Goal: Task Accomplishment & Management: Complete application form

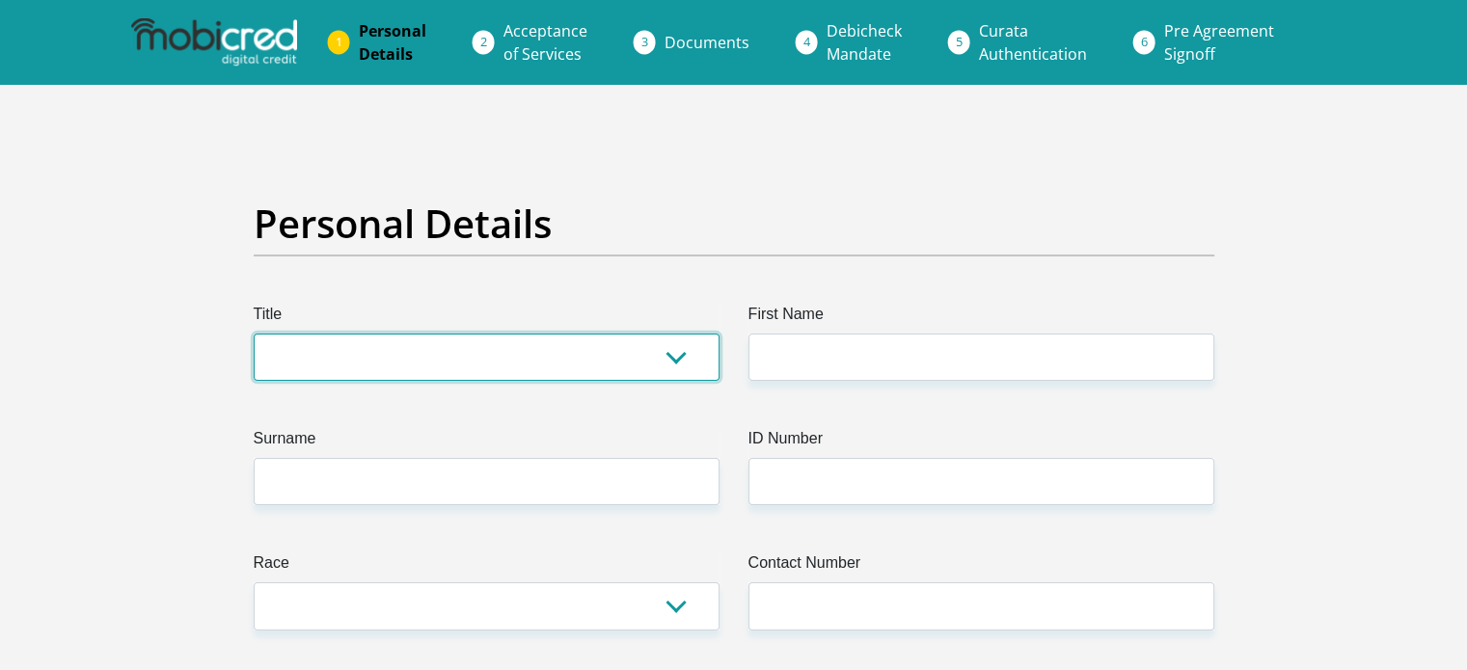
click at [672, 357] on select "Mr Ms Mrs Dr Other" at bounding box center [487, 357] width 466 height 47
select select "Mr"
click at [254, 334] on select "Mr Ms Mrs Dr Other" at bounding box center [487, 357] width 466 height 47
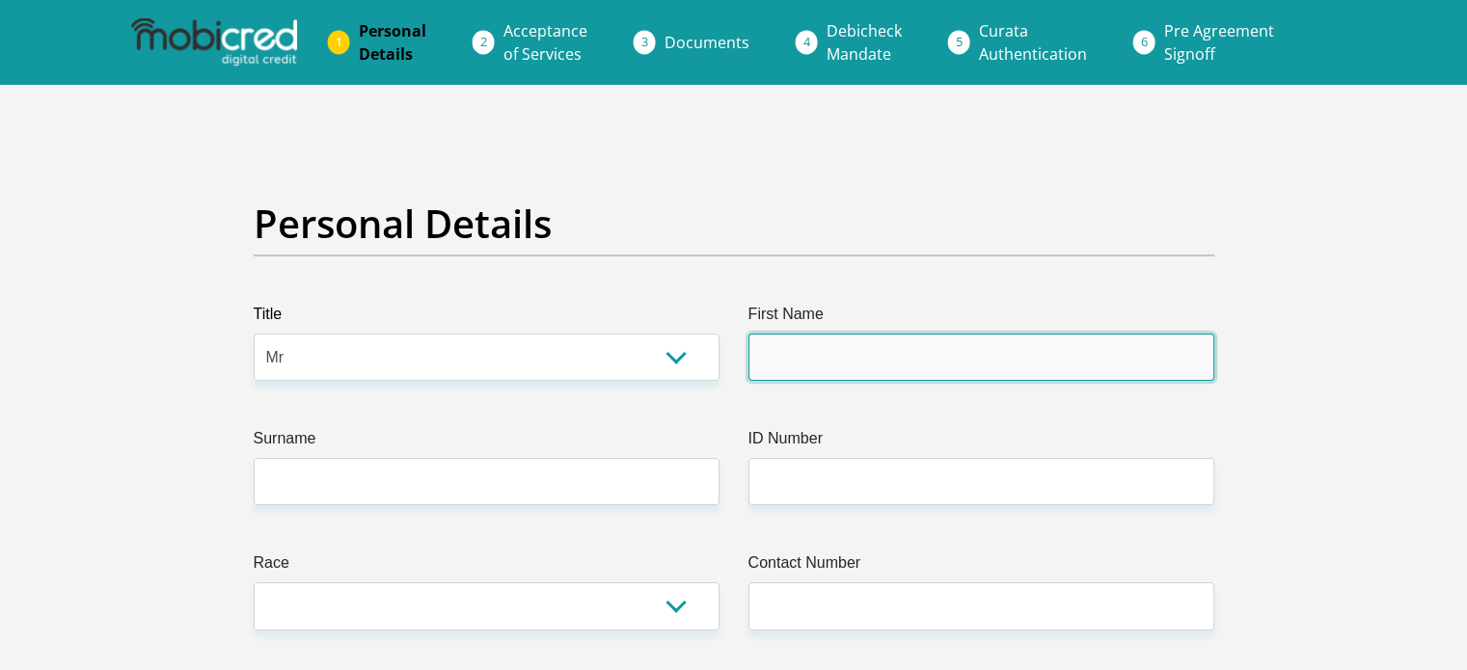
click at [763, 353] on input "First Name" at bounding box center [981, 357] width 466 height 47
type input "Thulasizwe"
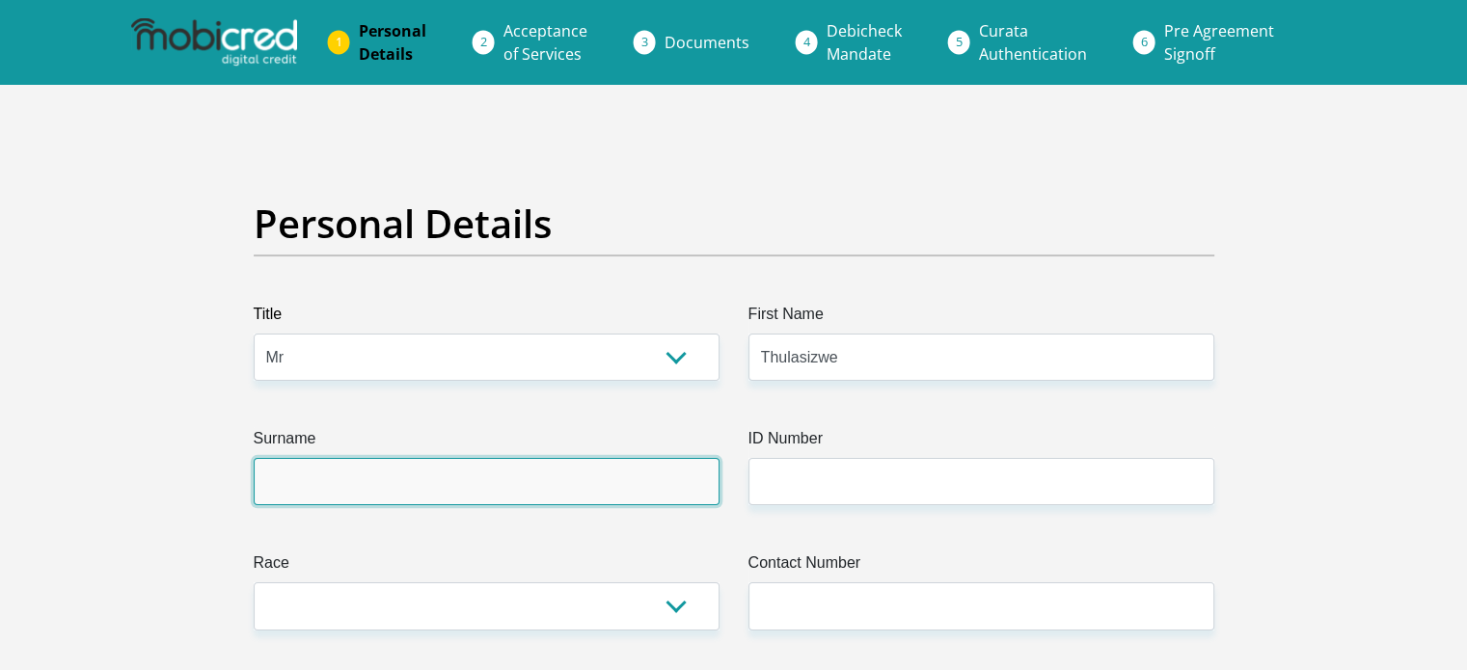
type input "Msomi"
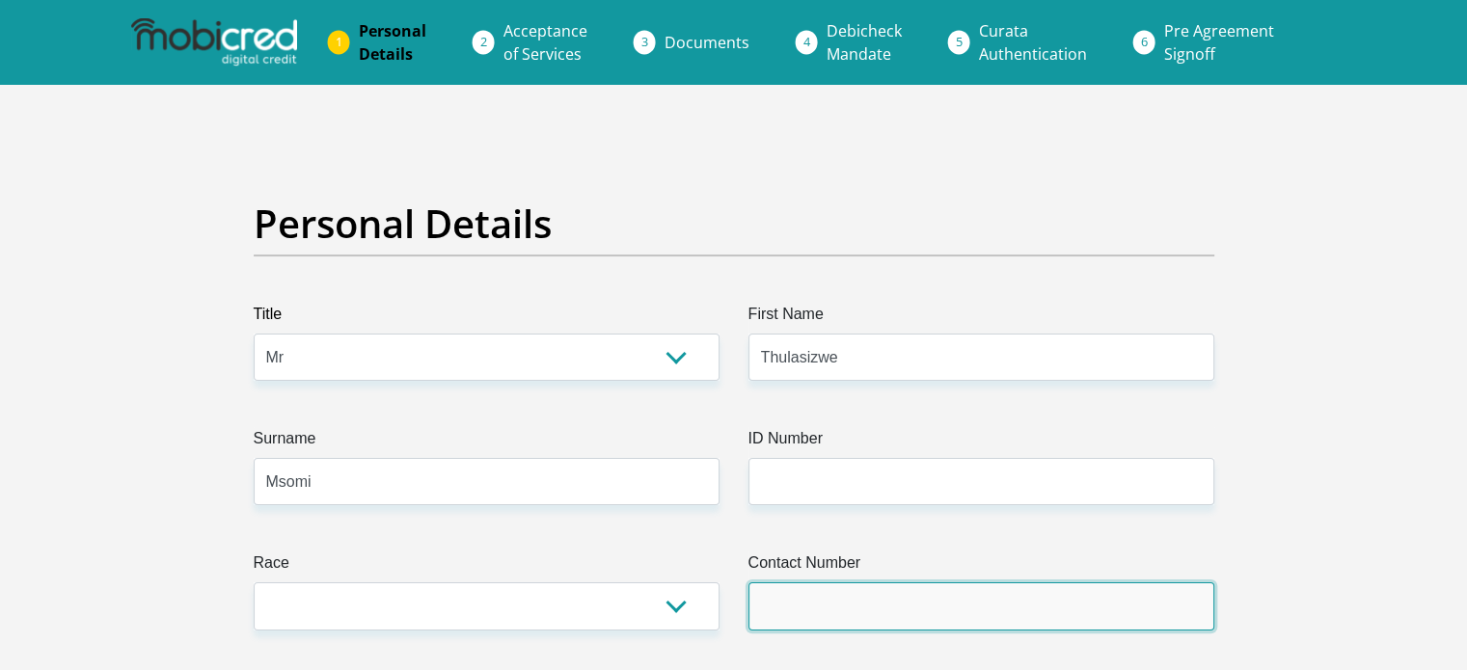
type input "0717534504"
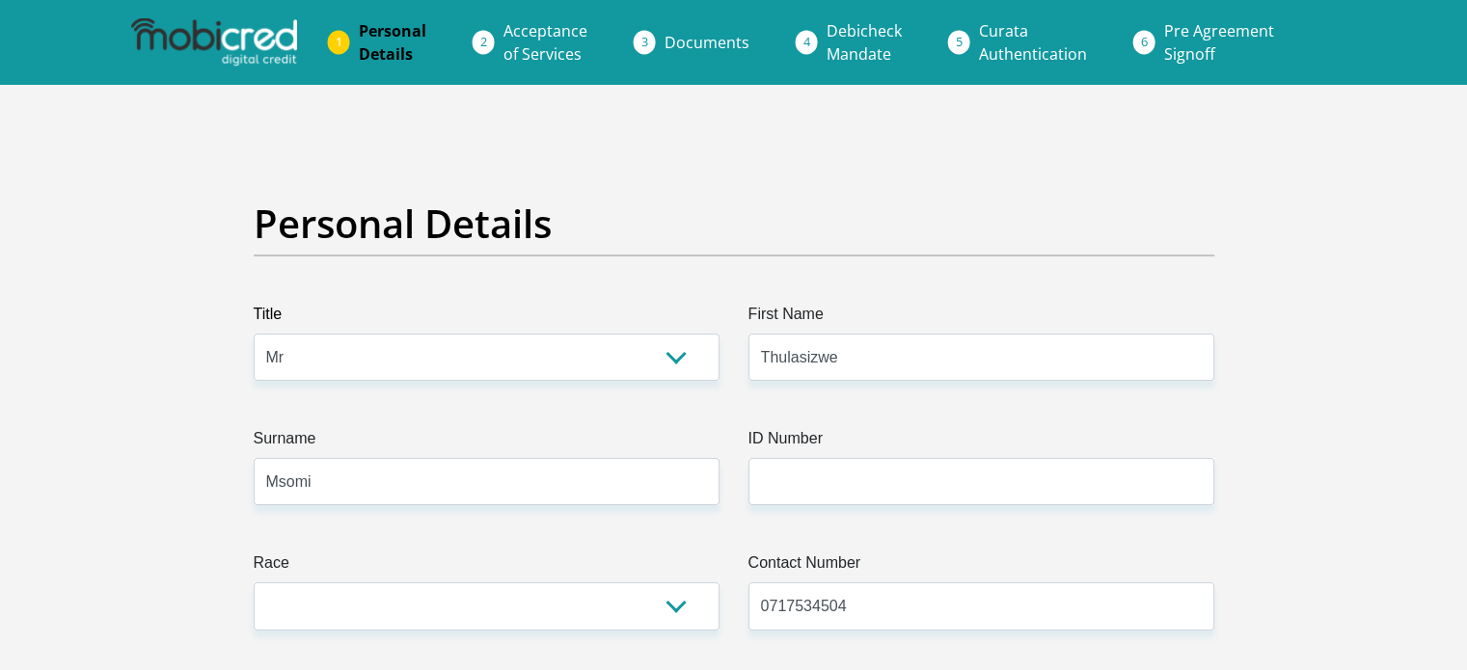
select select "ZAF"
type input "8"
type input "len armitage lane 6 glen brae"
type input "Durban"
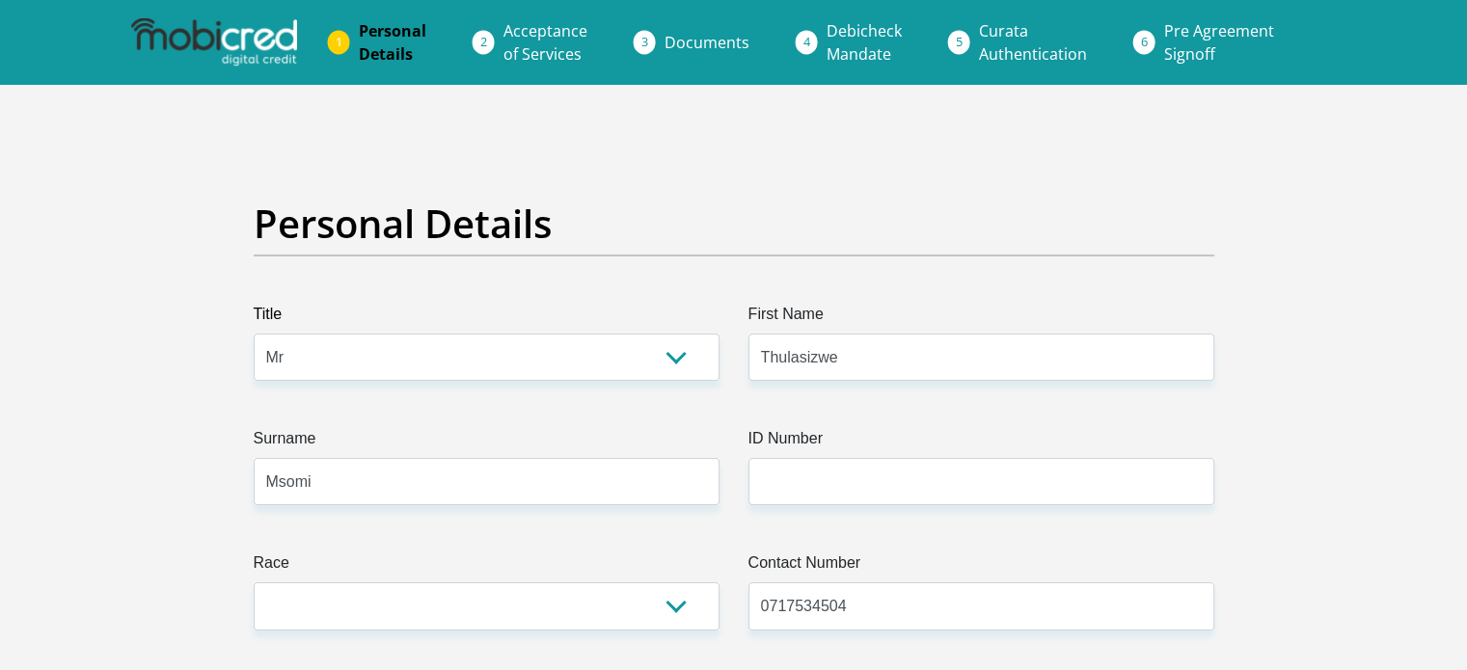
type input "Durban"
type input "4126"
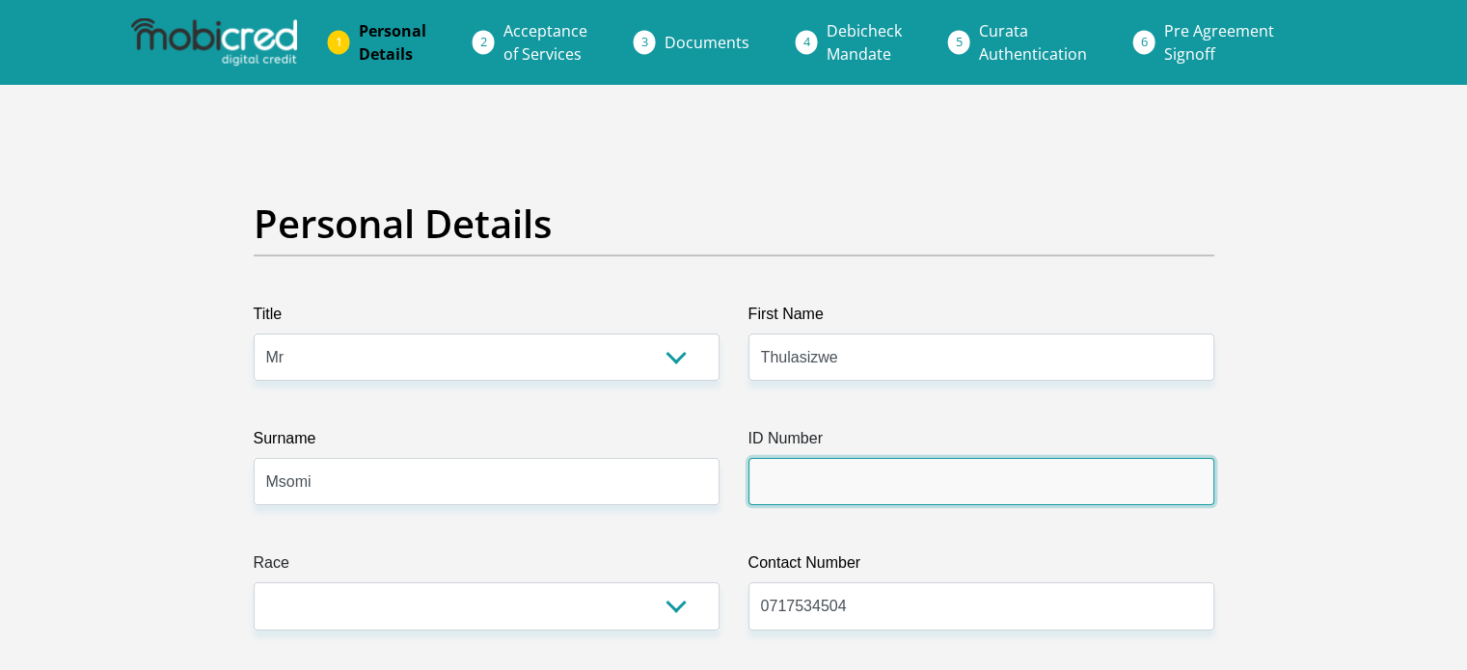
click at [795, 476] on input "ID Number" at bounding box center [981, 481] width 466 height 47
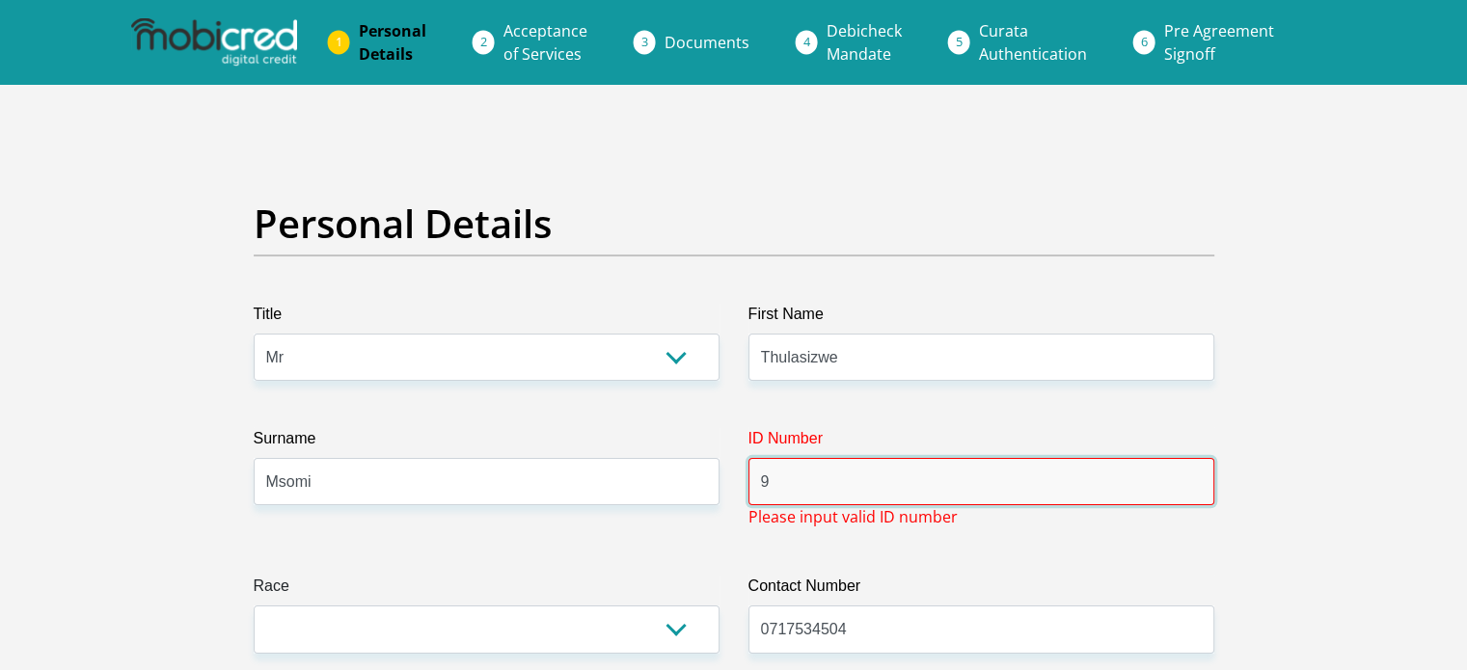
click at [795, 476] on input "9" at bounding box center [981, 481] width 466 height 47
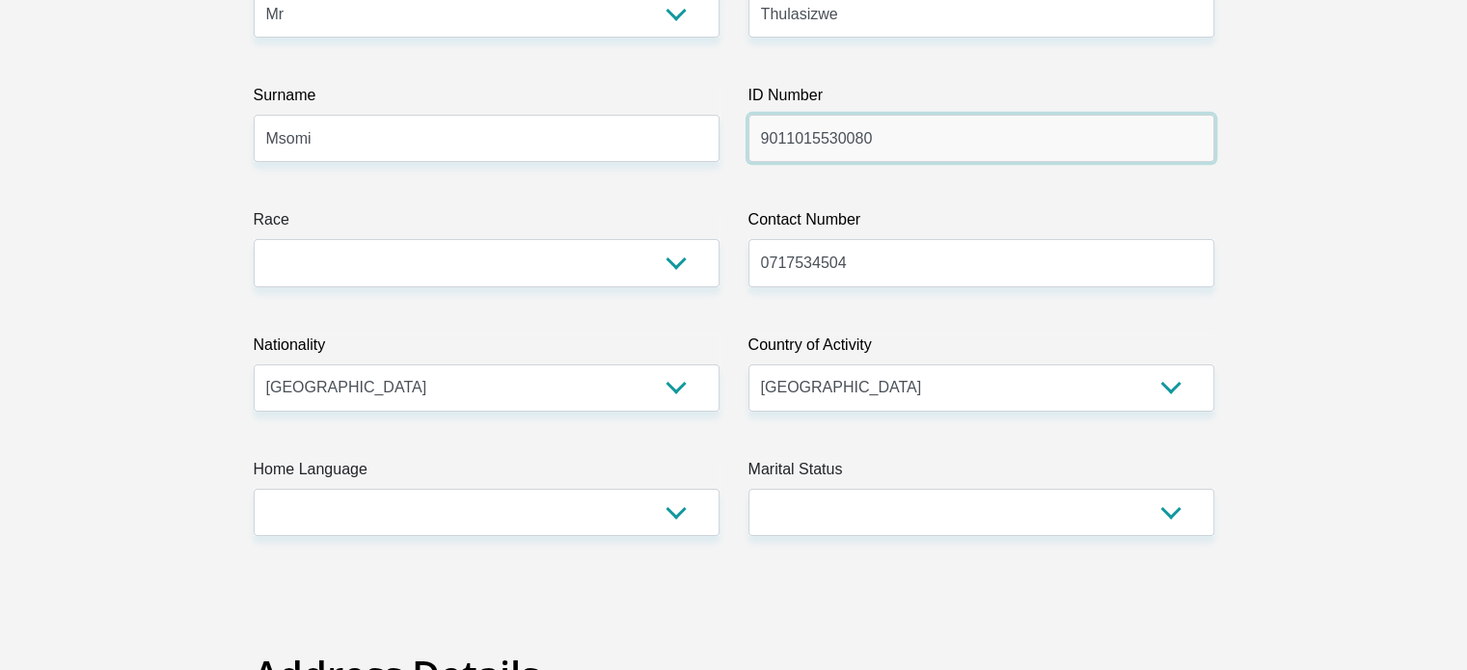
scroll to position [347, 0]
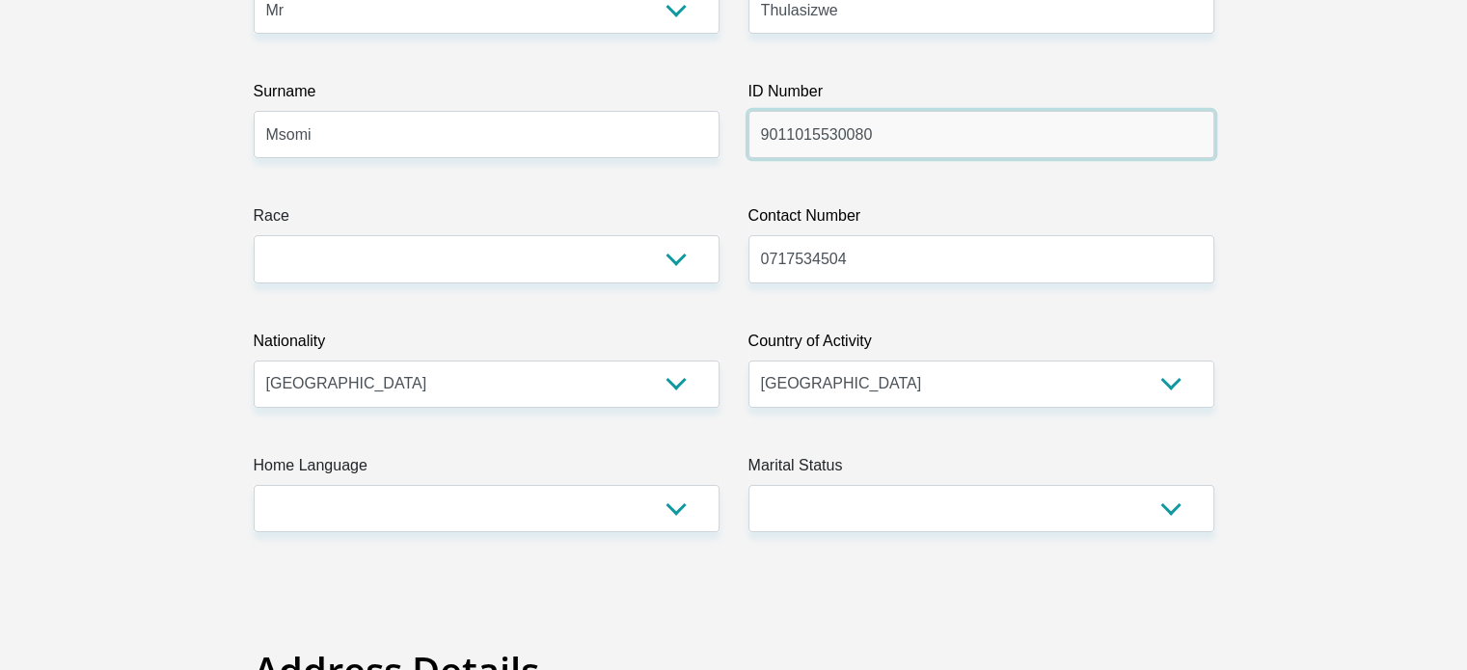
type input "9011015530080"
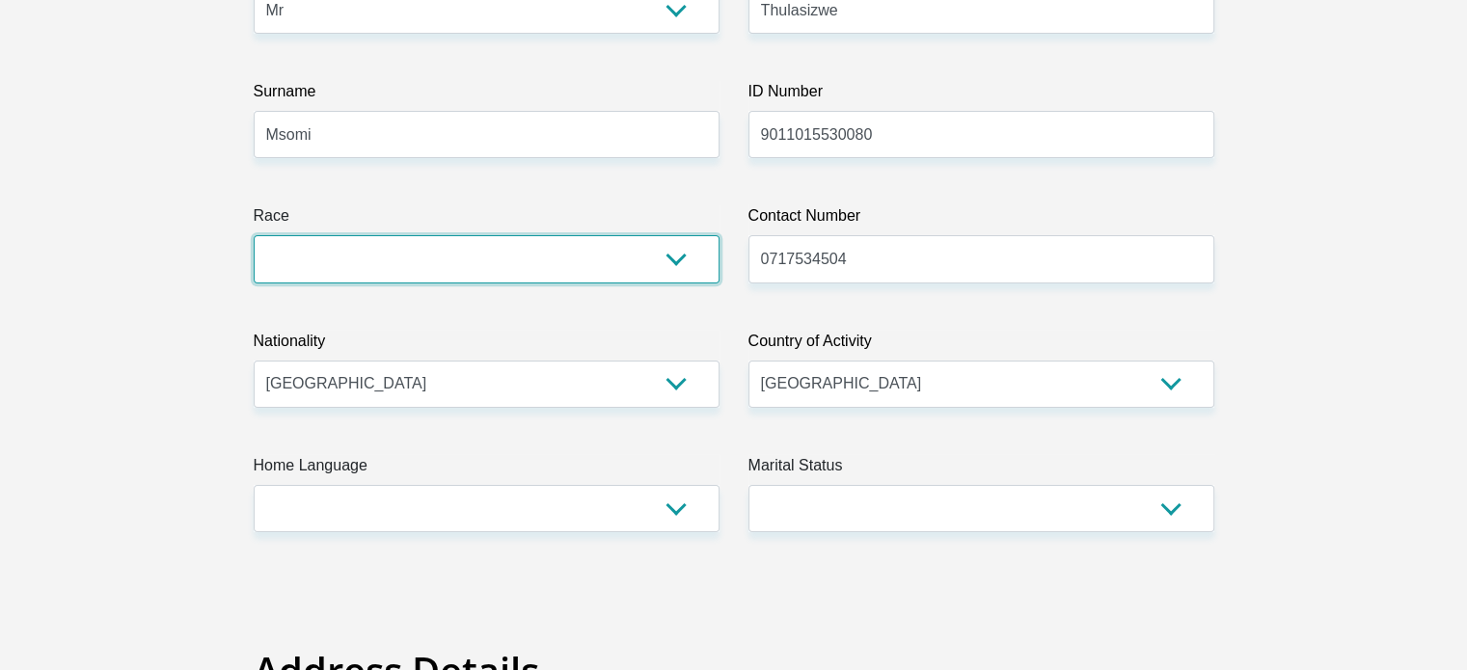
click at [666, 253] on select "Black Coloured Indian White Other" at bounding box center [487, 258] width 466 height 47
select select "1"
click at [254, 235] on select "Black Coloured Indian White Other" at bounding box center [487, 258] width 466 height 47
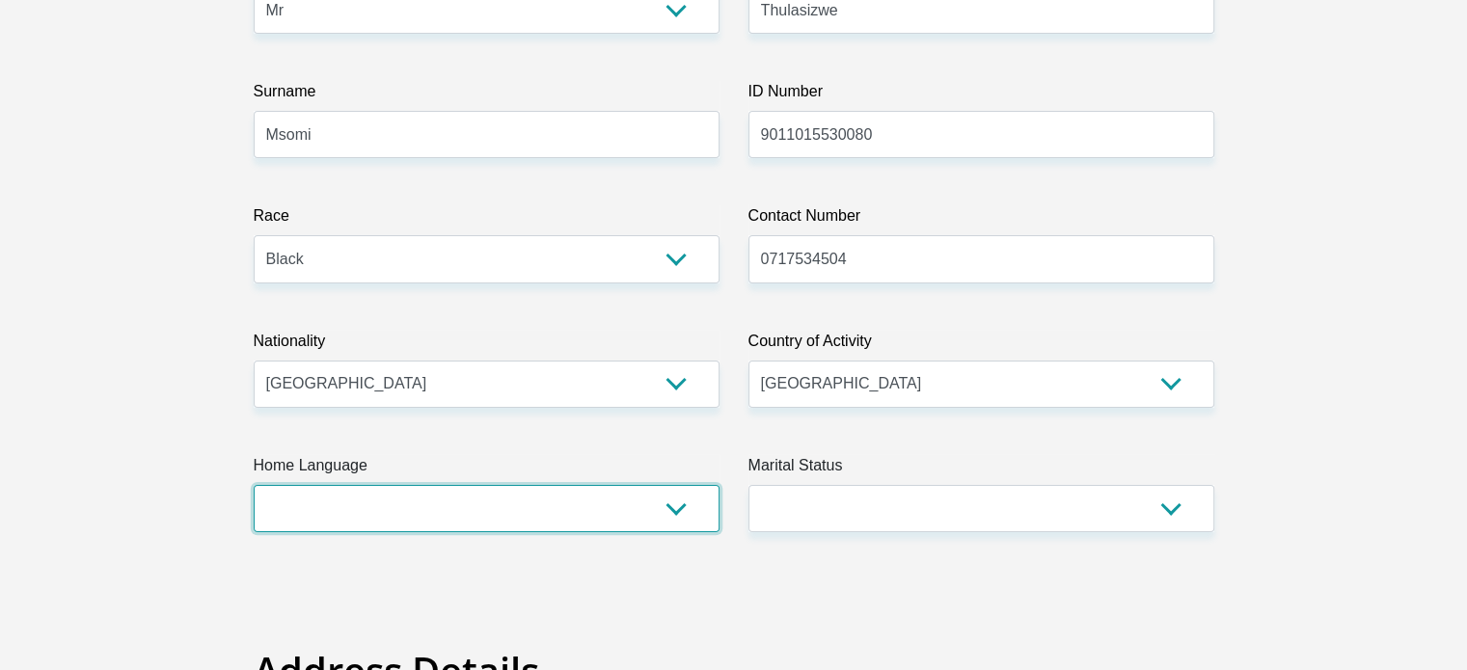
click at [675, 511] on select "Afrikaans English Sepedi South Ndebele Southern Sotho Swati Tsonga Tswana Venda…" at bounding box center [487, 508] width 466 height 47
select select "zul"
click at [254, 485] on select "Afrikaans English Sepedi South Ndebele Southern Sotho Swati Tsonga Tswana Venda…" at bounding box center [487, 508] width 466 height 47
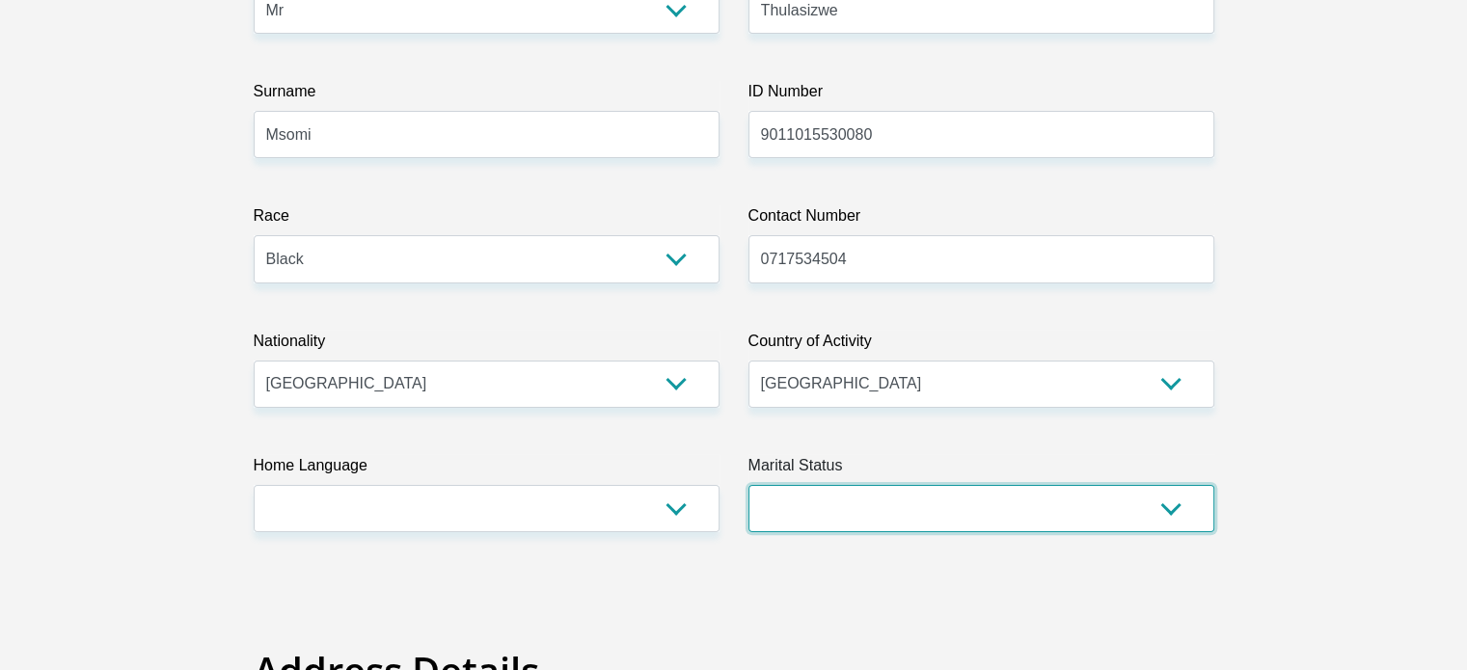
click at [932, 526] on select "Married ANC Single Divorced Widowed Married COP or Customary Law" at bounding box center [981, 508] width 466 height 47
select select "2"
click at [748, 485] on select "Married ANC Single Divorced Widowed Married COP or Customary Law" at bounding box center [981, 508] width 466 height 47
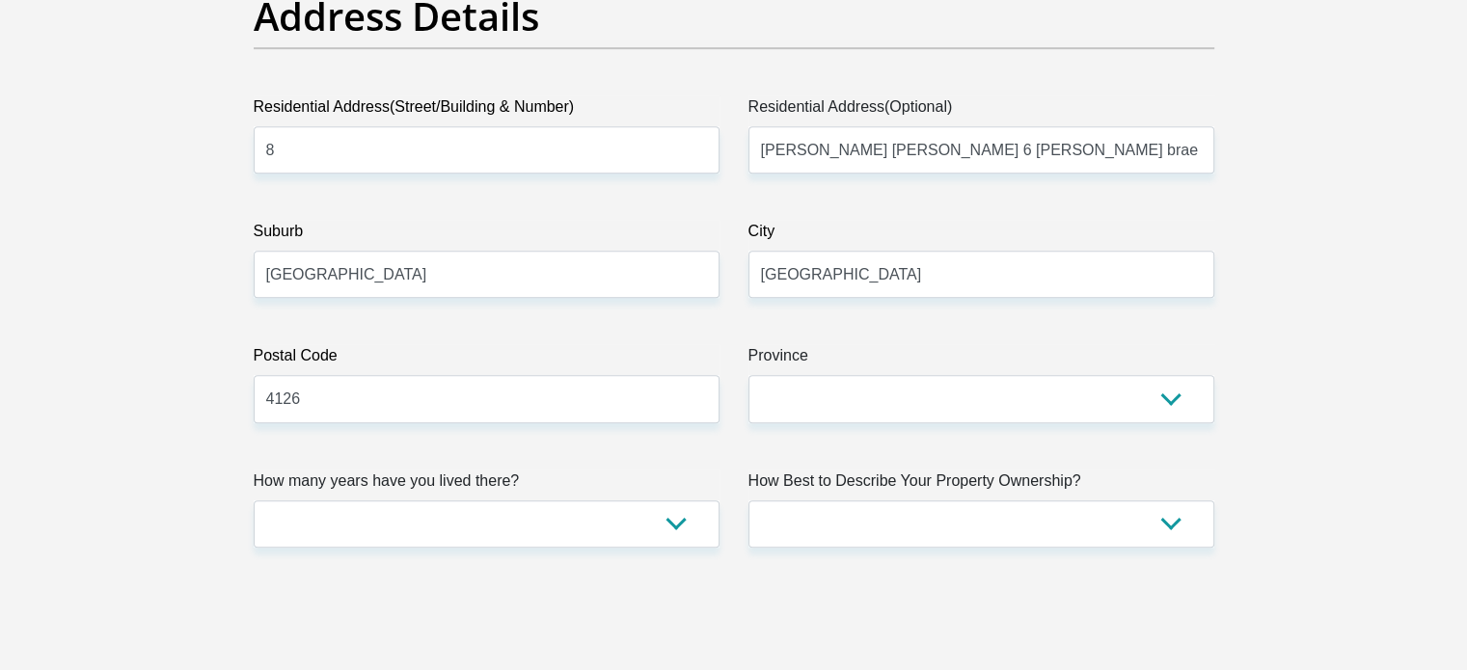
scroll to position [1040, 0]
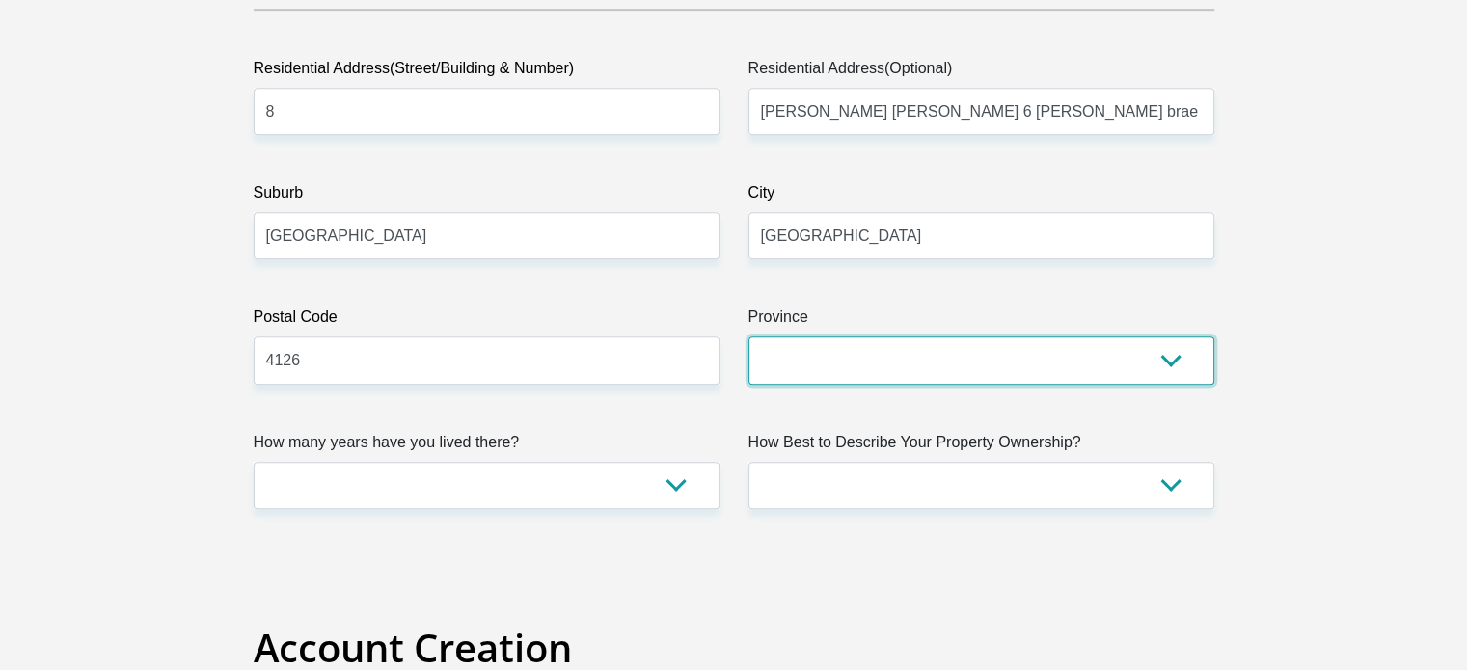
click at [1167, 360] on select "Eastern Cape Free State Gauteng KwaZulu-Natal Limpopo Mpumalanga Northern Cape …" at bounding box center [981, 360] width 466 height 47
select select "KwaZulu-Natal"
click at [748, 337] on select "Eastern Cape Free State Gauteng KwaZulu-Natal Limpopo Mpumalanga Northern Cape …" at bounding box center [981, 360] width 466 height 47
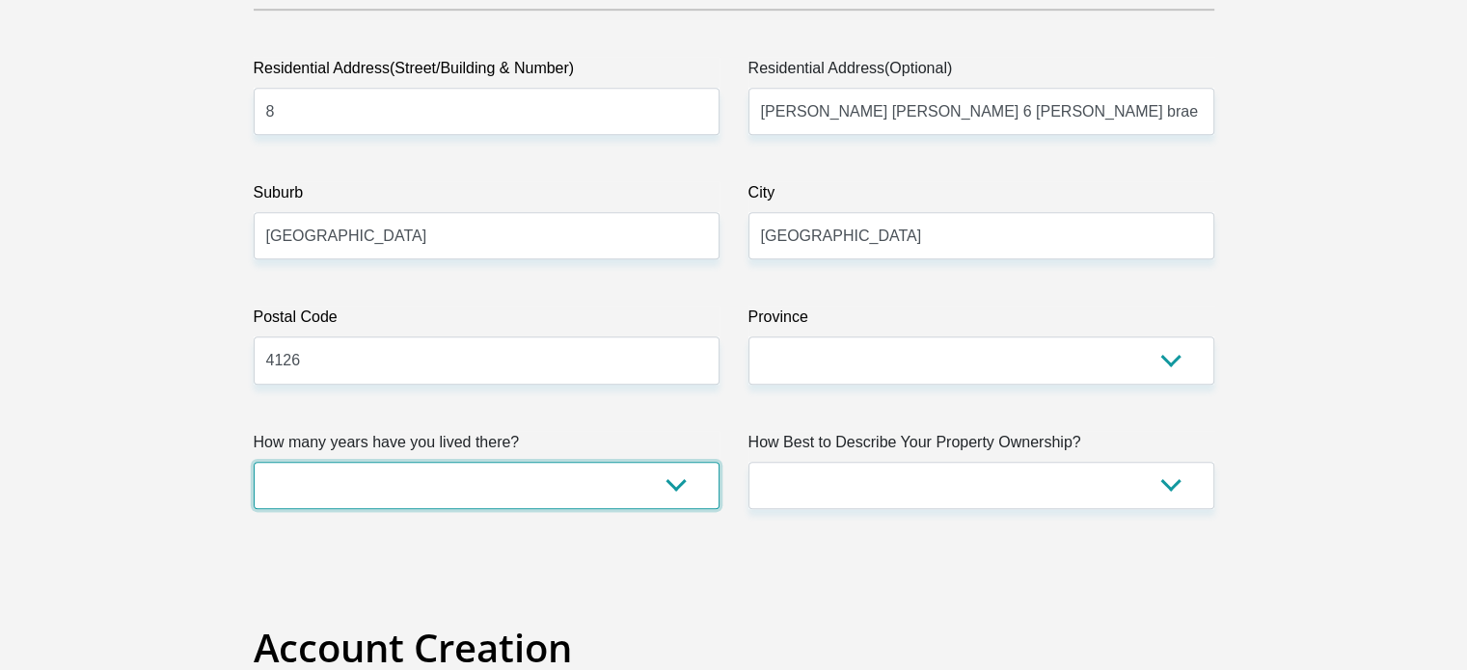
click at [663, 485] on select "less than 1 year 1-3 years 3-5 years 5+ years" at bounding box center [487, 485] width 466 height 47
select select "5"
click at [254, 462] on select "less than 1 year 1-3 years 3-5 years 5+ years" at bounding box center [487, 485] width 466 height 47
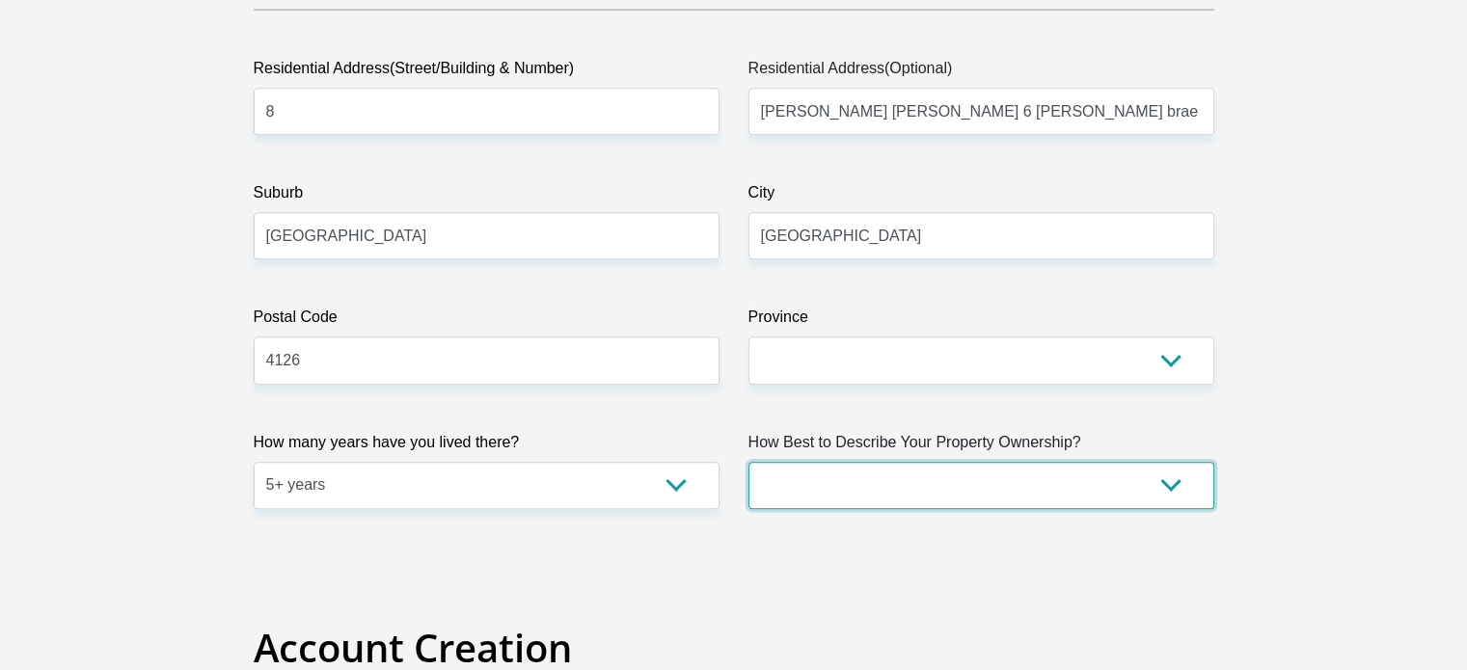
click at [1176, 494] on select "Owned Rented Family Owned Company Dwelling" at bounding box center [981, 485] width 466 height 47
select select "Owned"
click at [748, 462] on select "Owned Rented Family Owned Company Dwelling" at bounding box center [981, 485] width 466 height 47
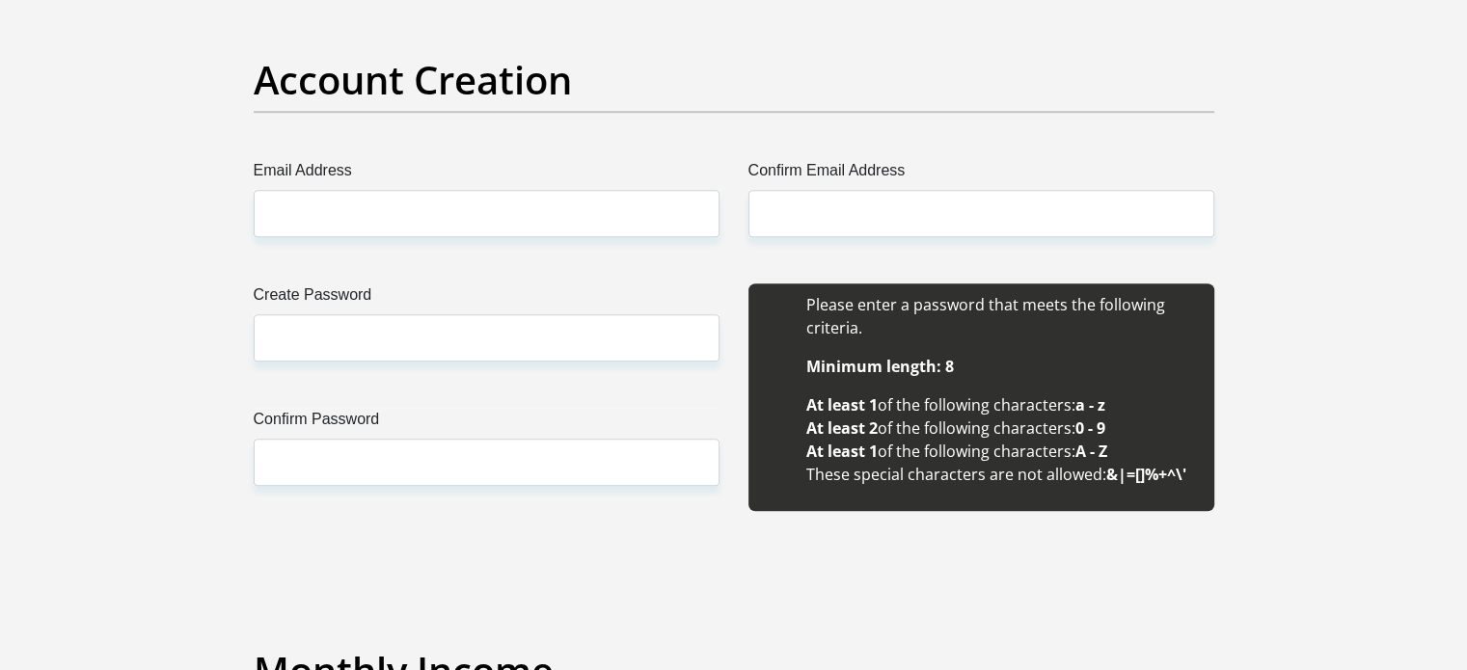
scroll to position [1619, 0]
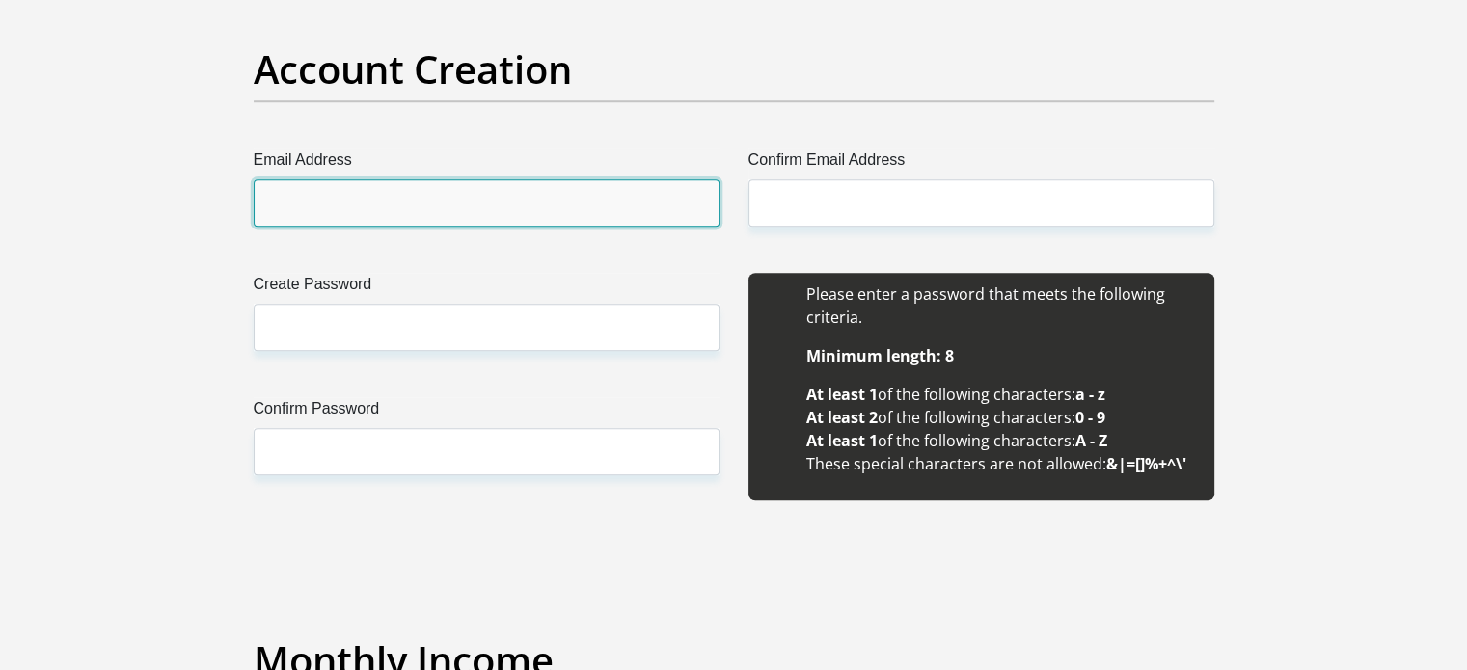
click at [272, 194] on input "Email Address" at bounding box center [487, 202] width 466 height 47
type input "mokgadipharm@gmail.com"
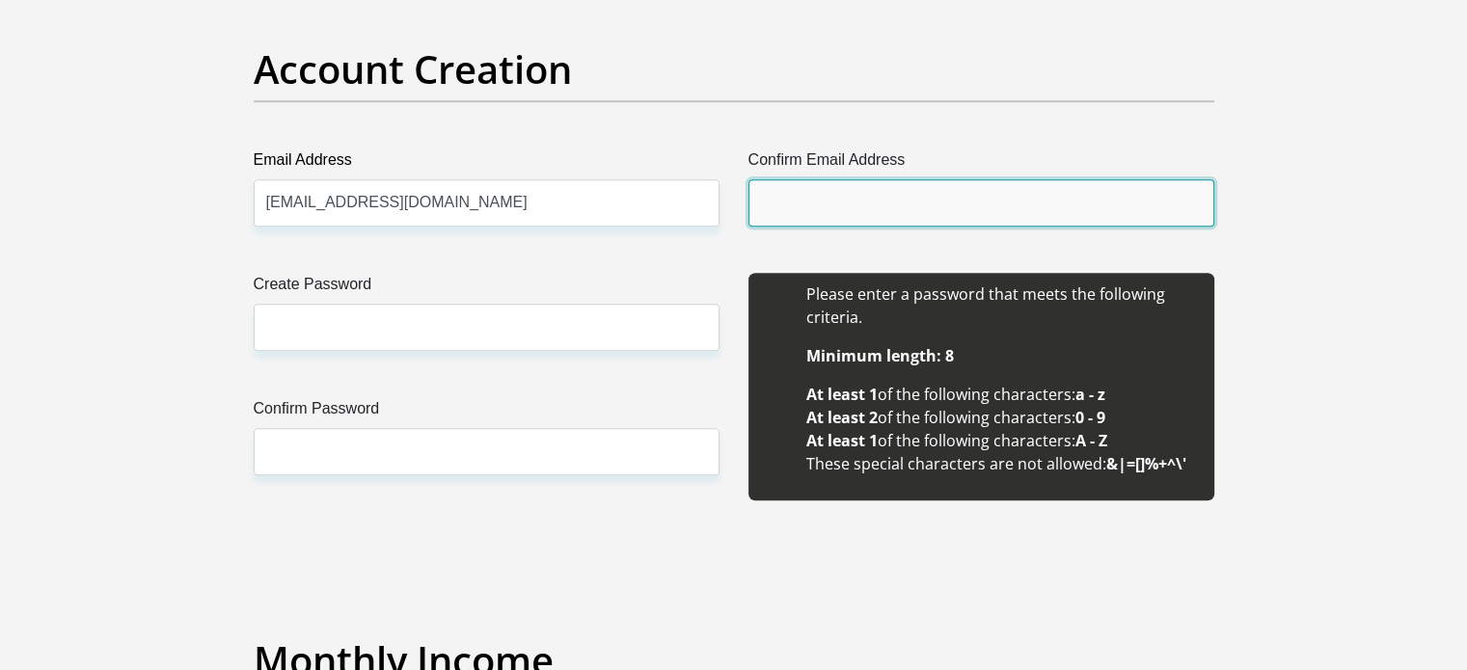
click at [783, 193] on input "Confirm Email Address" at bounding box center [981, 202] width 466 height 47
type input "mokgadipharm@gmail.com"
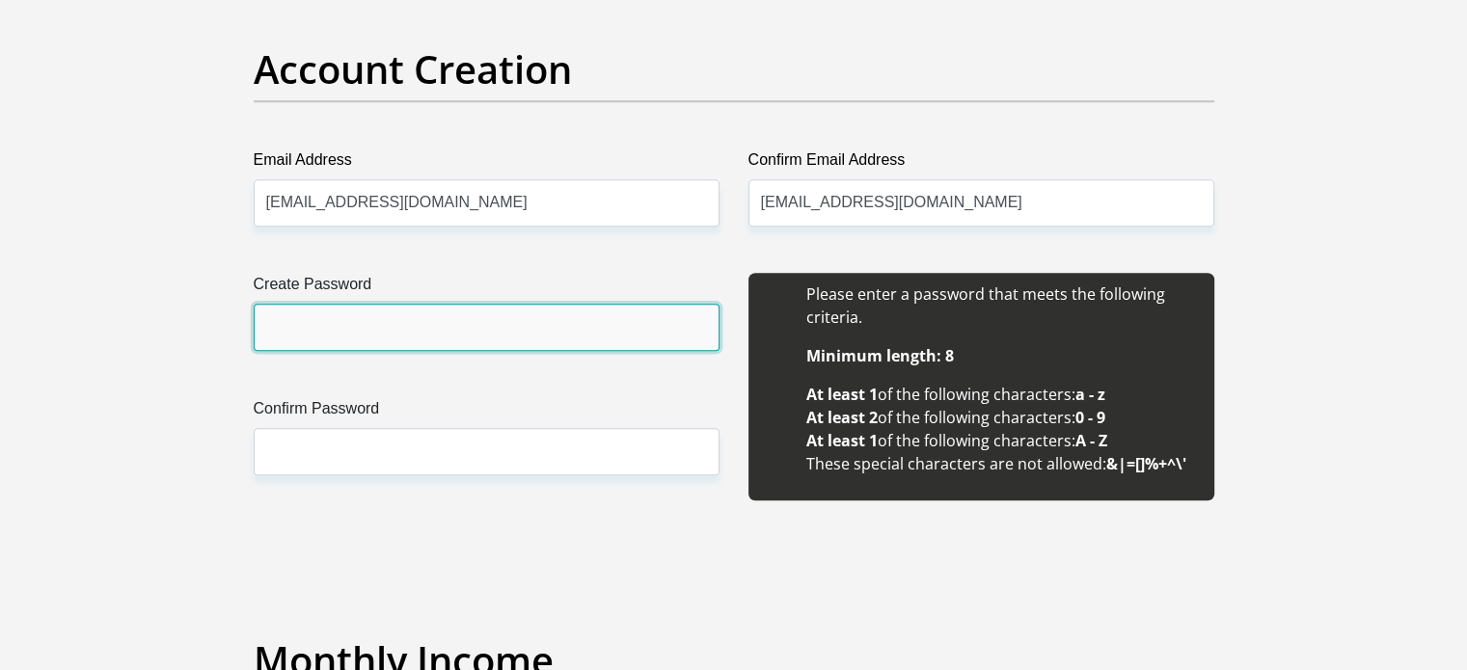
click at [268, 331] on input "Create Password" at bounding box center [487, 327] width 466 height 47
type input "Ngonidzashe11"
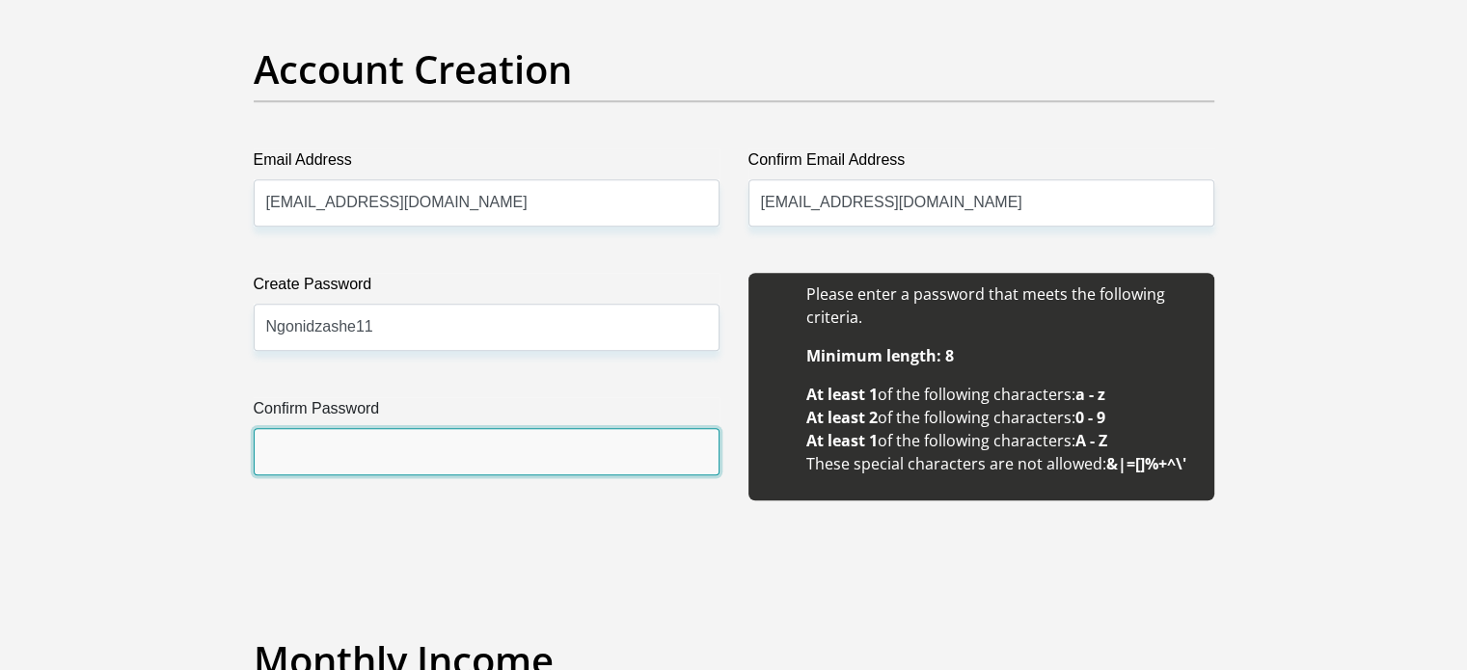
click at [267, 461] on input "Confirm Password" at bounding box center [487, 451] width 466 height 47
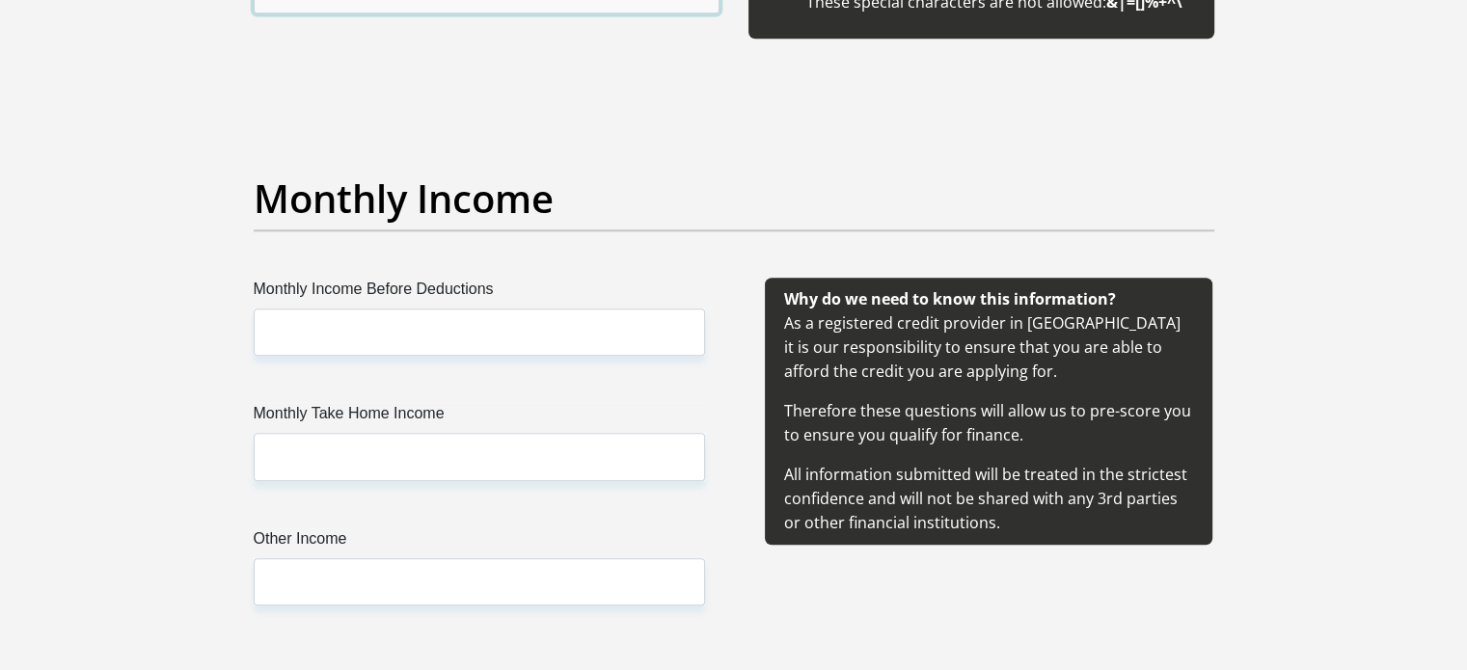
scroll to position [2082, 0]
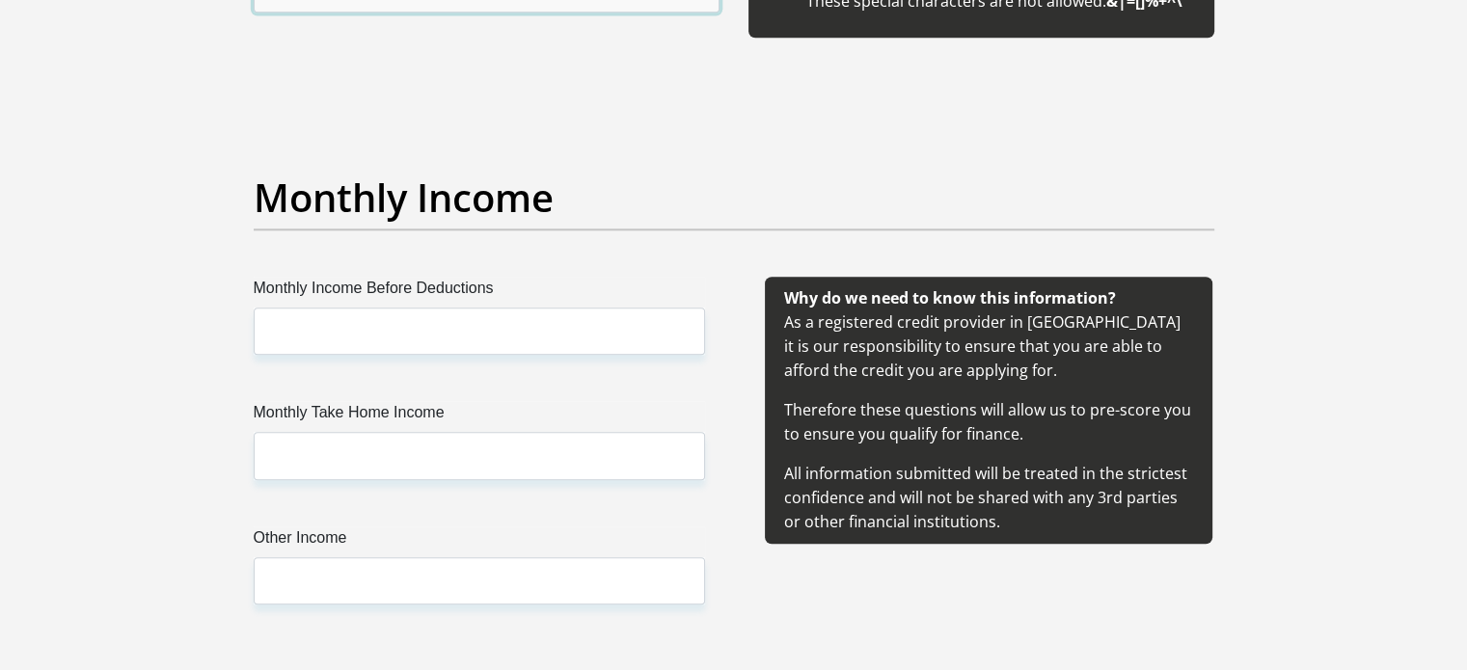
type input "Ngonidzashe11"
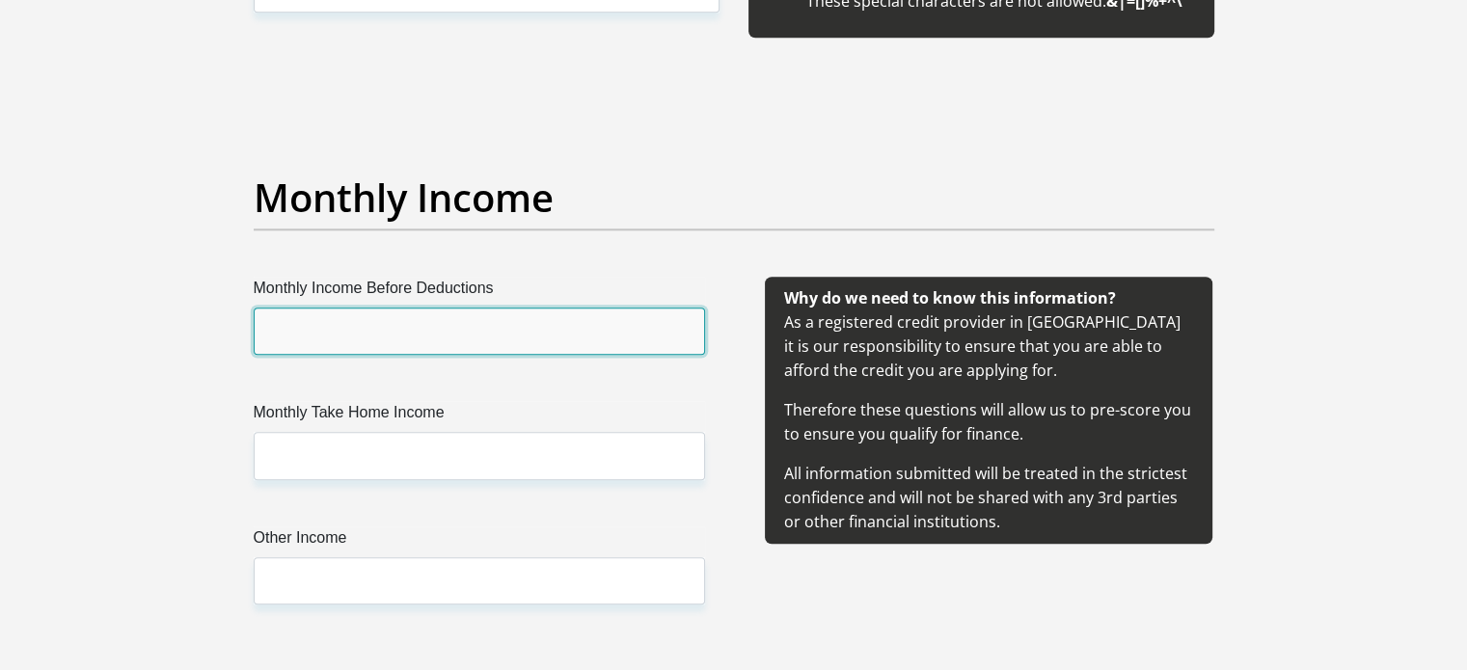
click at [424, 332] on input "Monthly Income Before Deductions" at bounding box center [479, 331] width 451 height 47
type input "37451"
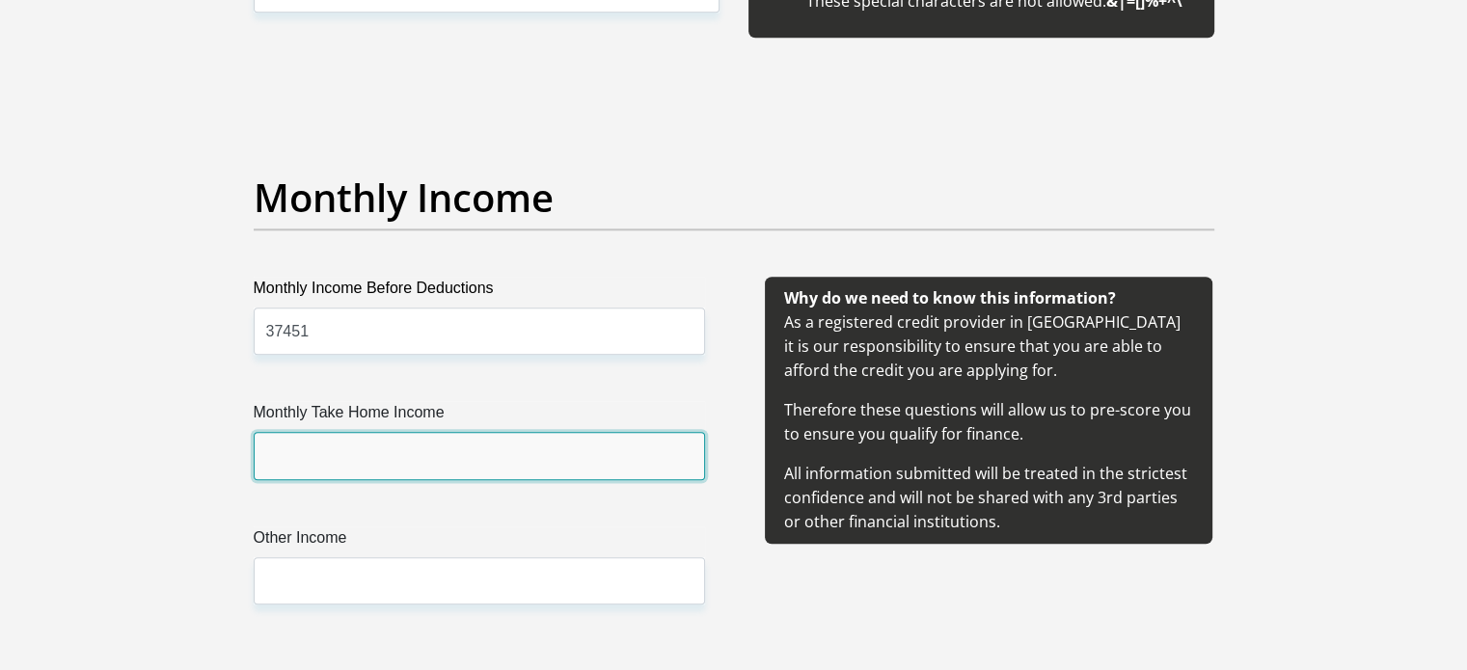
click at [281, 458] on input "Monthly Take Home Income" at bounding box center [479, 455] width 451 height 47
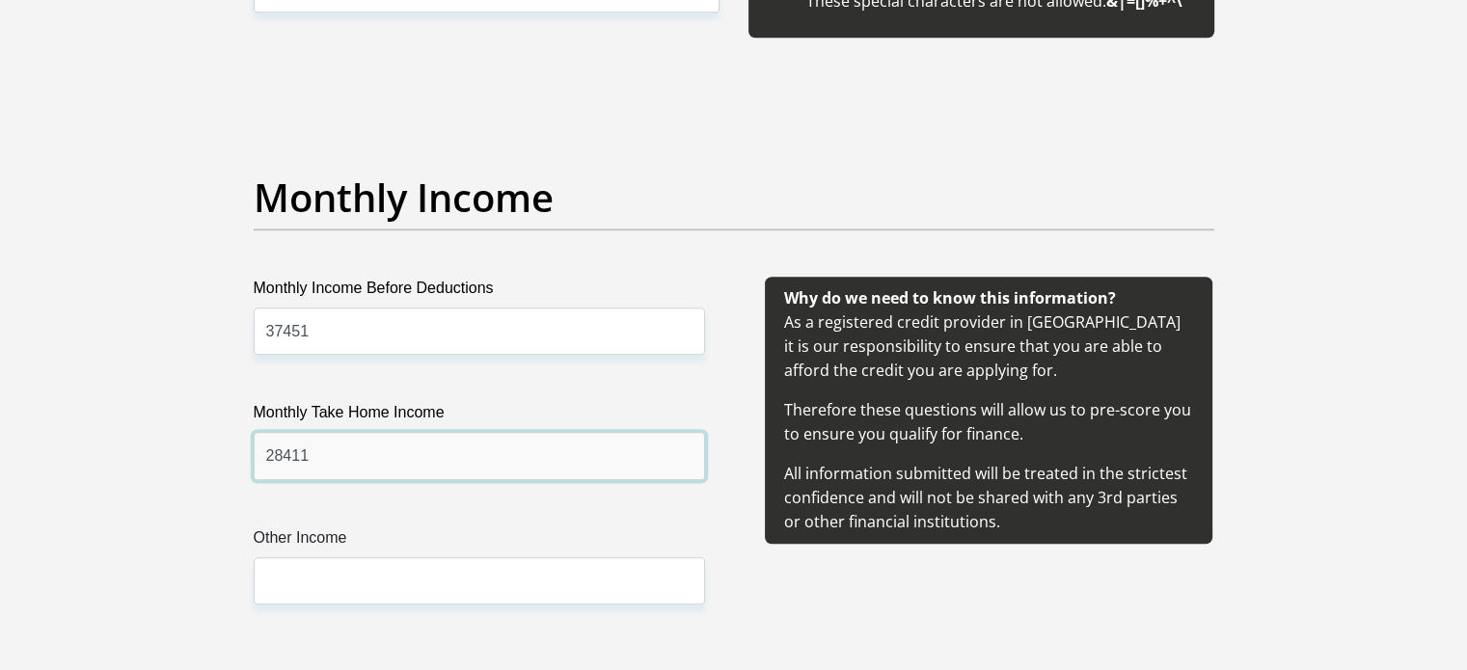
type input "28411"
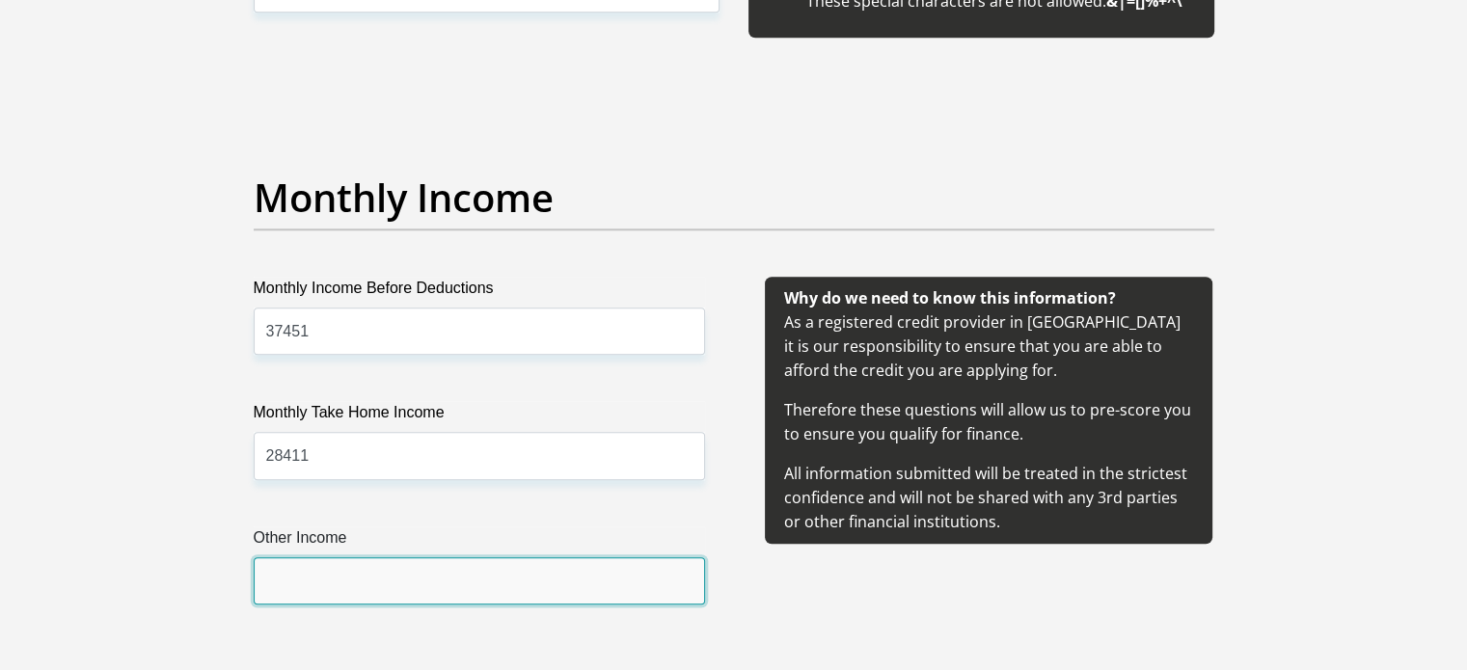
click at [302, 575] on input "Other Income" at bounding box center [479, 580] width 451 height 47
click at [302, 575] on input "15" at bounding box center [479, 580] width 451 height 47
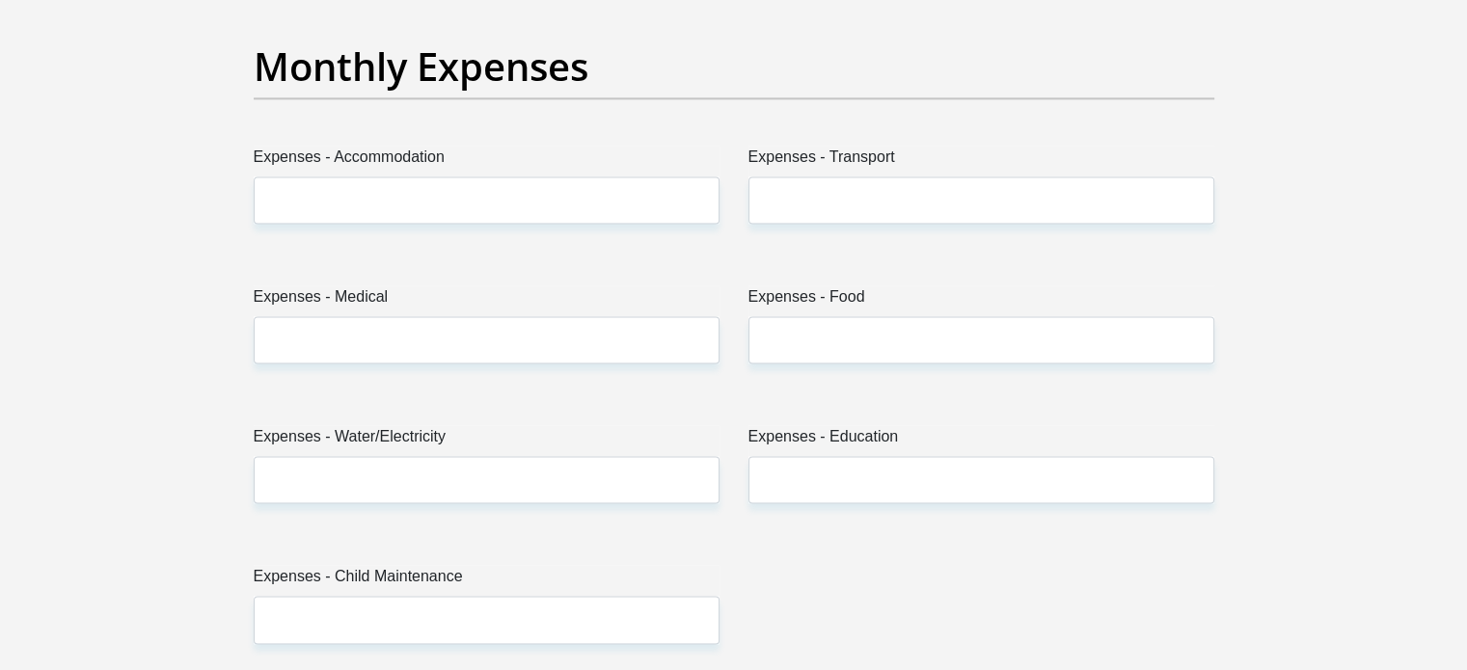
scroll to position [2789, 0]
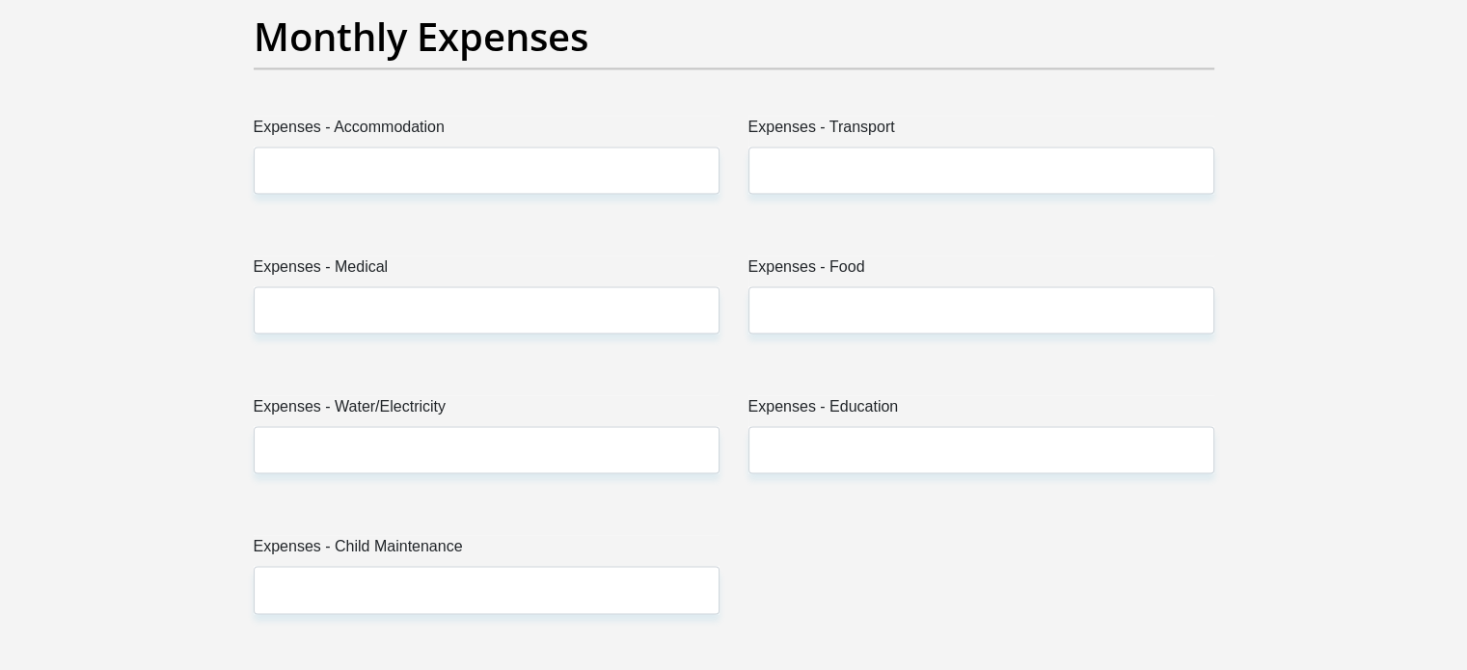
type input "1500"
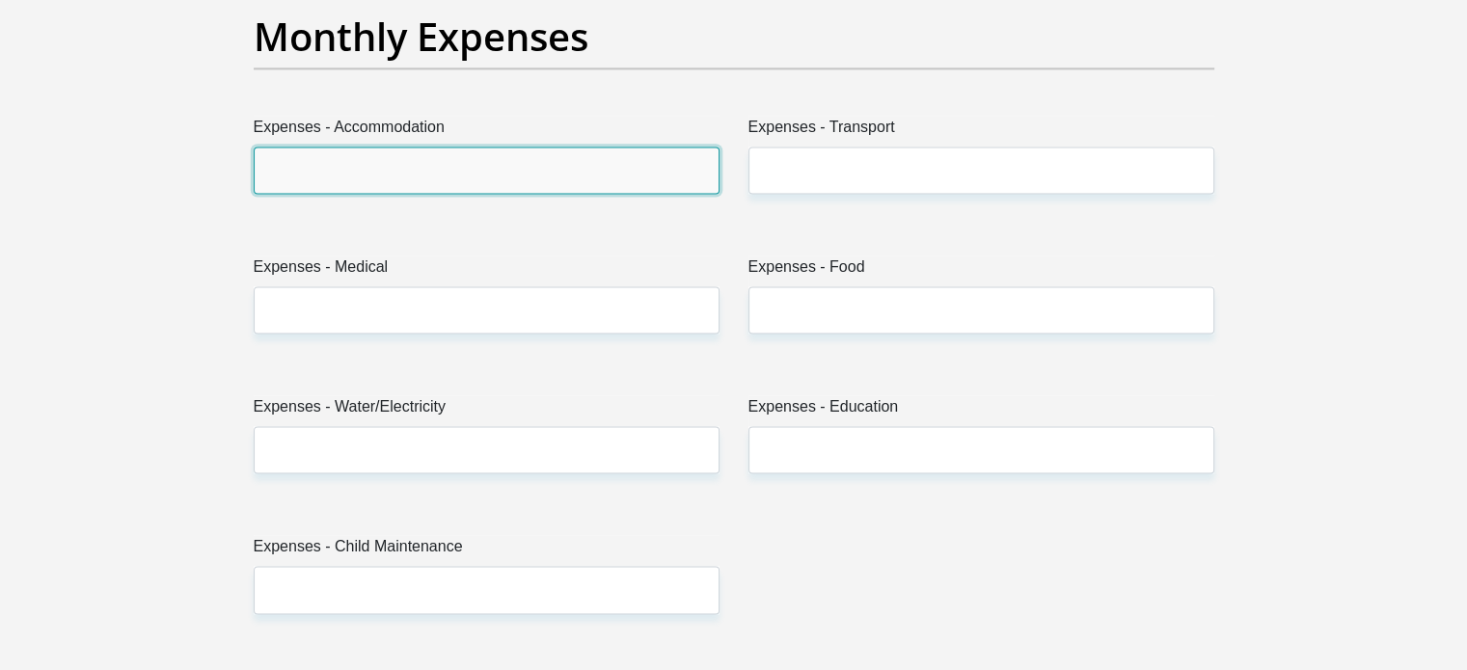
click at [409, 176] on input "Expenses - Accommodation" at bounding box center [487, 170] width 466 height 47
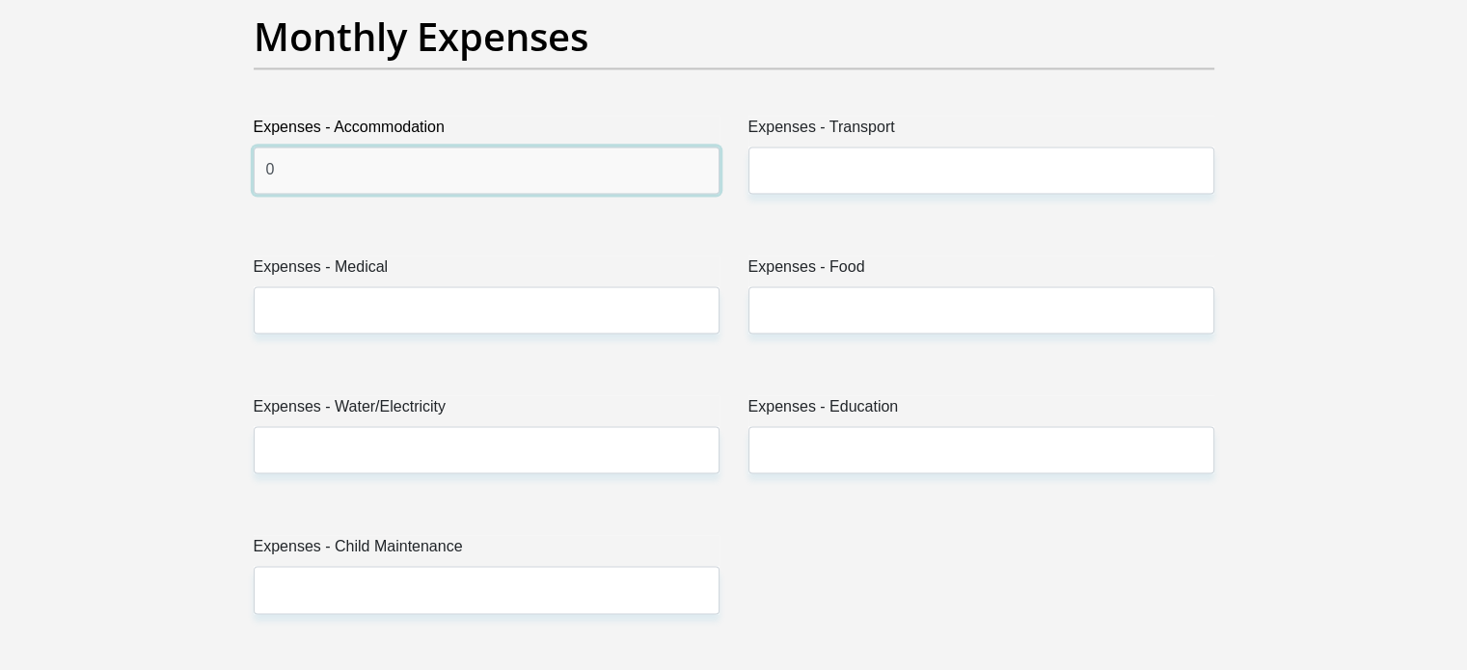
type input "0"
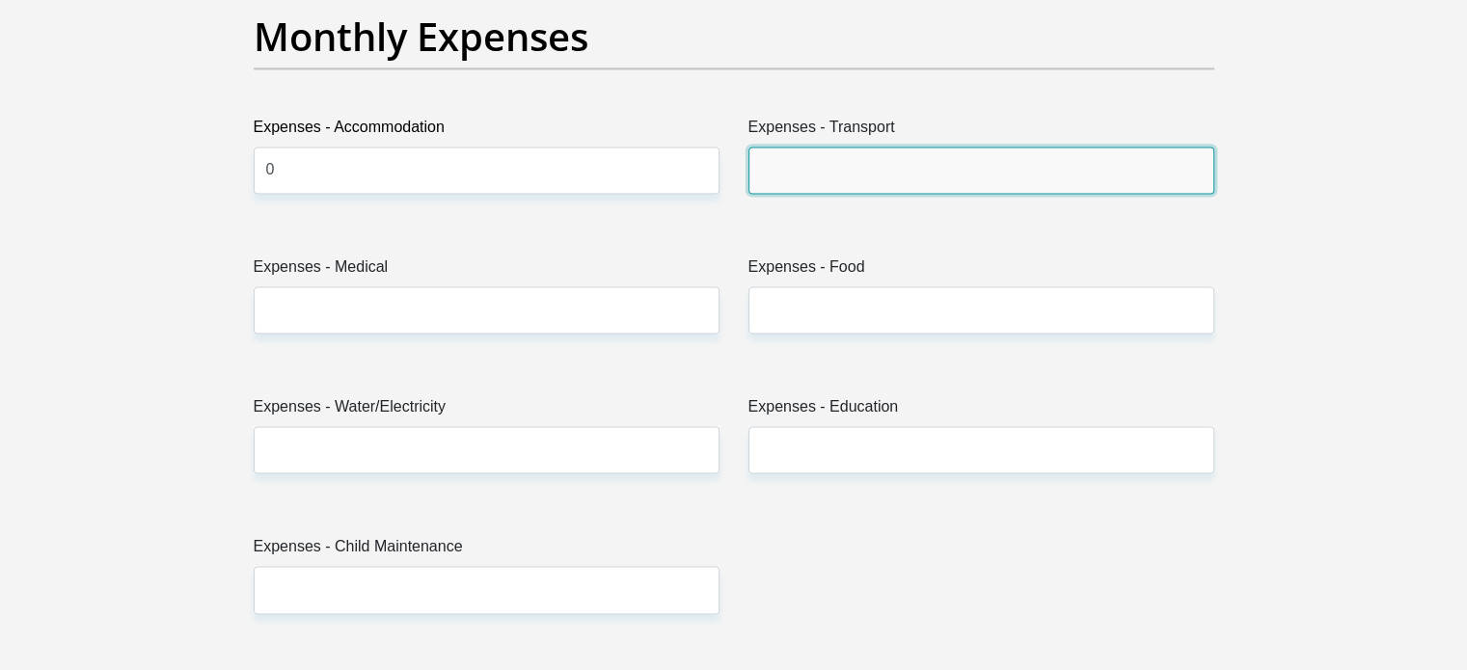
click at [895, 180] on input "Expenses - Transport" at bounding box center [981, 170] width 466 height 47
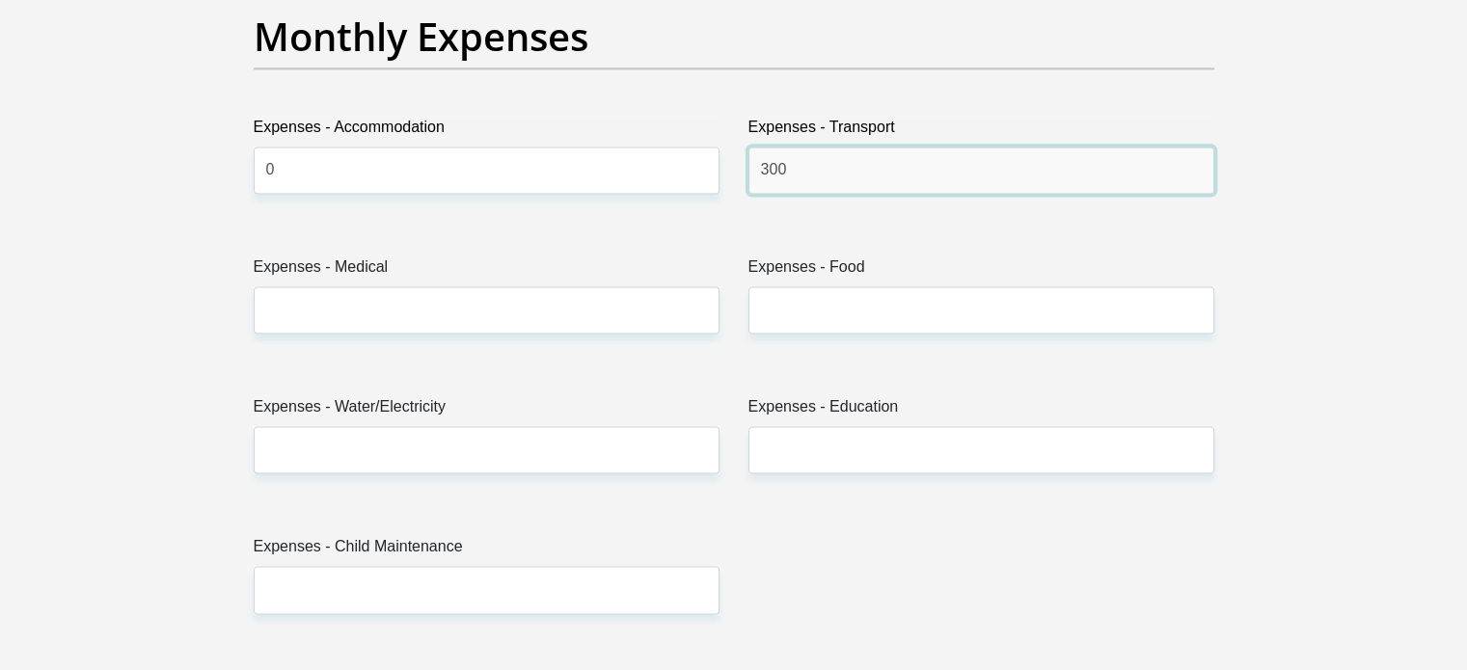
type input "300"
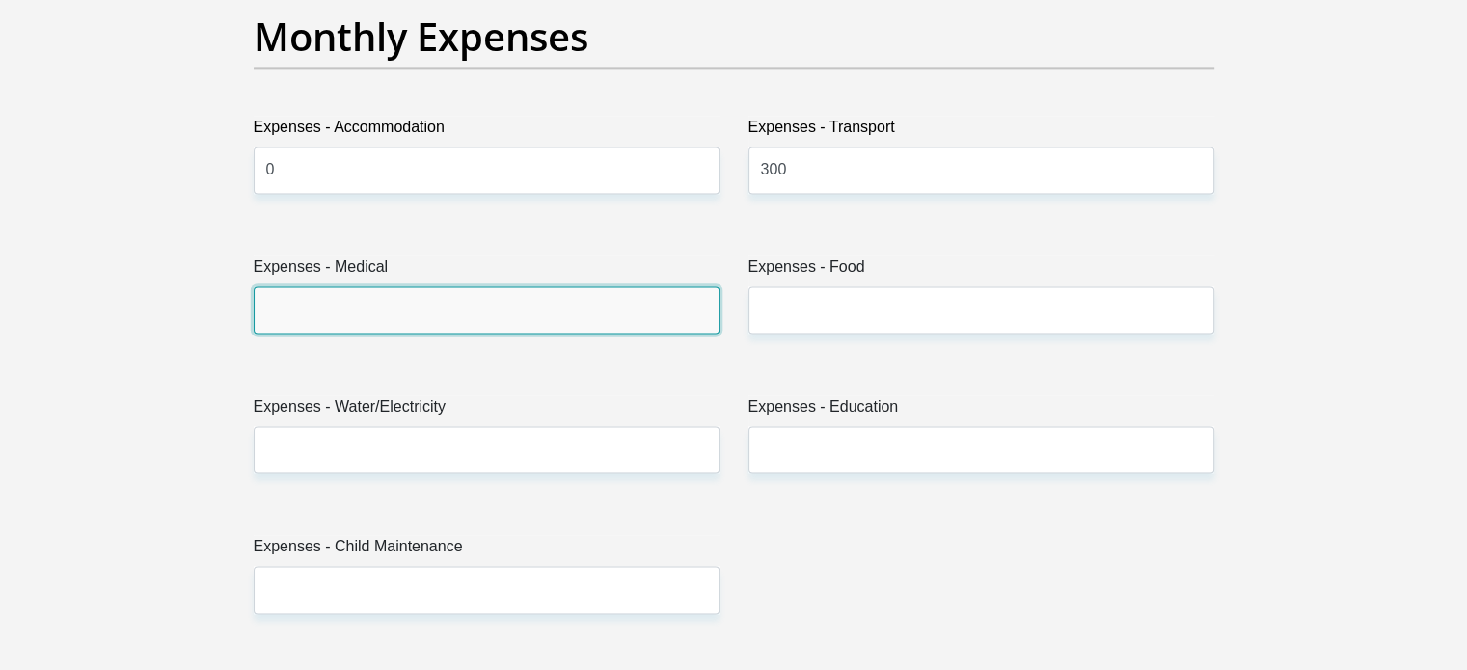
click at [448, 316] on input "Expenses - Medical" at bounding box center [487, 309] width 466 height 47
type input "400"
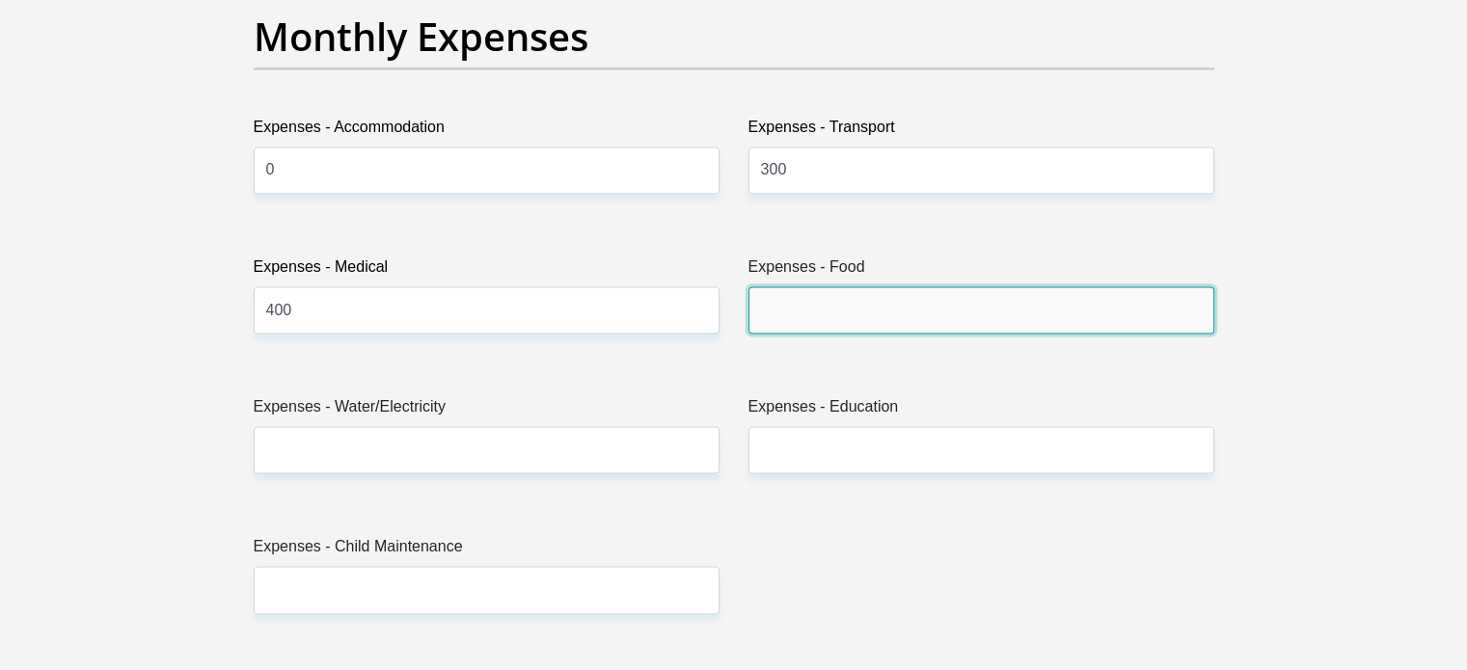
click at [853, 329] on input "Expenses - Food" at bounding box center [981, 309] width 466 height 47
type input "800"
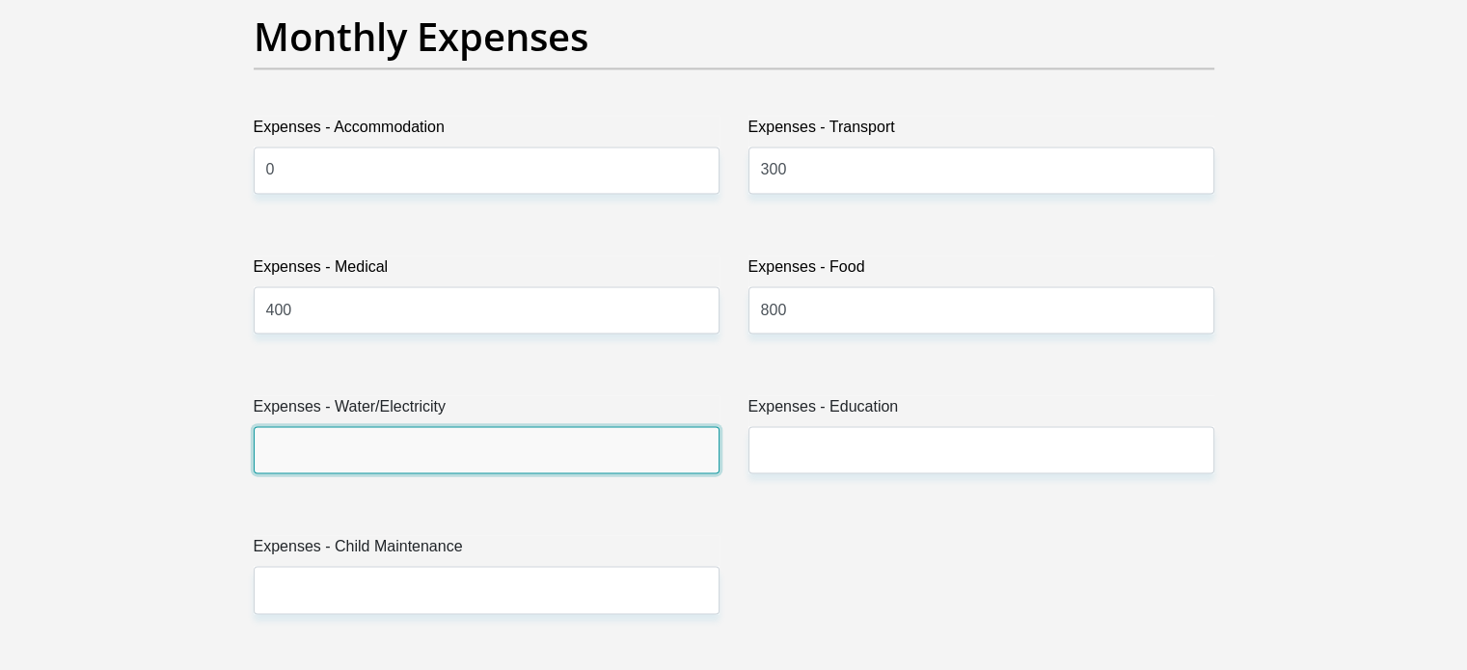
click at [276, 448] on input "Expenses - Water/Electricity" at bounding box center [487, 449] width 466 height 47
type input "300"
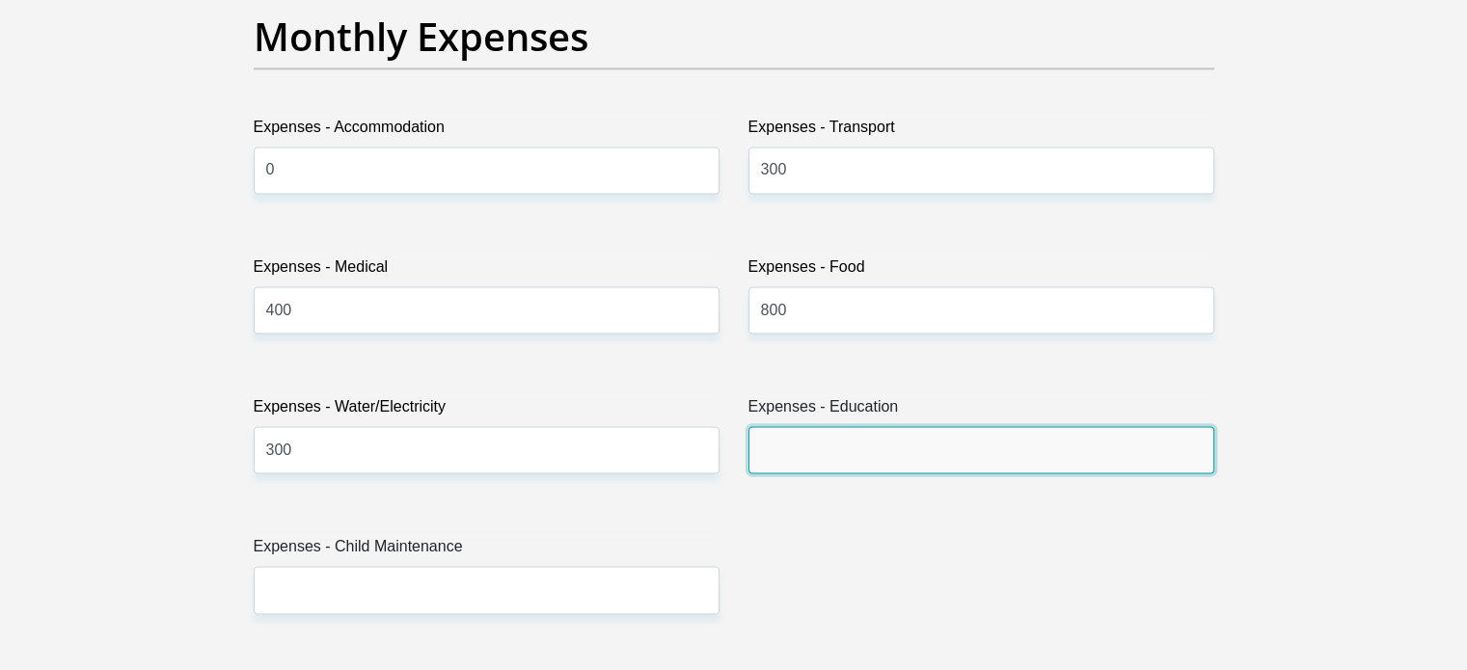
click at [913, 463] on input "Expenses - Education" at bounding box center [981, 449] width 466 height 47
type input "300"
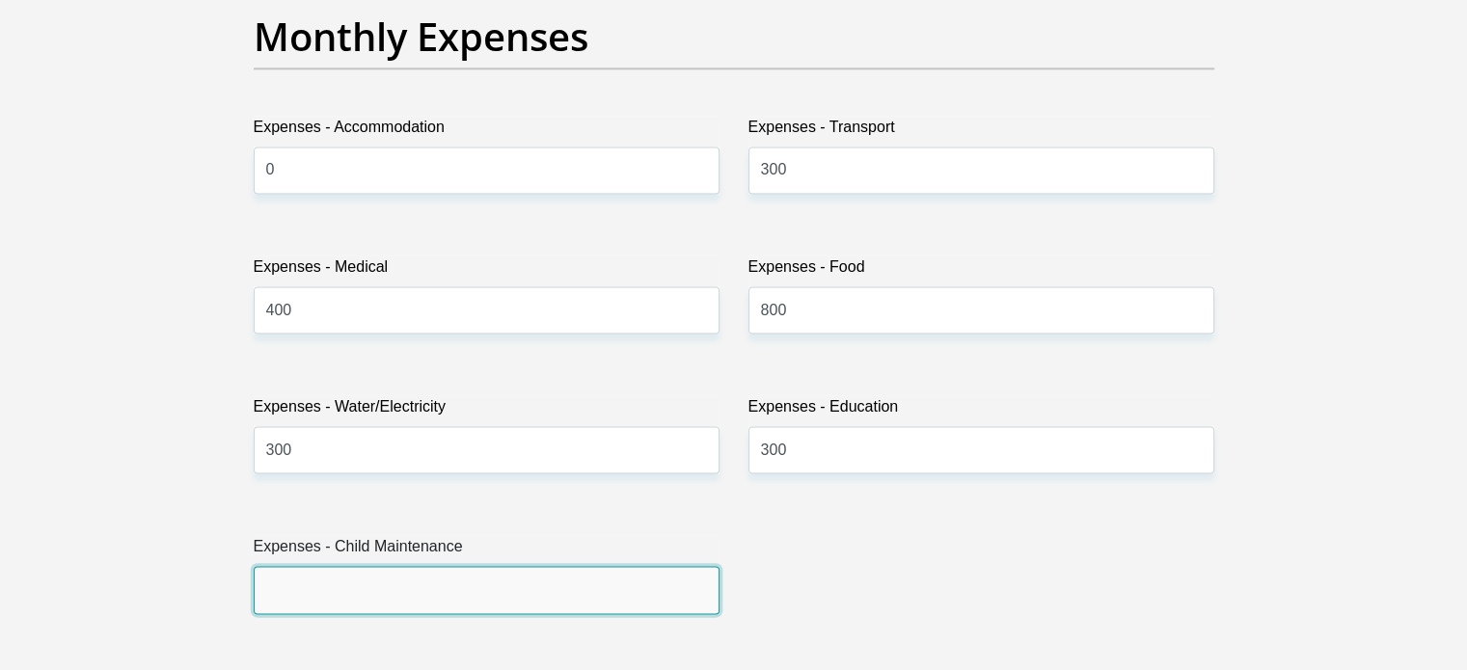
click at [262, 593] on input "Expenses - Child Maintenance" at bounding box center [487, 589] width 466 height 47
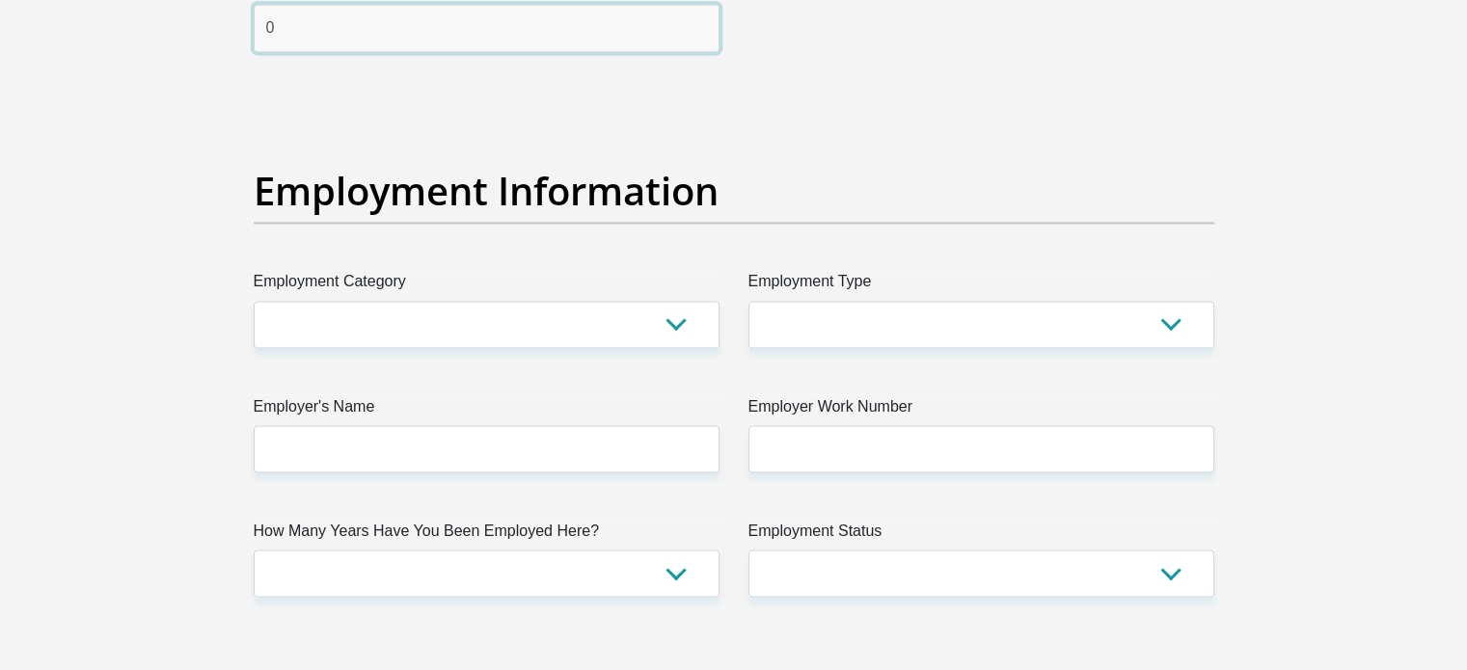
scroll to position [3367, 0]
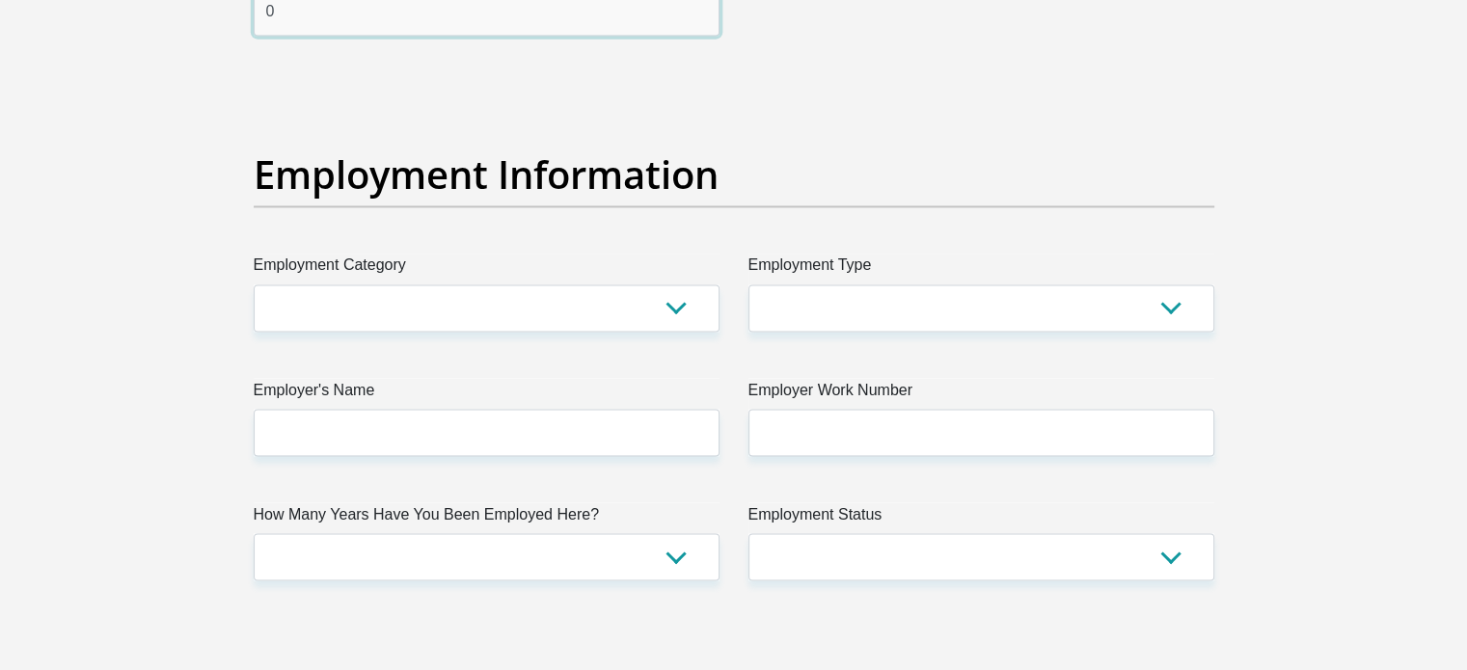
type input "0"
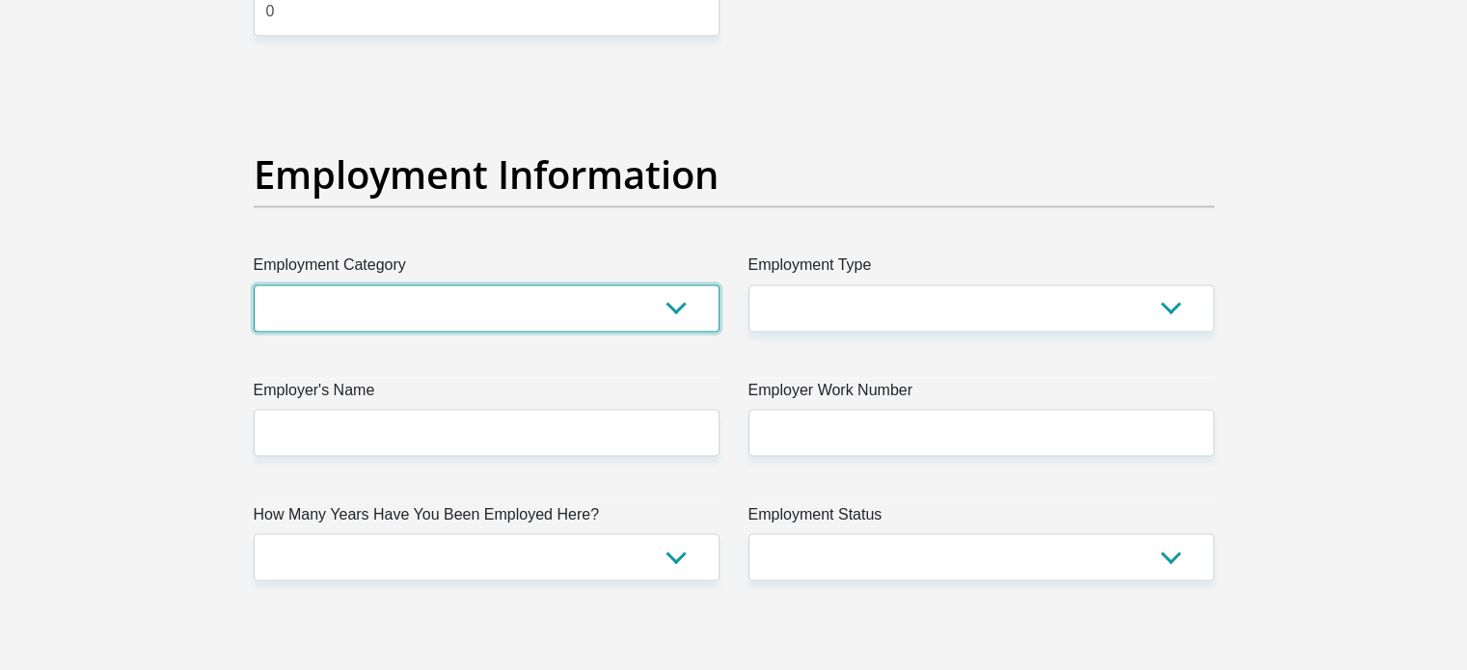
click at [674, 308] on select "AGRICULTURE ALCOHOL & TOBACCO CONSTRUCTION MATERIALS METALLURGY EQUIPMENT FOR R…" at bounding box center [487, 307] width 466 height 47
select select "14"
click at [254, 284] on select "AGRICULTURE ALCOHOL & TOBACCO CONSTRUCTION MATERIALS METALLURGY EQUIPMENT FOR R…" at bounding box center [487, 307] width 466 height 47
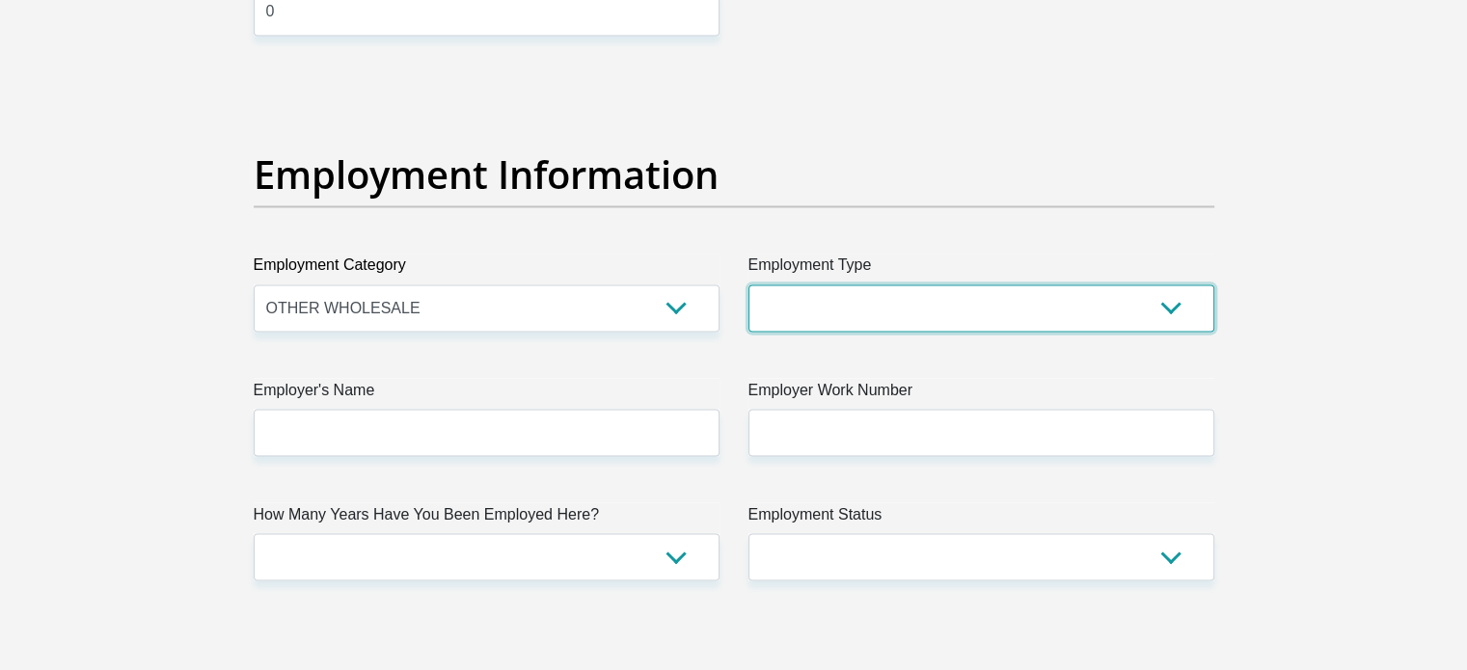
click at [1173, 305] on select "College/Lecturer Craft Seller Creative Driver Executive Farmer Forces - Non Com…" at bounding box center [981, 307] width 466 height 47
select select "Tradesman/Artisan"
click at [748, 284] on select "College/Lecturer Craft Seller Creative Driver Executive Farmer Forces - Non Com…" at bounding box center [981, 307] width 466 height 47
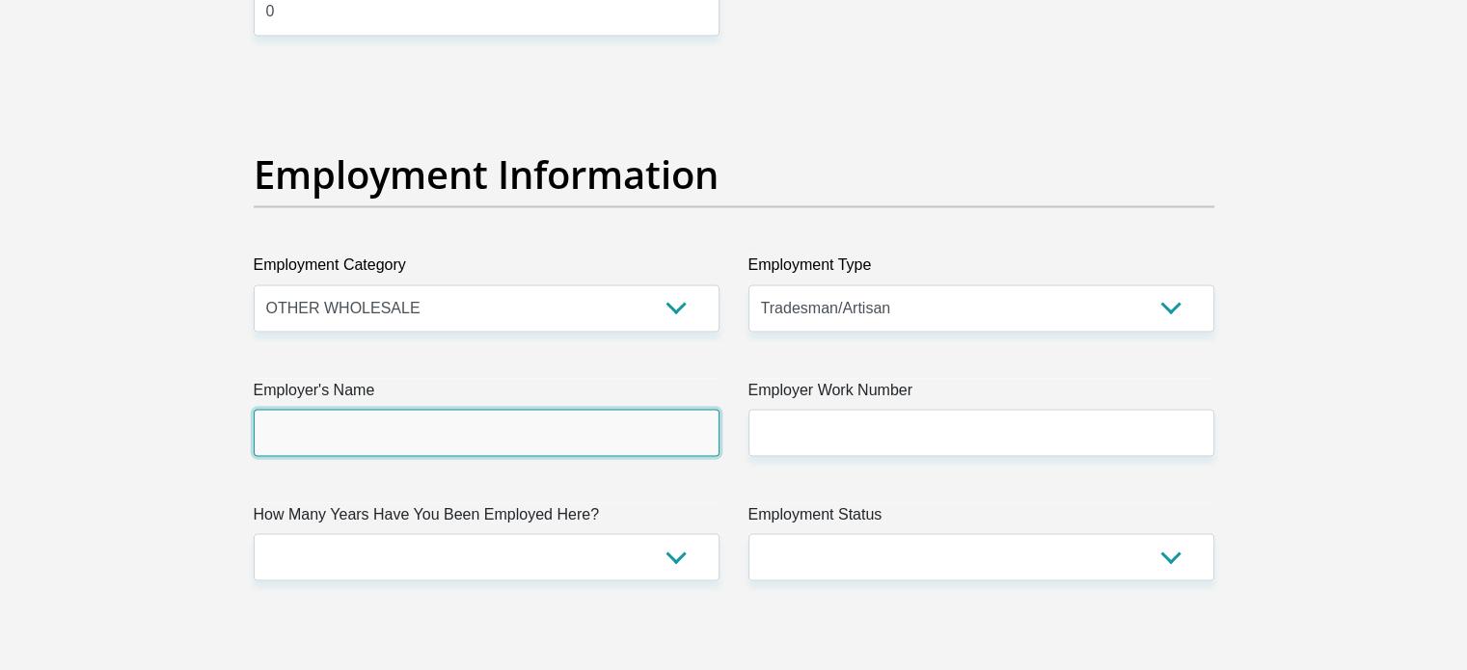
click at [455, 426] on input "Employer's Name" at bounding box center [487, 432] width 466 height 47
type input "palmfootwear"
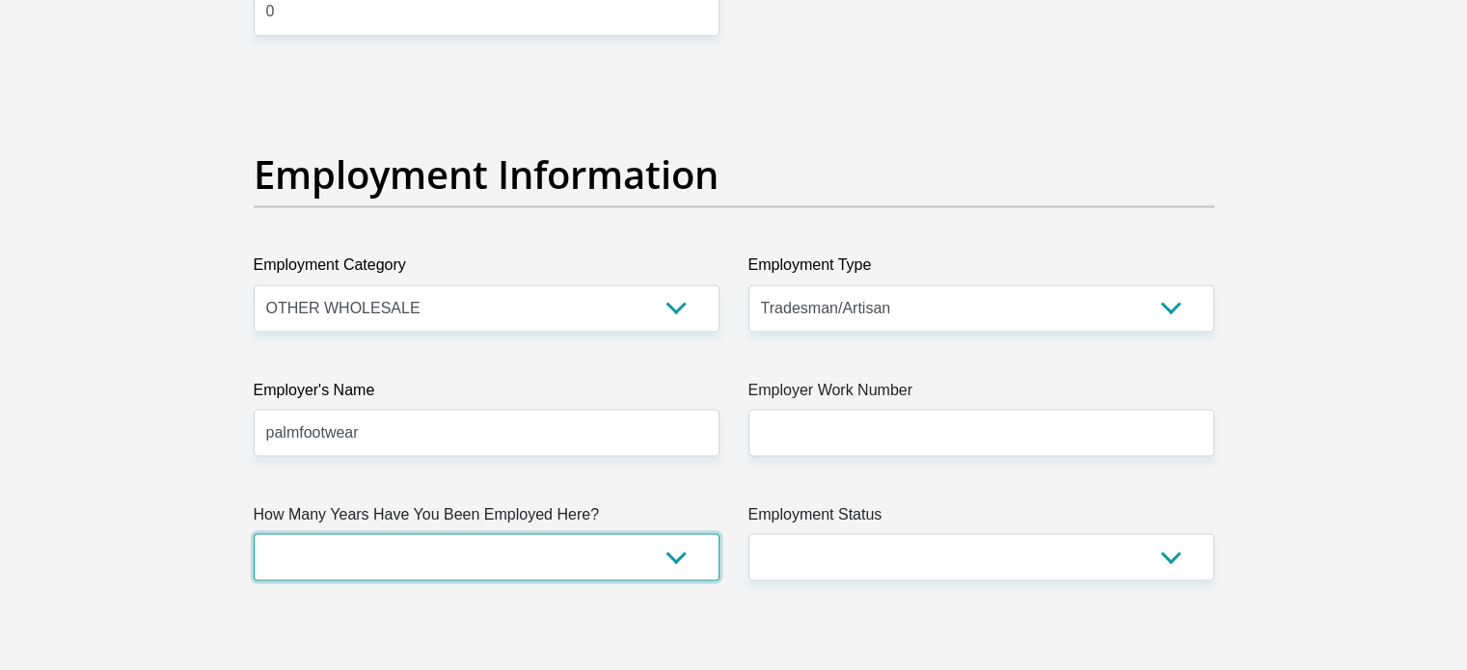
click at [350, 553] on select "less than 1 year 1-3 years 3-5 years 5+ years" at bounding box center [487, 556] width 466 height 47
select select "60"
click at [254, 533] on select "less than 1 year 1-3 years 3-5 years 5+ years" at bounding box center [487, 556] width 466 height 47
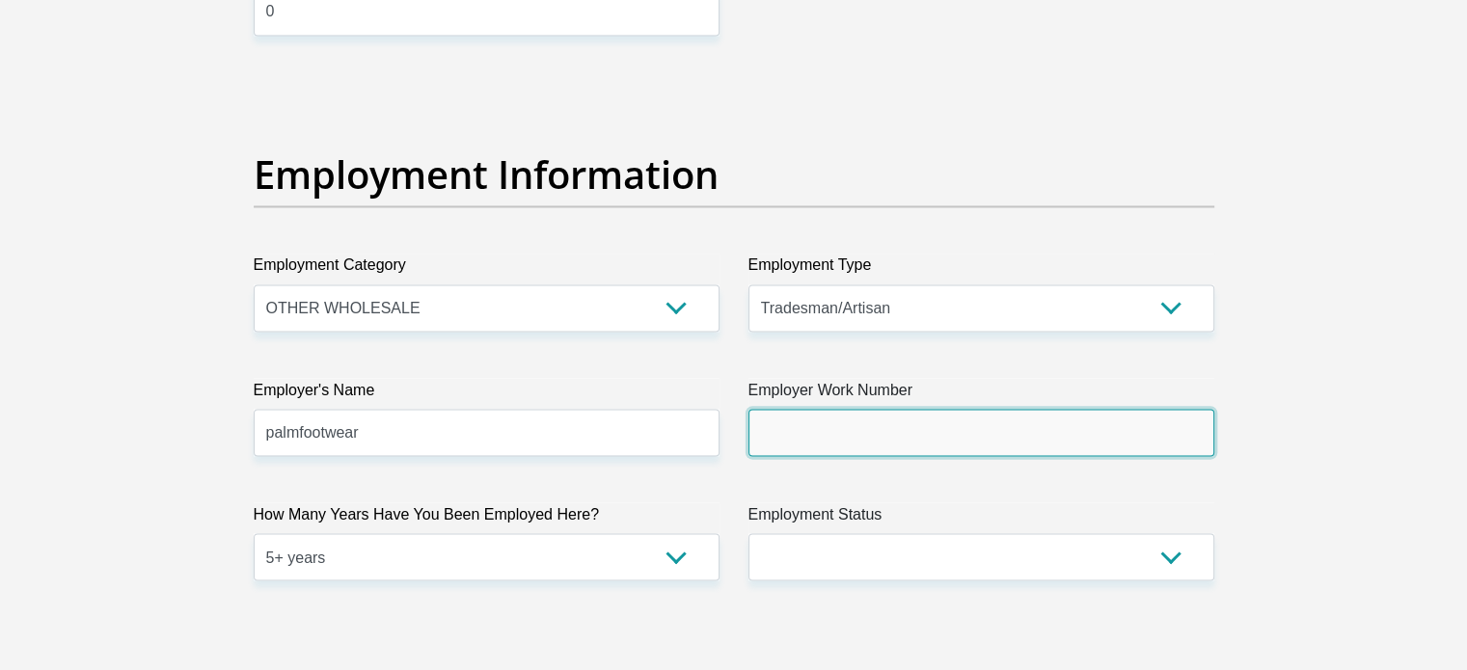
click at [772, 432] on input "Employer Work Number" at bounding box center [981, 432] width 466 height 47
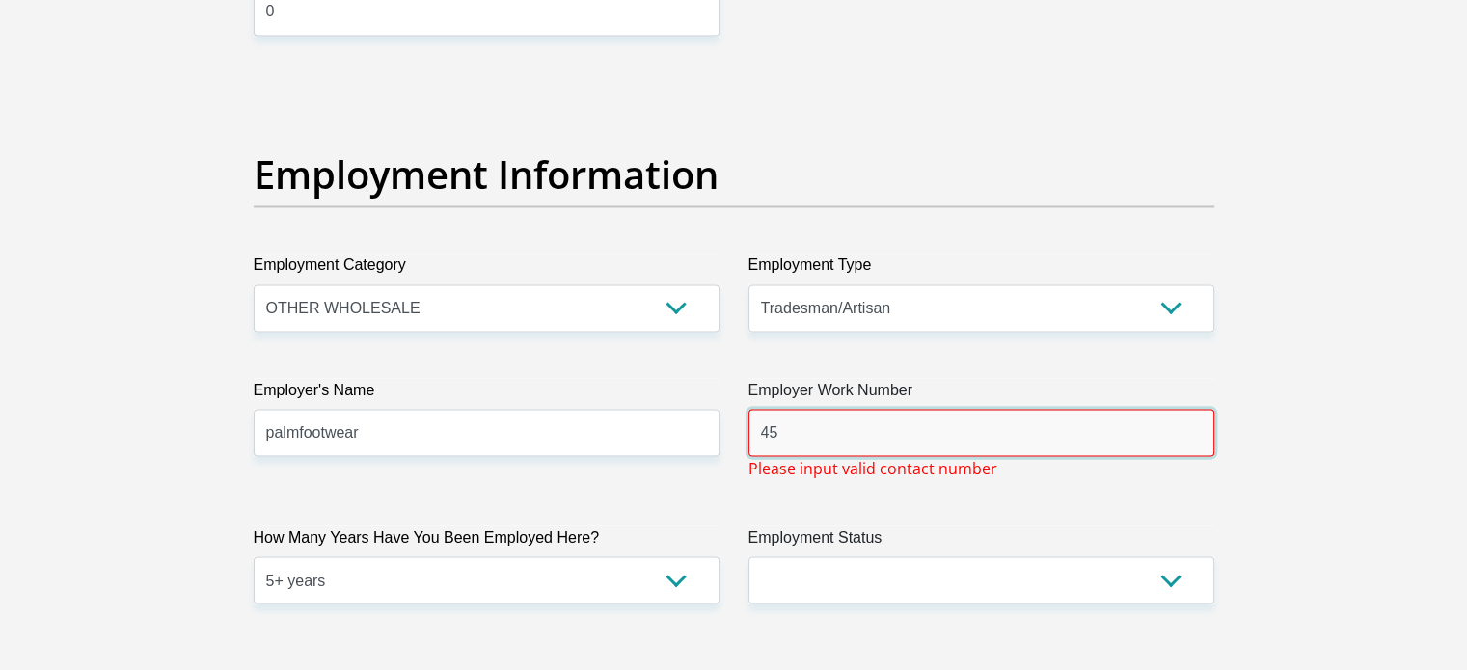
type input "4"
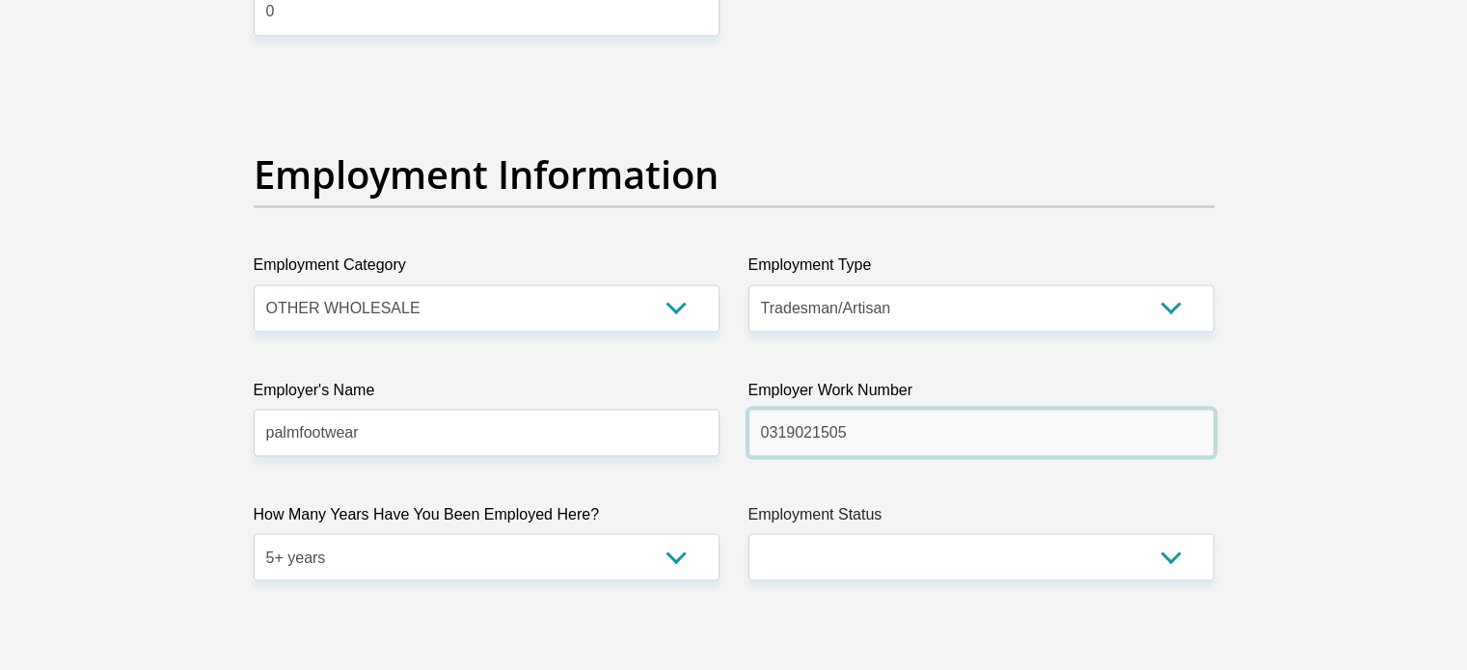
type input "0319021505"
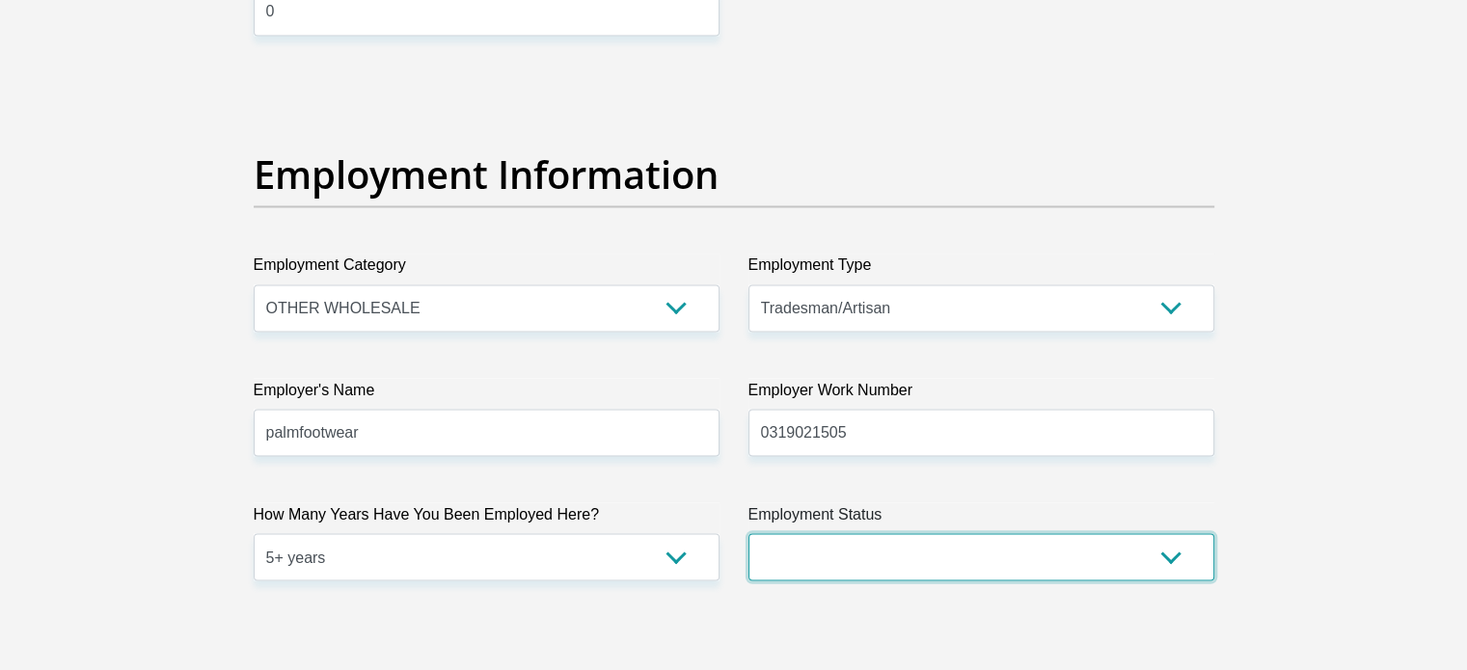
click at [1165, 550] on select "Permanent/Full-time Part-time/Casual Contract Worker Self-Employed Housewife Re…" at bounding box center [981, 556] width 466 height 47
select select "1"
click at [748, 533] on select "Permanent/Full-time Part-time/Casual Contract Worker Self-Employed Housewife Re…" at bounding box center [981, 556] width 466 height 47
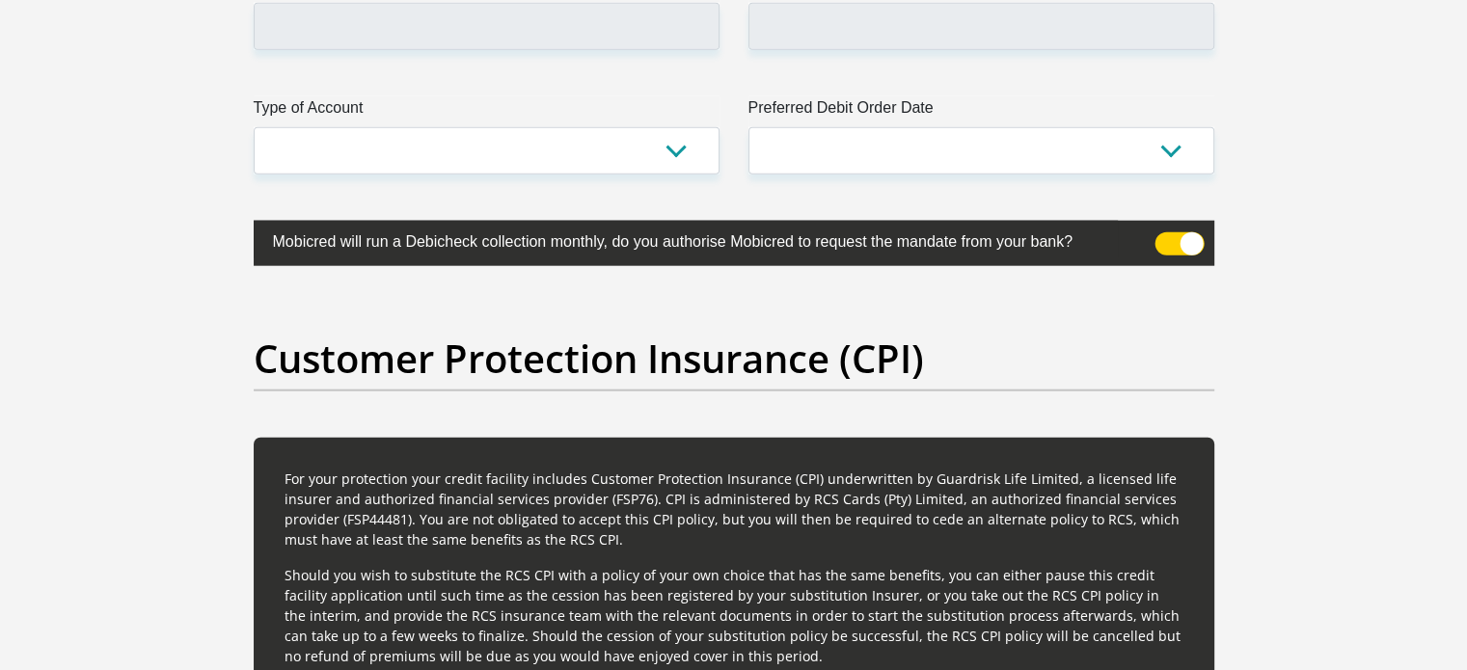
scroll to position [4756, 0]
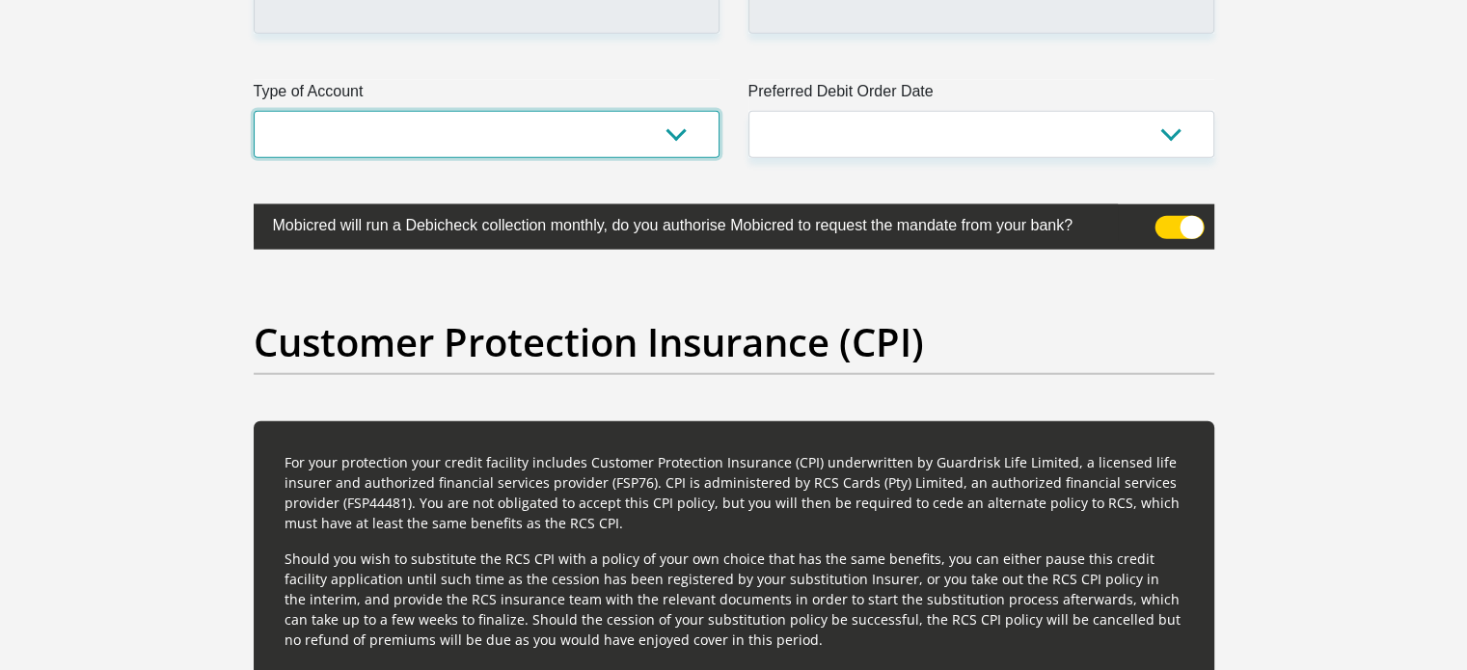
click at [666, 135] on select "Cheque Savings" at bounding box center [487, 134] width 466 height 47
select select "SAV"
click at [254, 111] on select "Cheque Savings" at bounding box center [487, 134] width 466 height 47
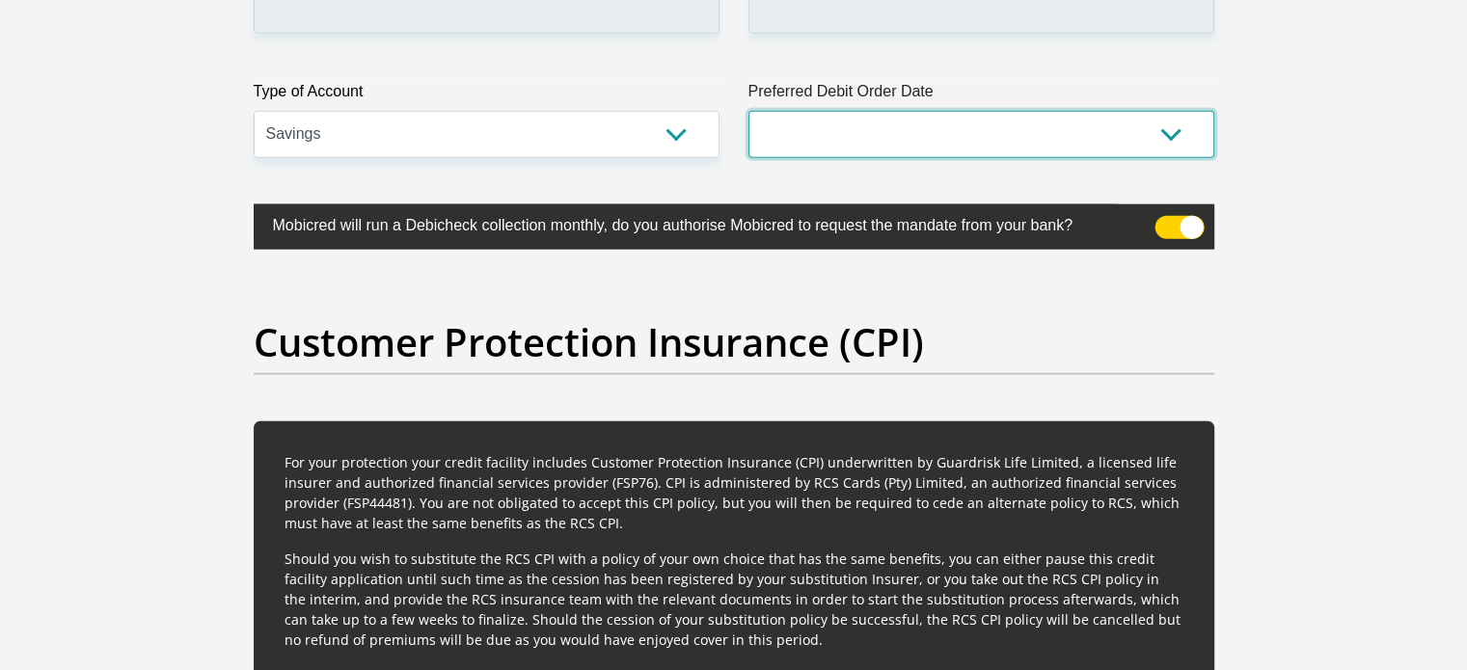
click at [838, 125] on select "1st 2nd 3rd 4th 5th 7th 18th 19th 20th 21st 22nd 23rd 24th 25th 26th 27th 28th …" at bounding box center [981, 134] width 466 height 47
select select "1"
click at [748, 111] on select "1st 2nd 3rd 4th 5th 7th 18th 19th 20th 21st 22nd 23rd 24th 25th 26th 27th 28th …" at bounding box center [981, 134] width 466 height 47
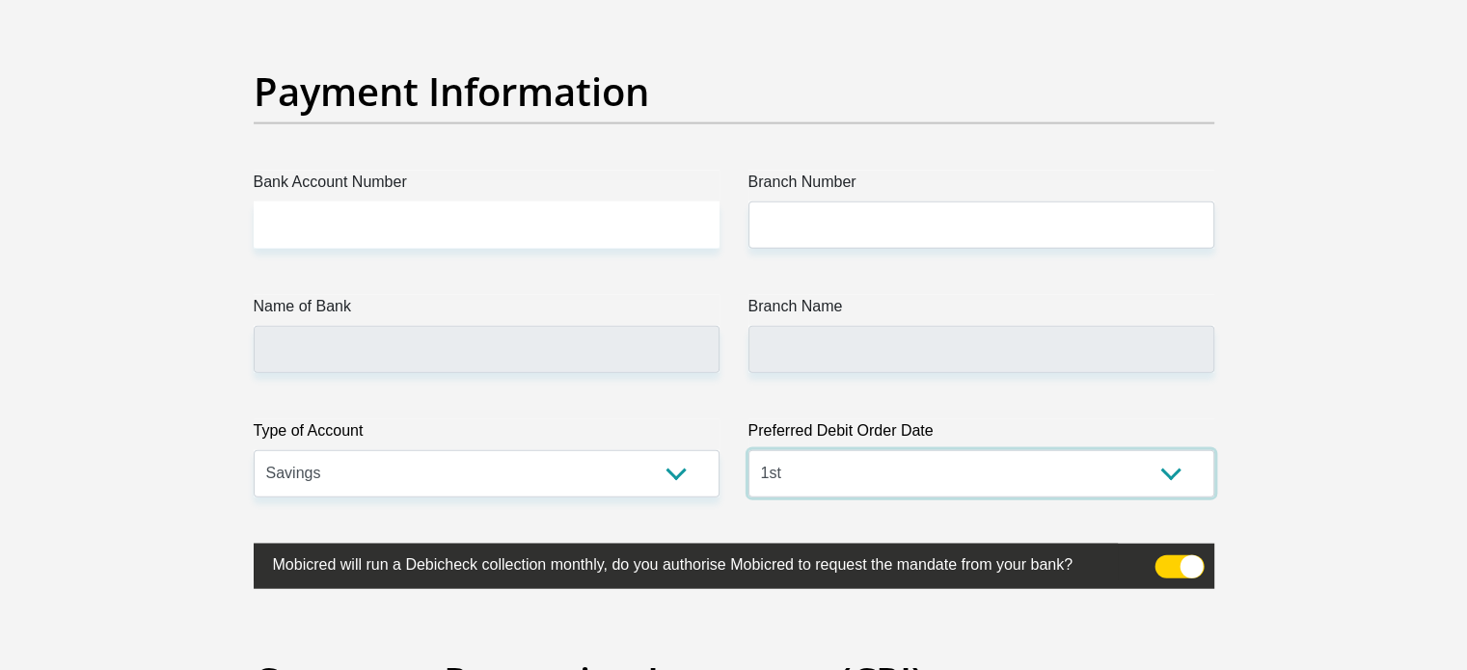
scroll to position [4408, 0]
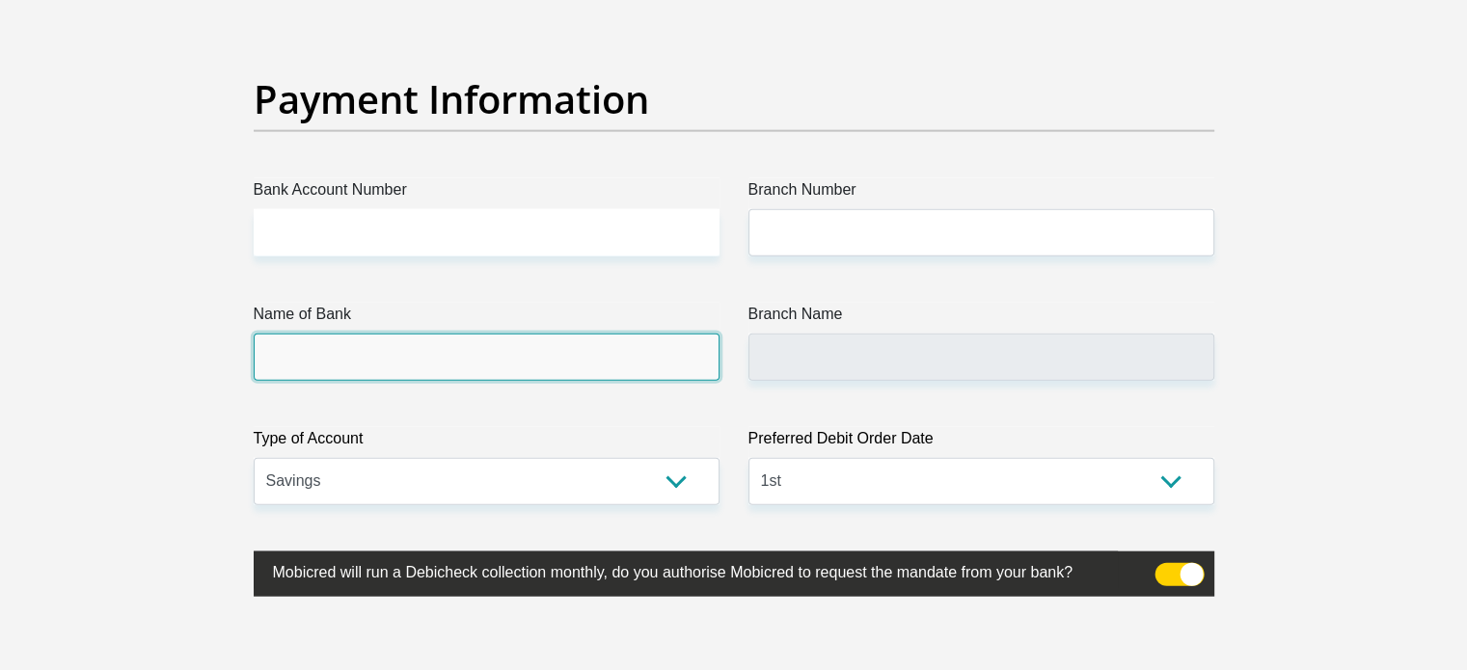
click at [303, 369] on input "Name of Bank" at bounding box center [487, 357] width 466 height 47
click at [290, 355] on input "Name of Bank" at bounding box center [487, 357] width 466 height 47
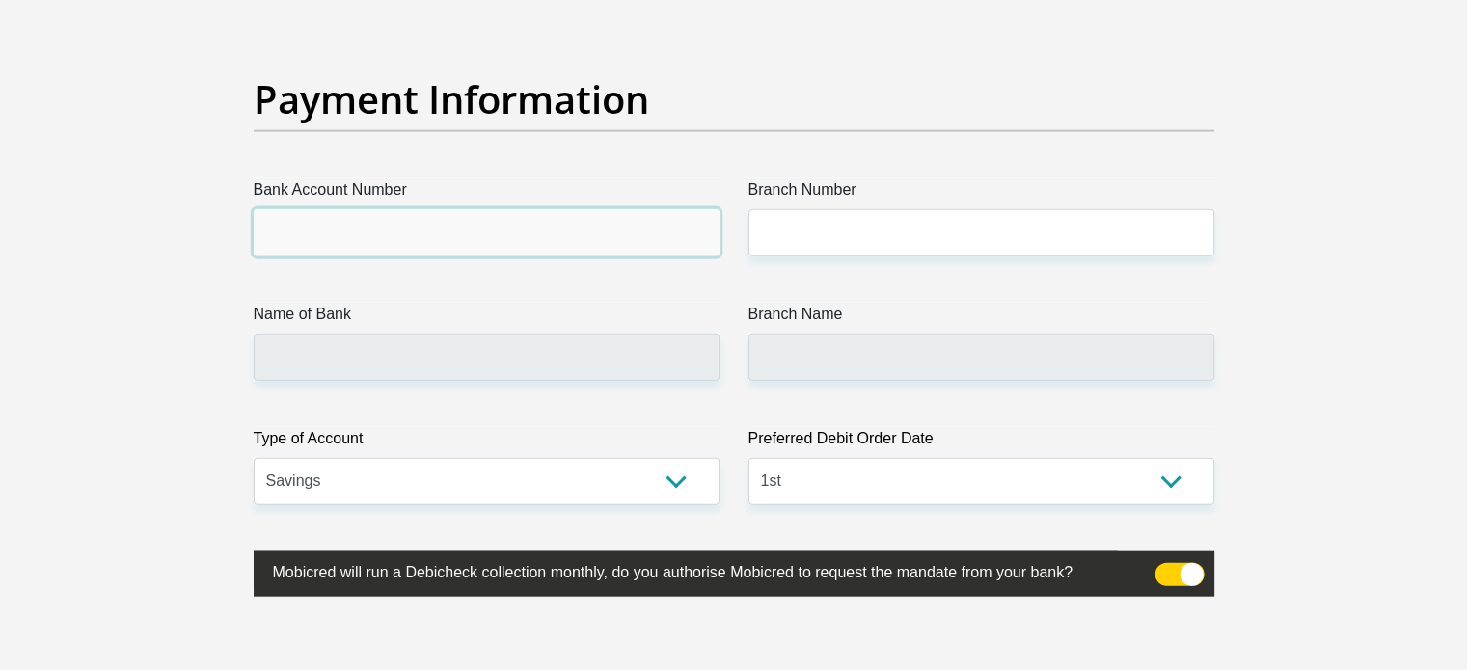
click at [283, 243] on input "Bank Account Number" at bounding box center [487, 232] width 466 height 47
type input "1522158012"
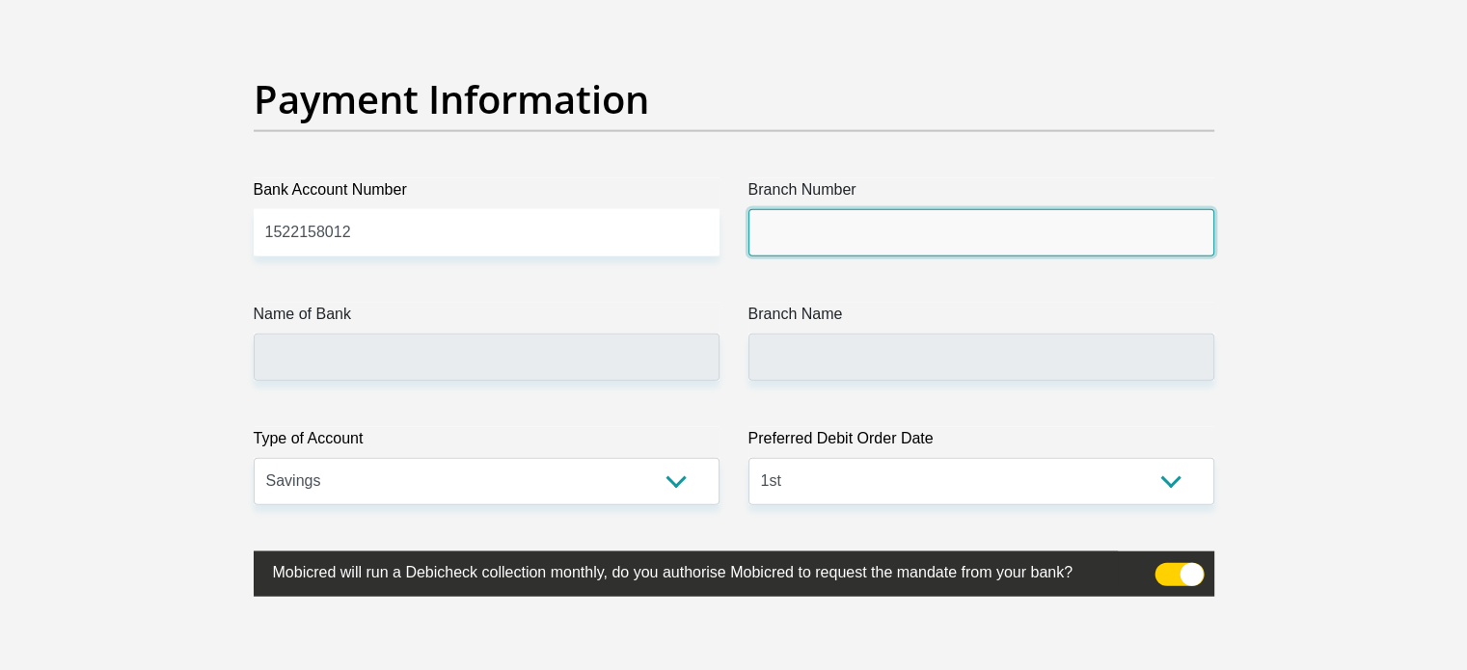
click at [814, 229] on input "Branch Number" at bounding box center [981, 232] width 466 height 47
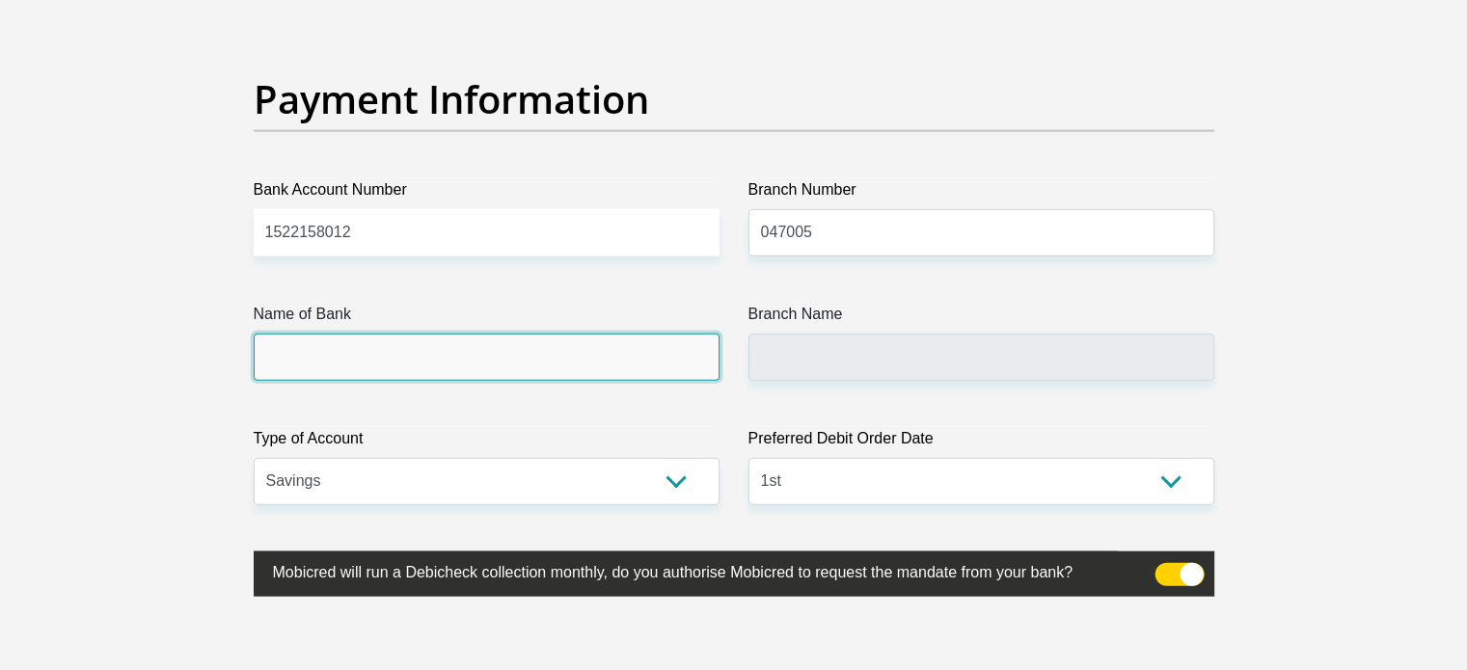
click at [444, 346] on input "Name of Bank" at bounding box center [487, 357] width 466 height 47
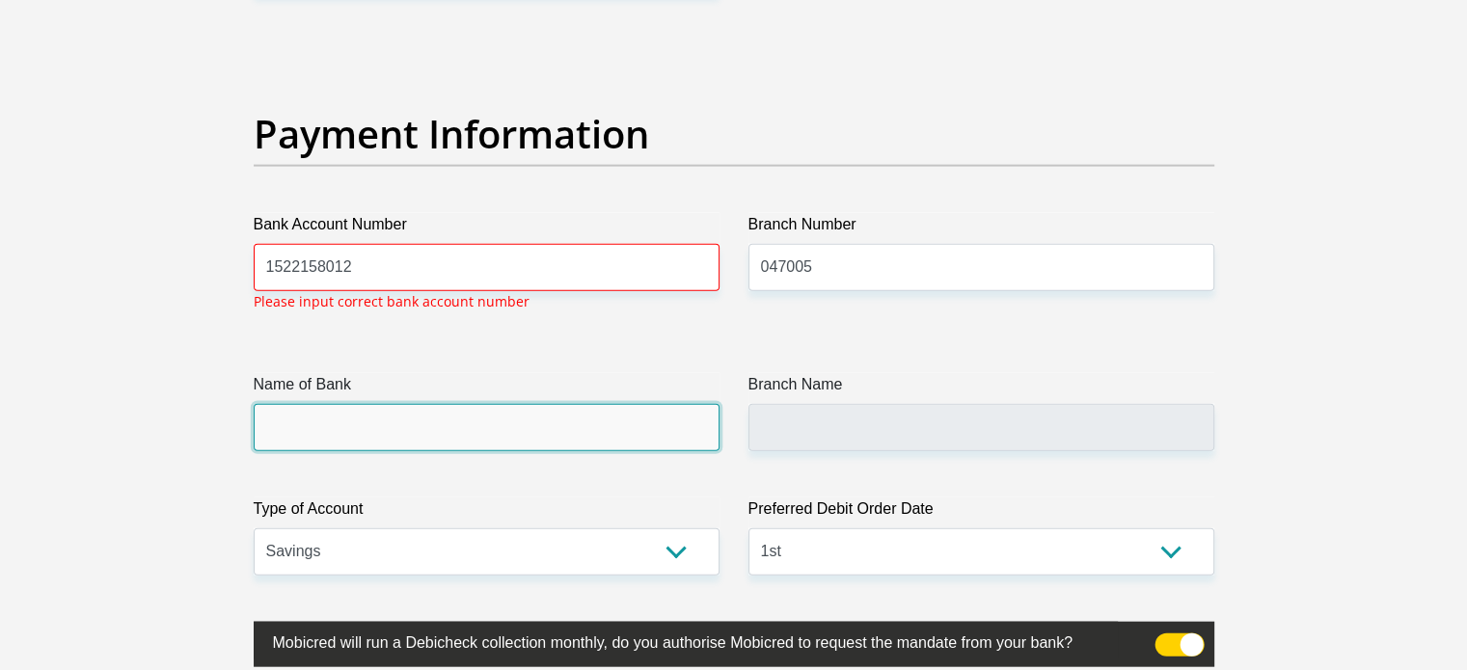
scroll to position [4373, 0]
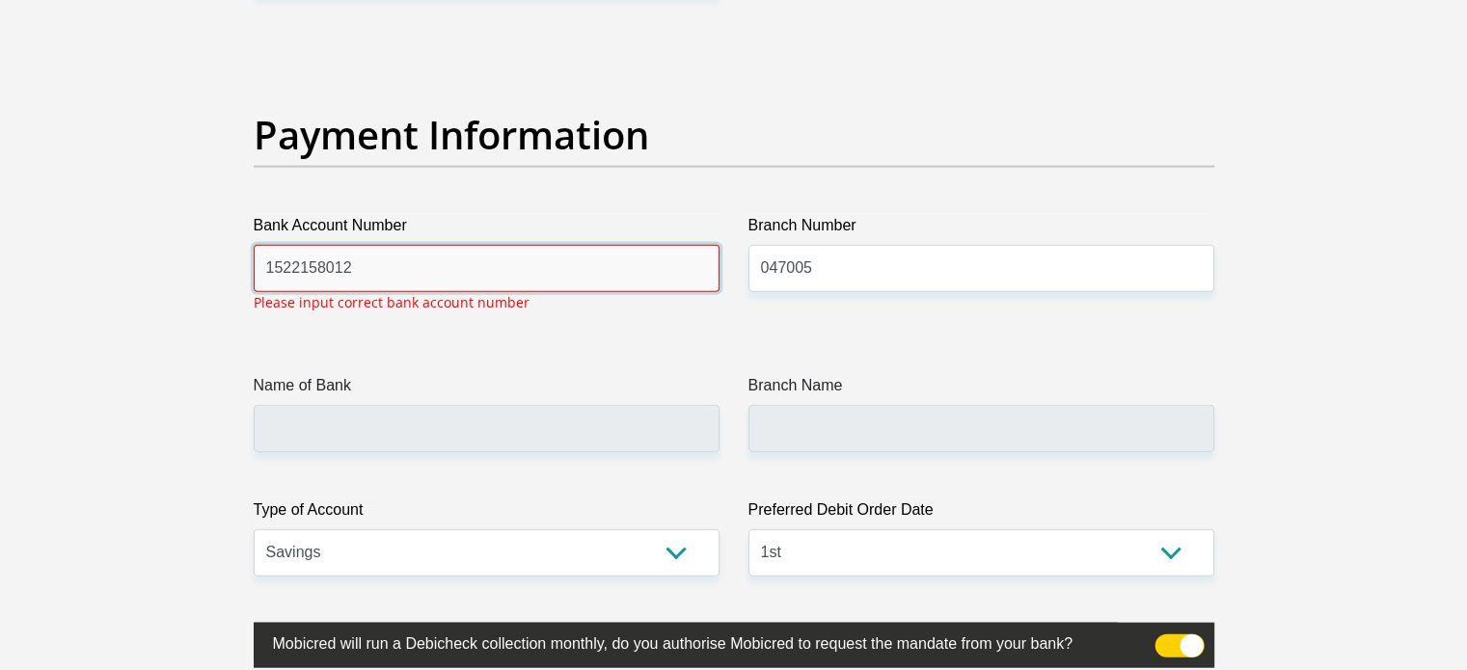
click at [388, 266] on input "1522158012" at bounding box center [487, 268] width 466 height 47
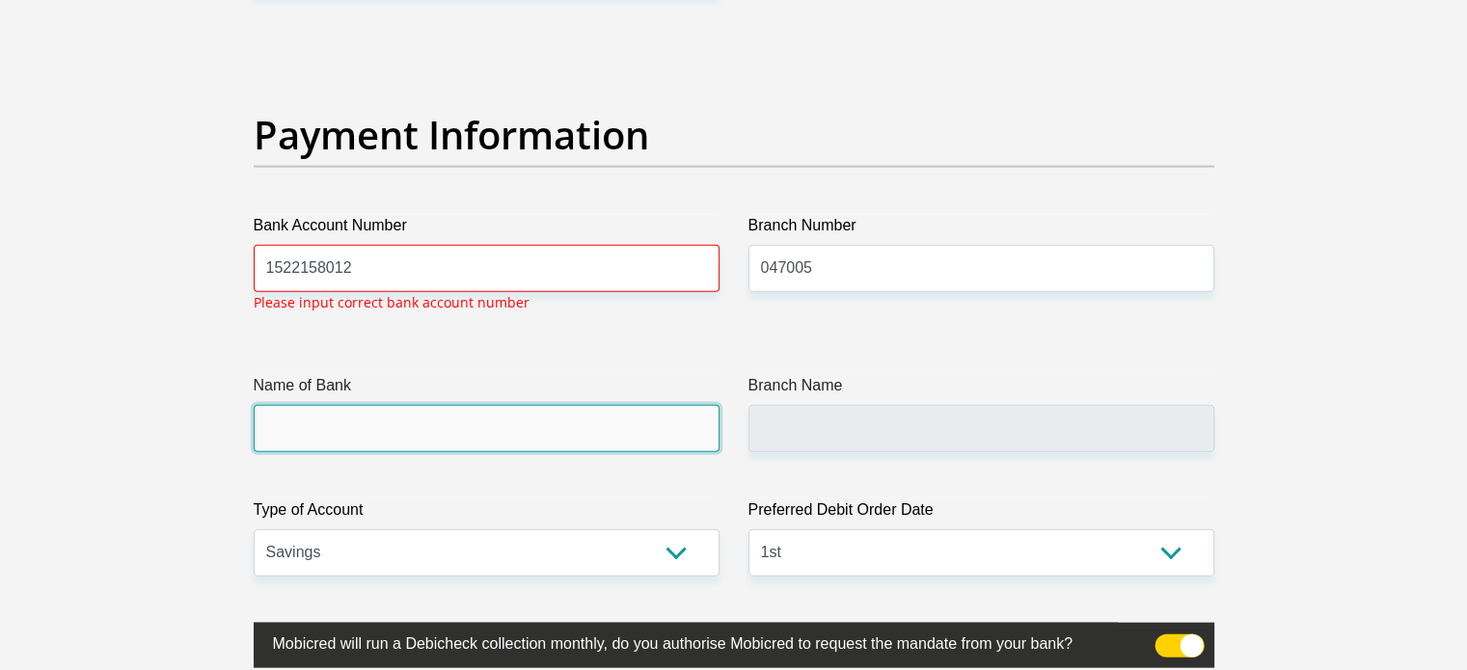
click at [289, 427] on input "Name of Bank" at bounding box center [487, 428] width 466 height 47
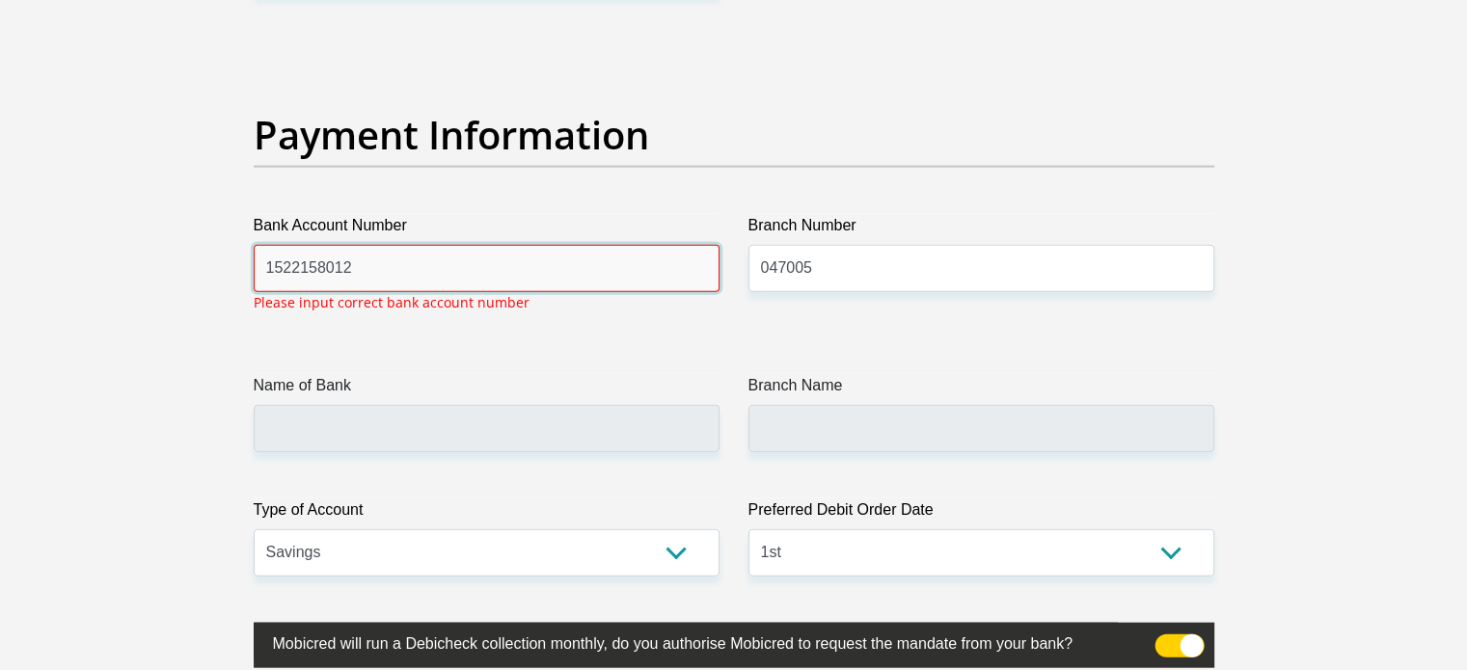
click at [270, 265] on input "1522158012" at bounding box center [487, 268] width 466 height 47
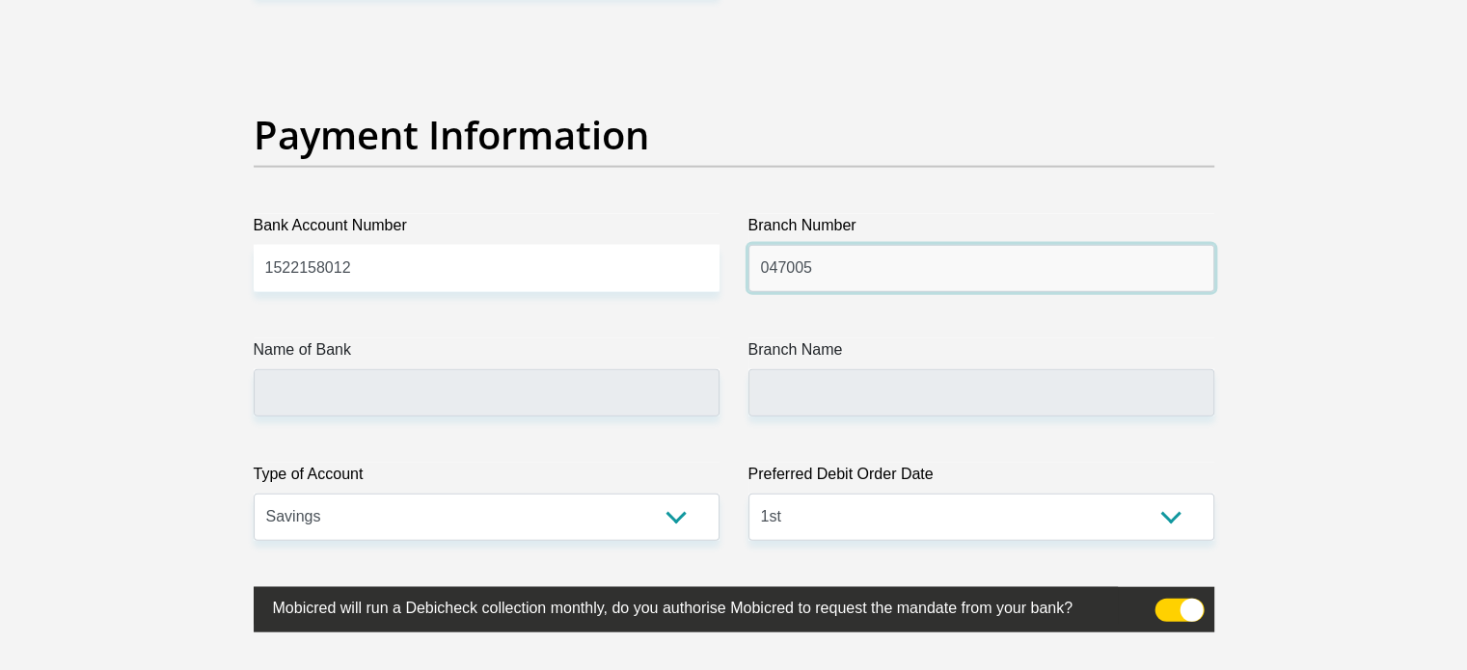
click at [821, 265] on input "047005" at bounding box center [981, 268] width 466 height 47
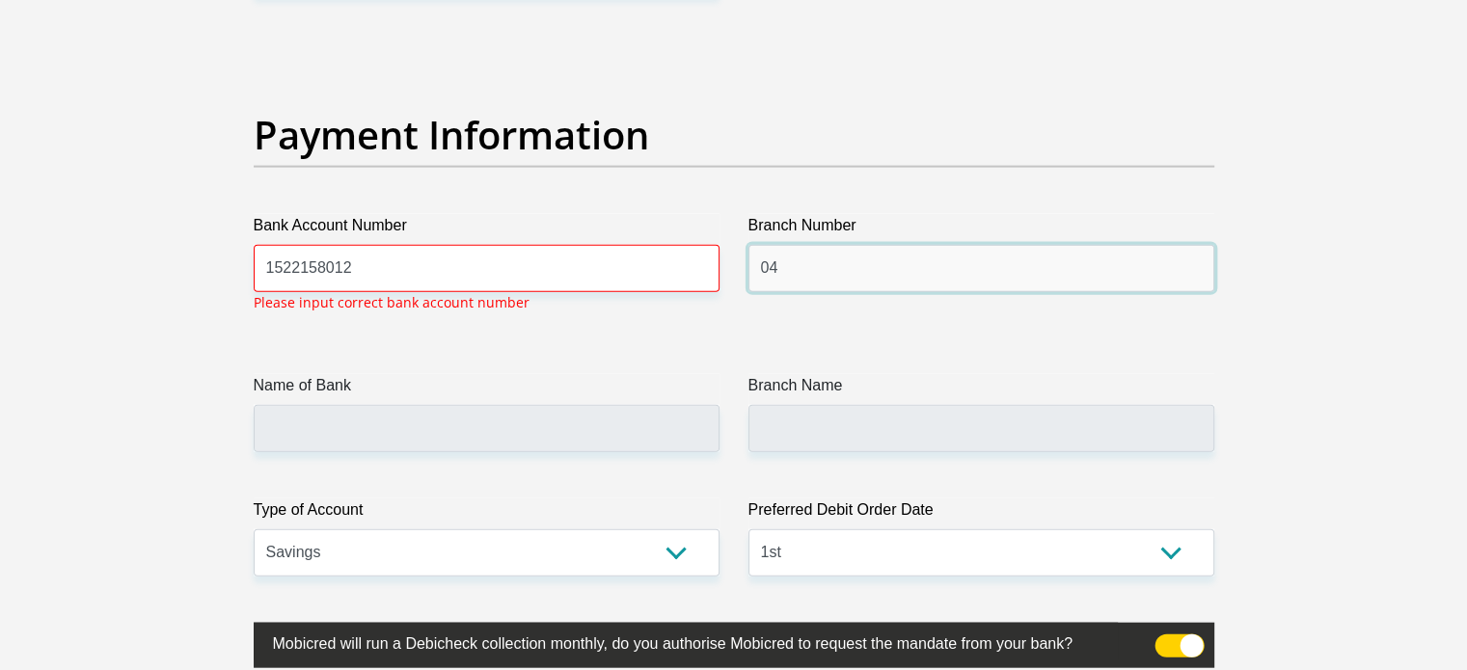
type input "0"
type input "470010"
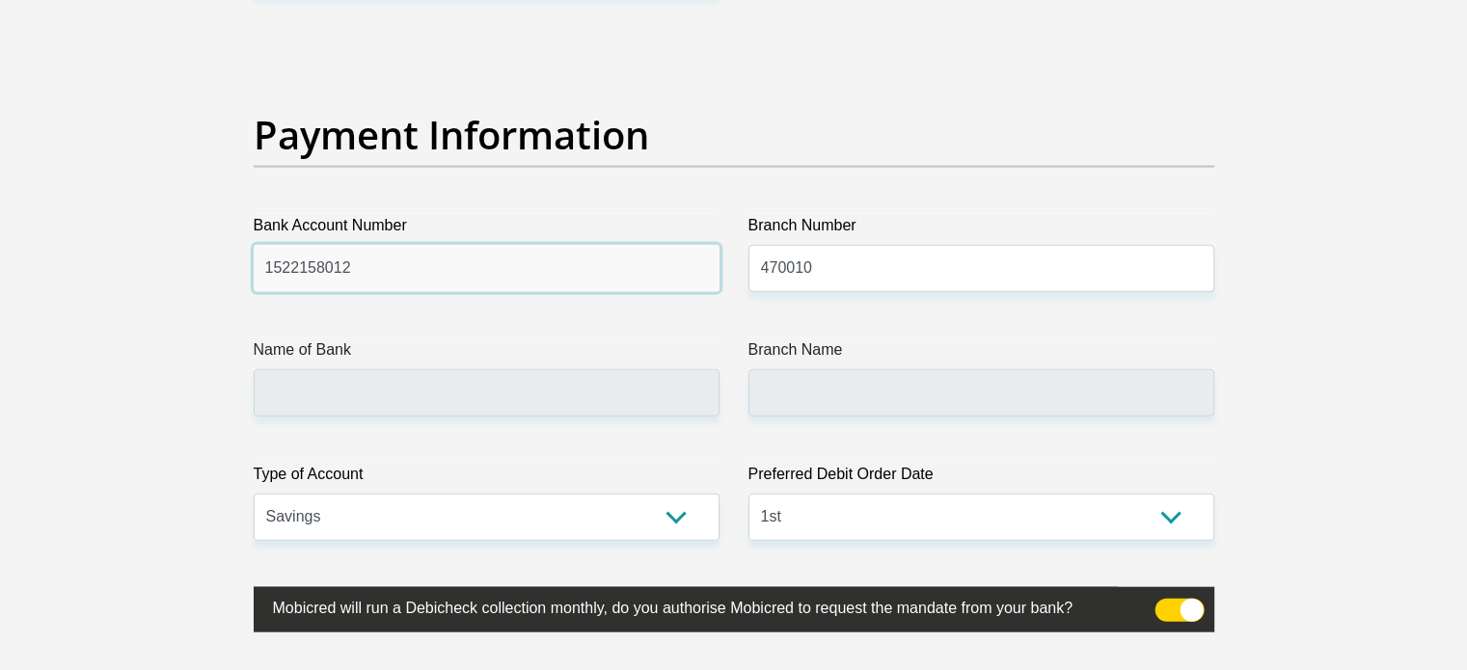
click at [428, 257] on input "1522158012" at bounding box center [487, 268] width 466 height 47
type input "CAPITEC BANK LIMITED"
type input "CAPITEC BANK CPC"
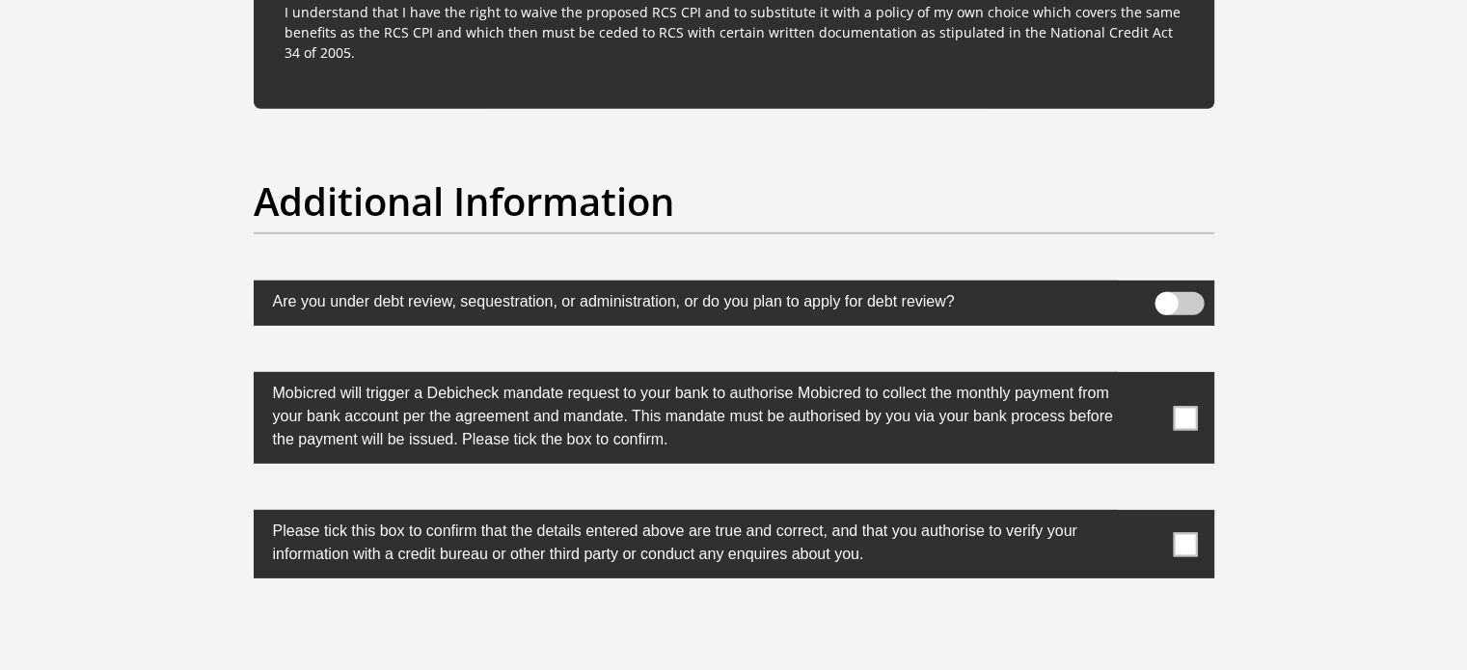
scroll to position [5916, 0]
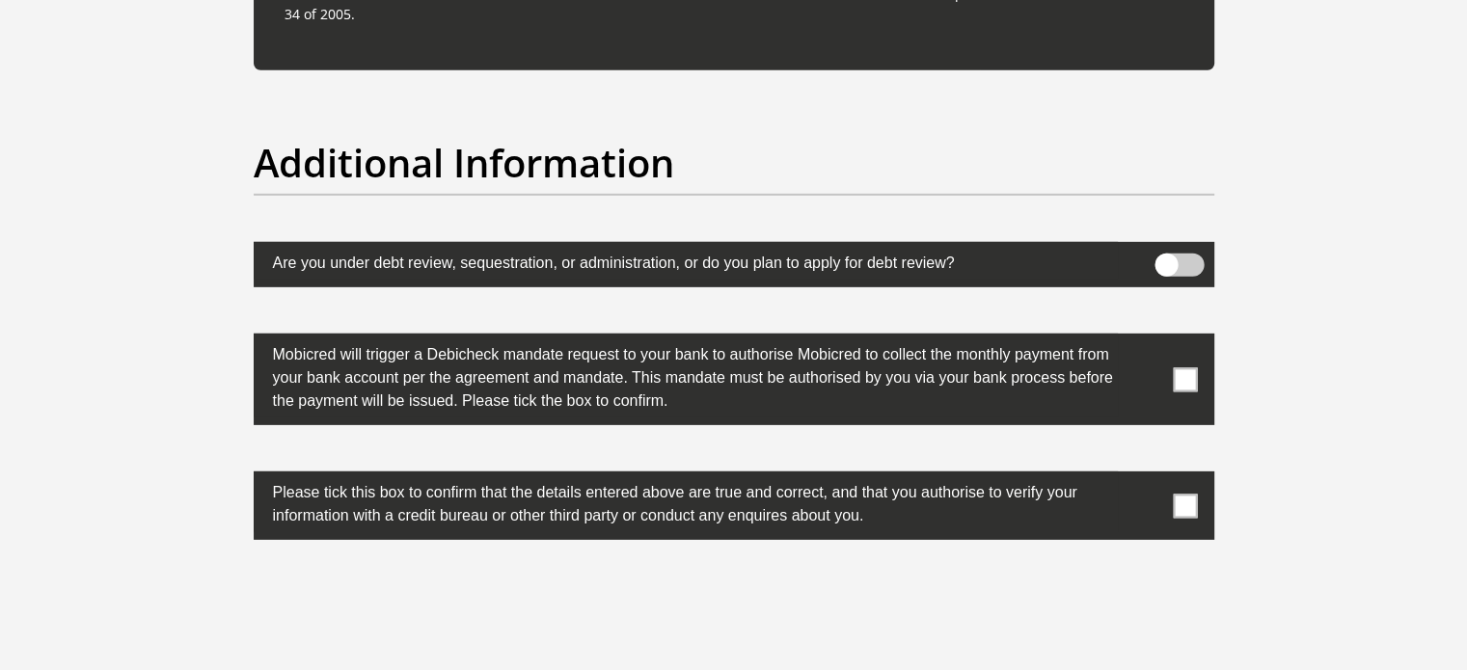
click at [1182, 369] on span at bounding box center [1185, 379] width 24 height 24
click at [1146, 338] on input "checkbox" at bounding box center [1146, 338] width 0 height 0
click at [1189, 496] on span at bounding box center [1185, 506] width 24 height 24
click at [1146, 476] on input "checkbox" at bounding box center [1146, 476] width 0 height 0
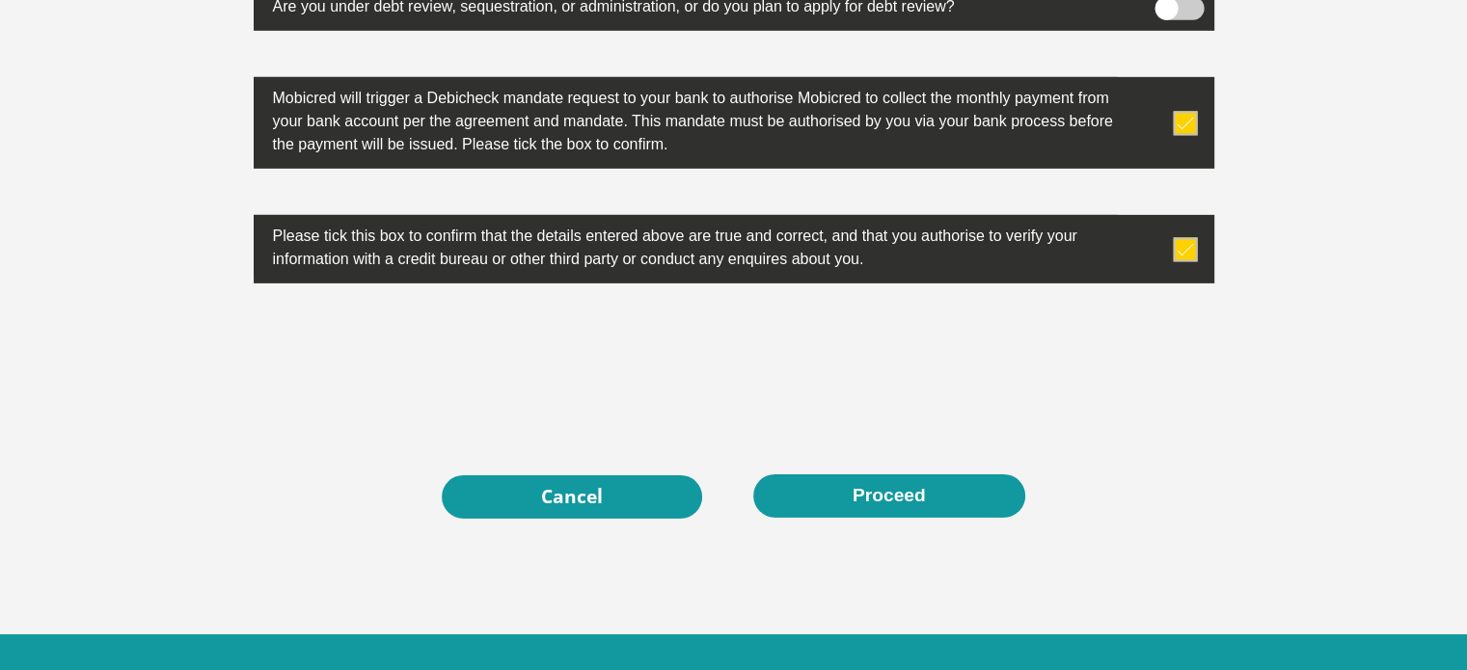
scroll to position [6244, 0]
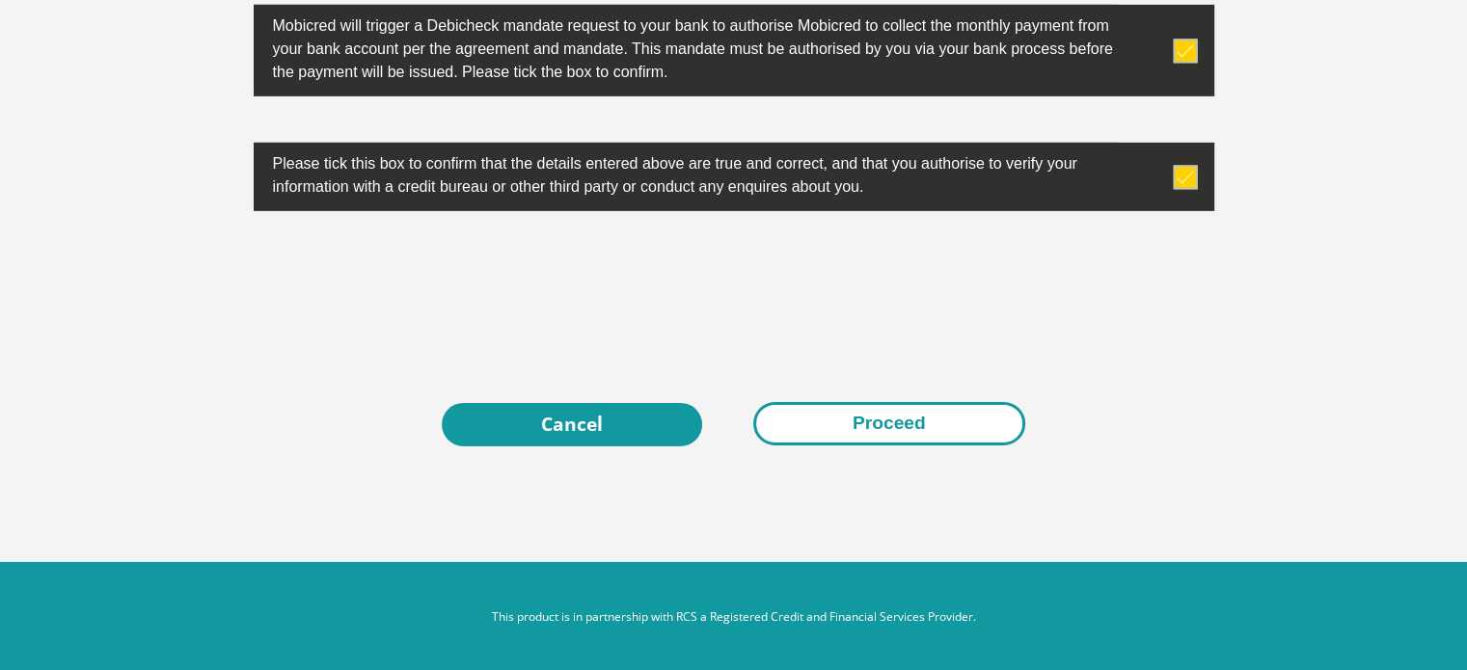
click at [889, 420] on button "Proceed" at bounding box center [889, 423] width 272 height 43
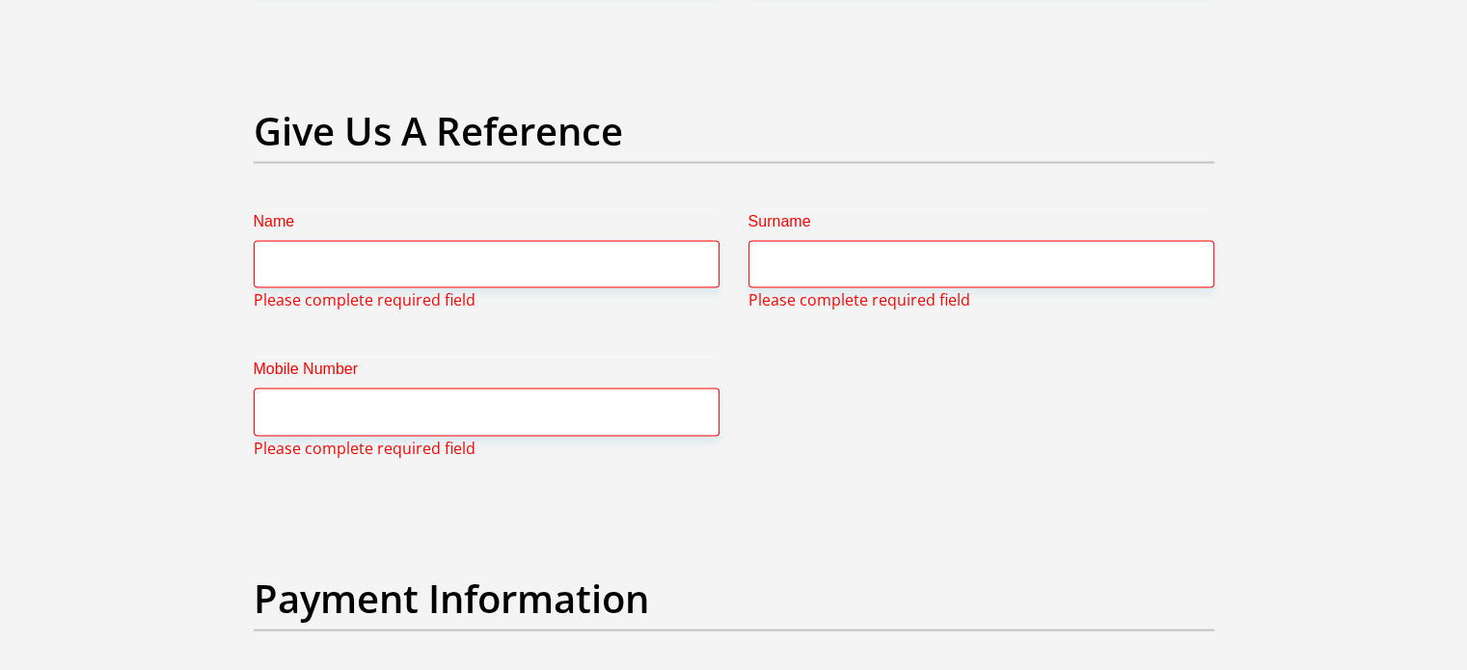
scroll to position [3952, 0]
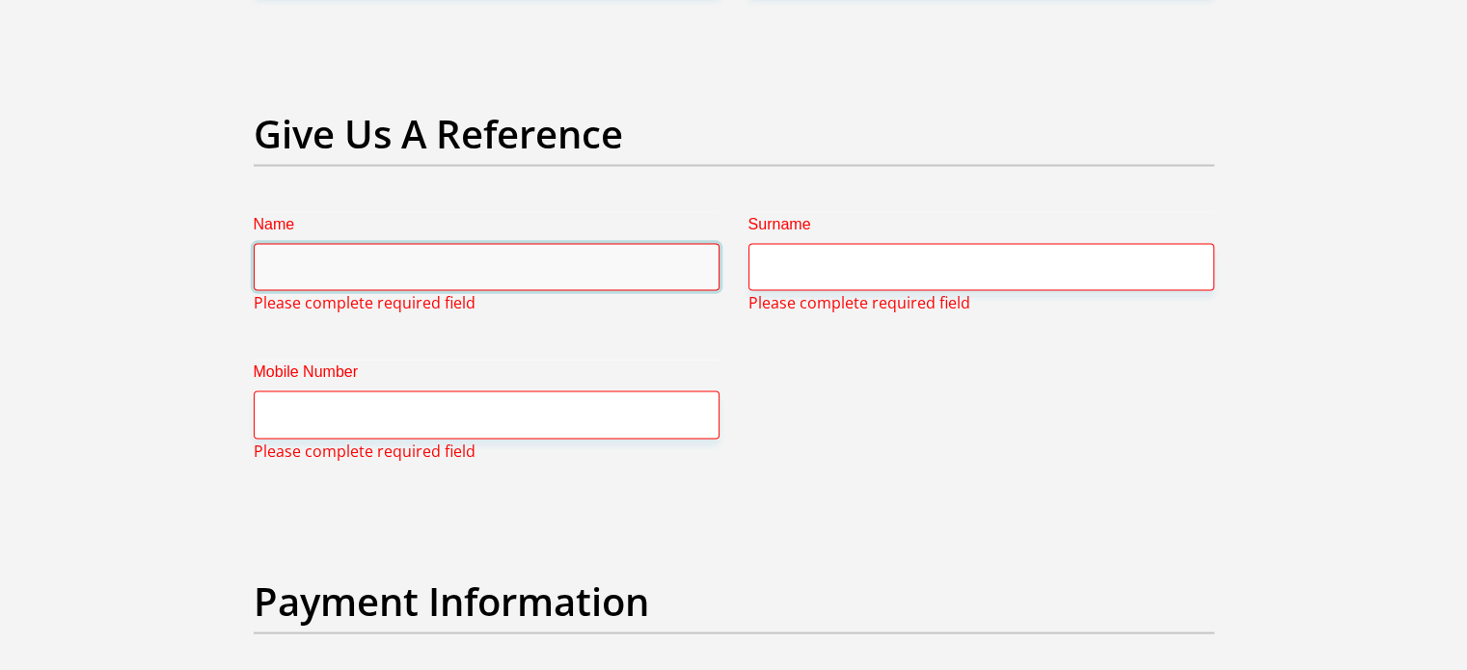
click at [255, 265] on input "Name" at bounding box center [487, 267] width 466 height 47
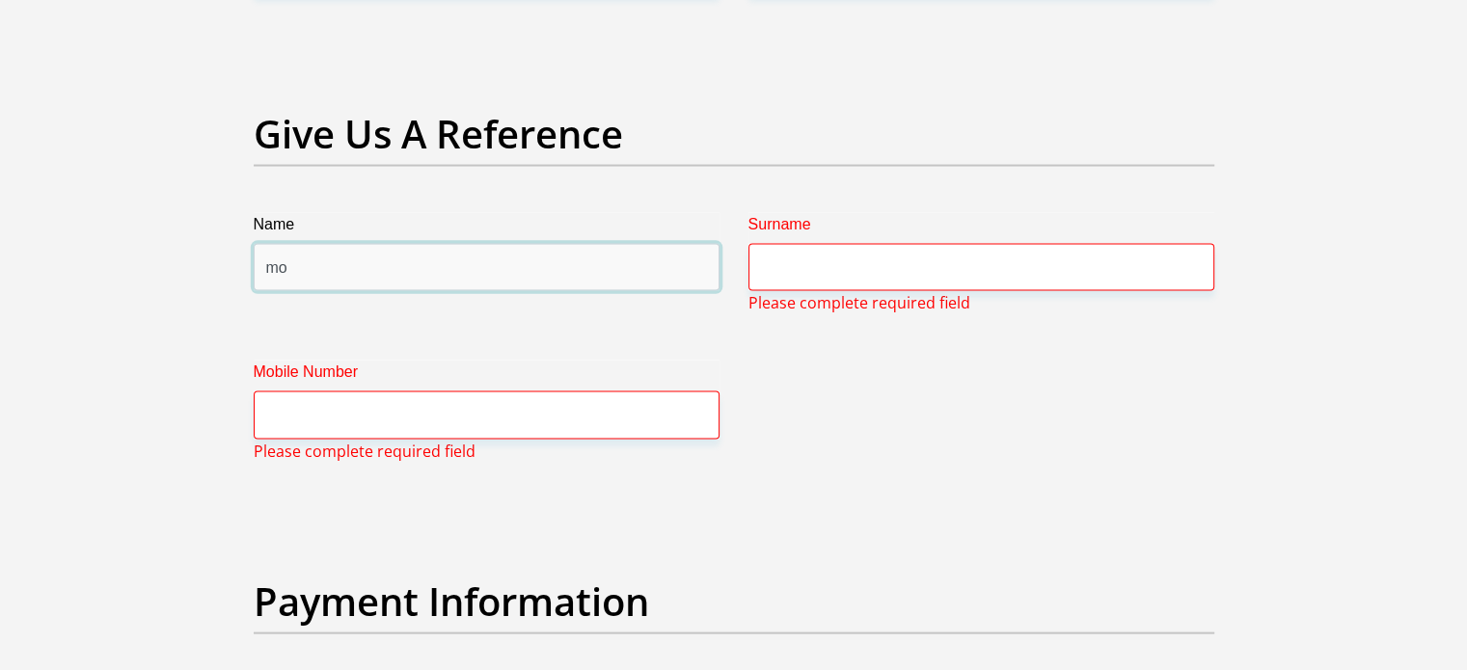
type input "m"
type input "tebogo"
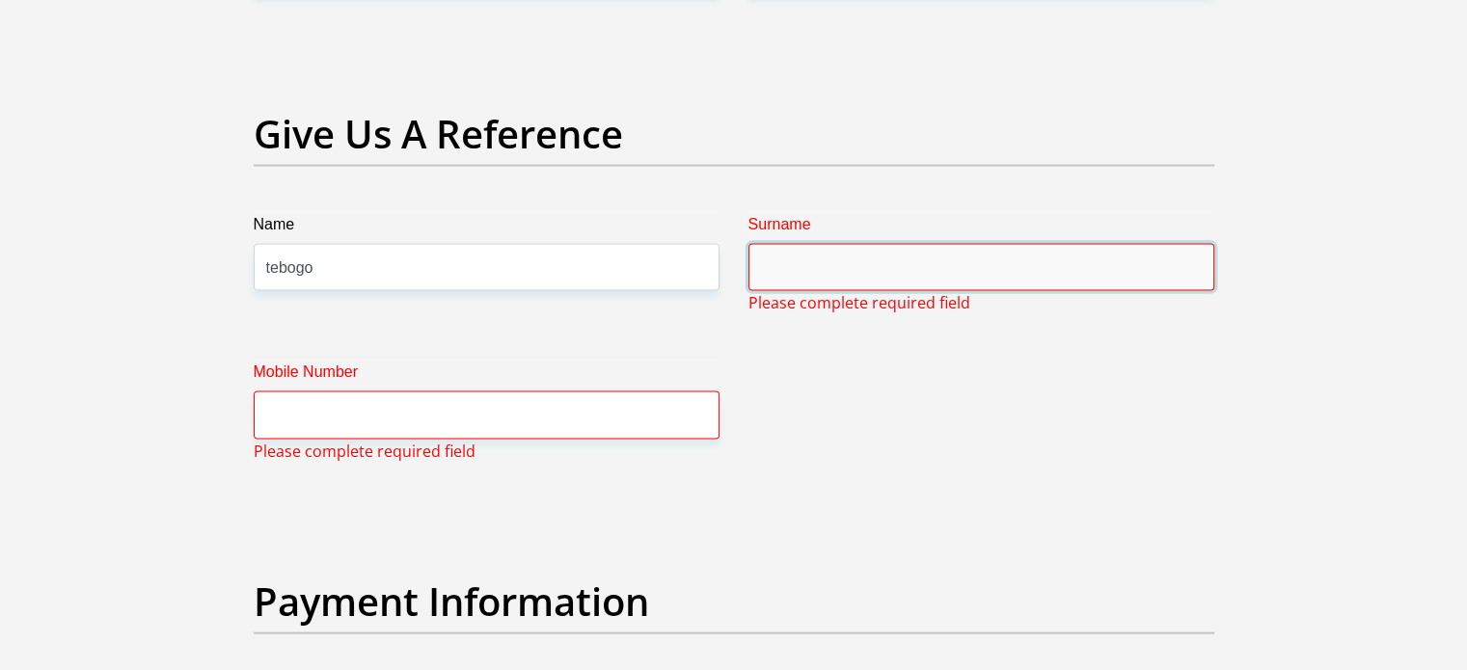
click at [781, 282] on input "Surname" at bounding box center [981, 267] width 466 height 47
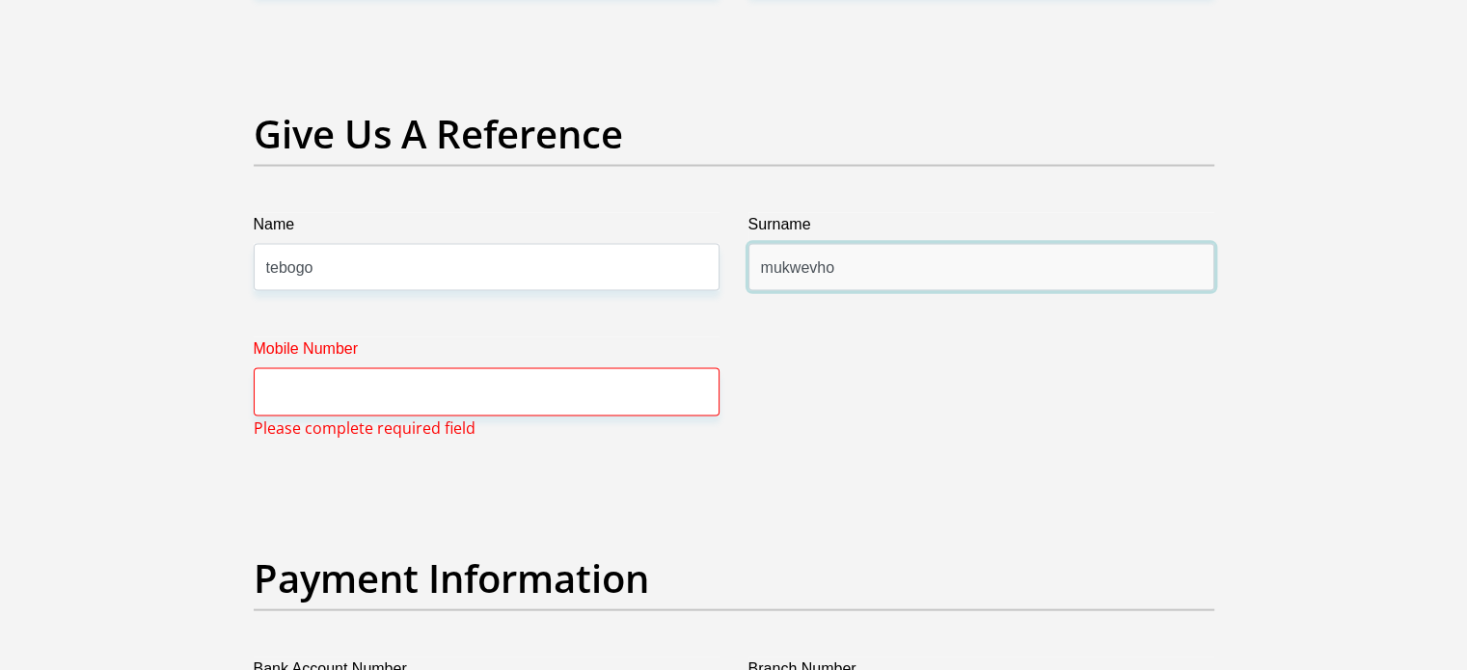
type input "mukwevho"
click at [482, 387] on input "Mobile Number" at bounding box center [487, 391] width 466 height 47
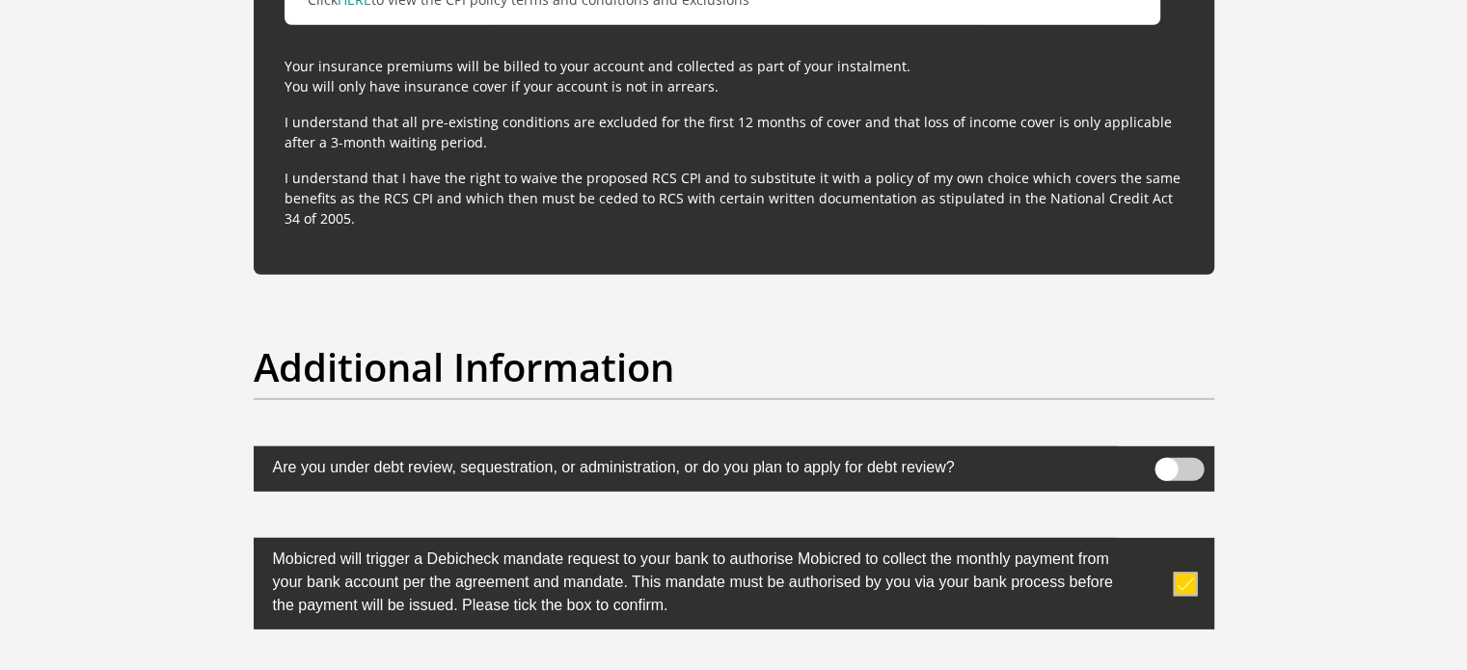
scroll to position [6244, 0]
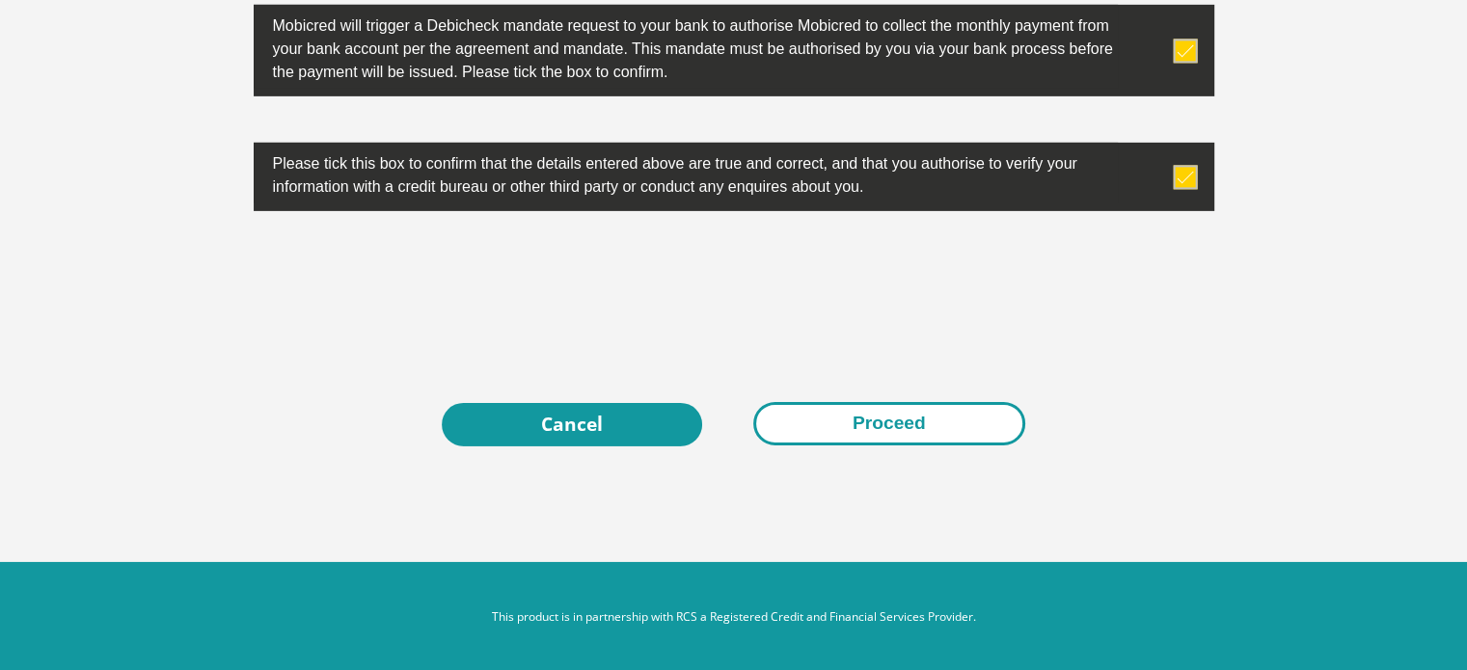
type input "0745820894"
click at [929, 419] on button "Proceed" at bounding box center [889, 423] width 272 height 43
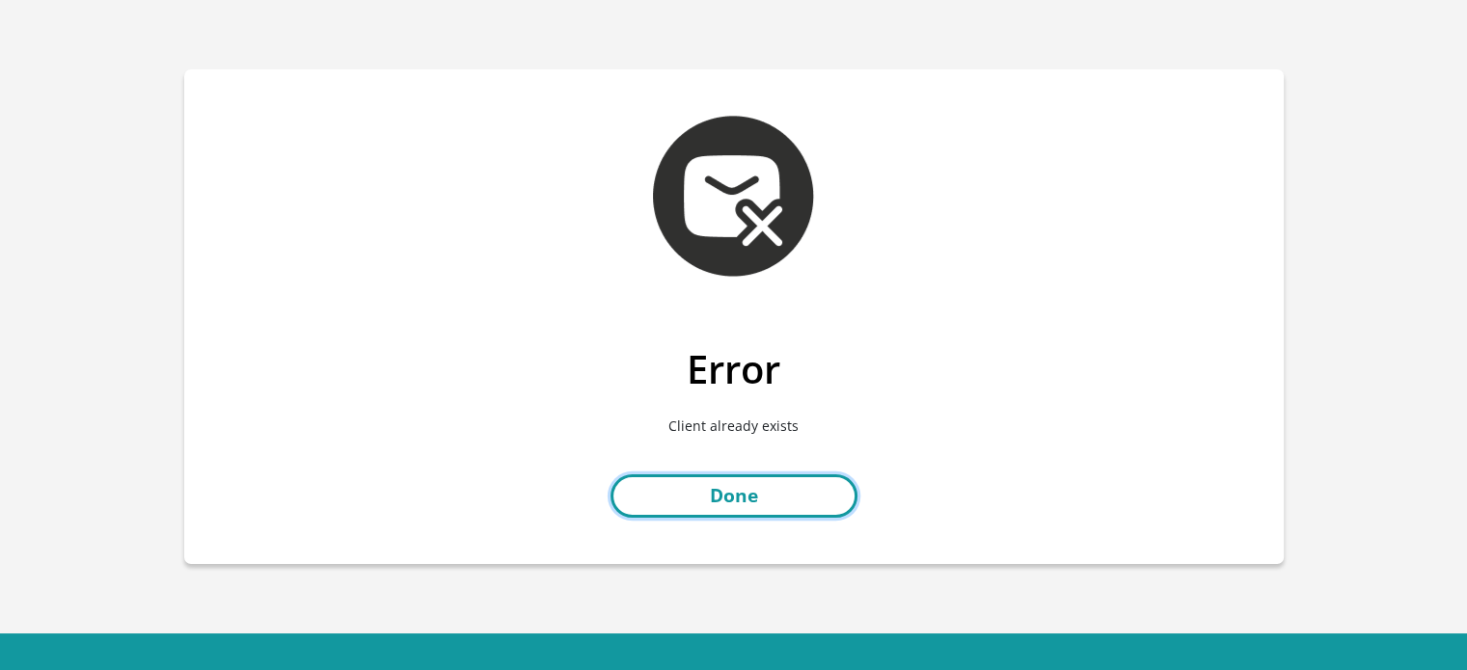
click at [748, 492] on link "Done" at bounding box center [733, 495] width 247 height 43
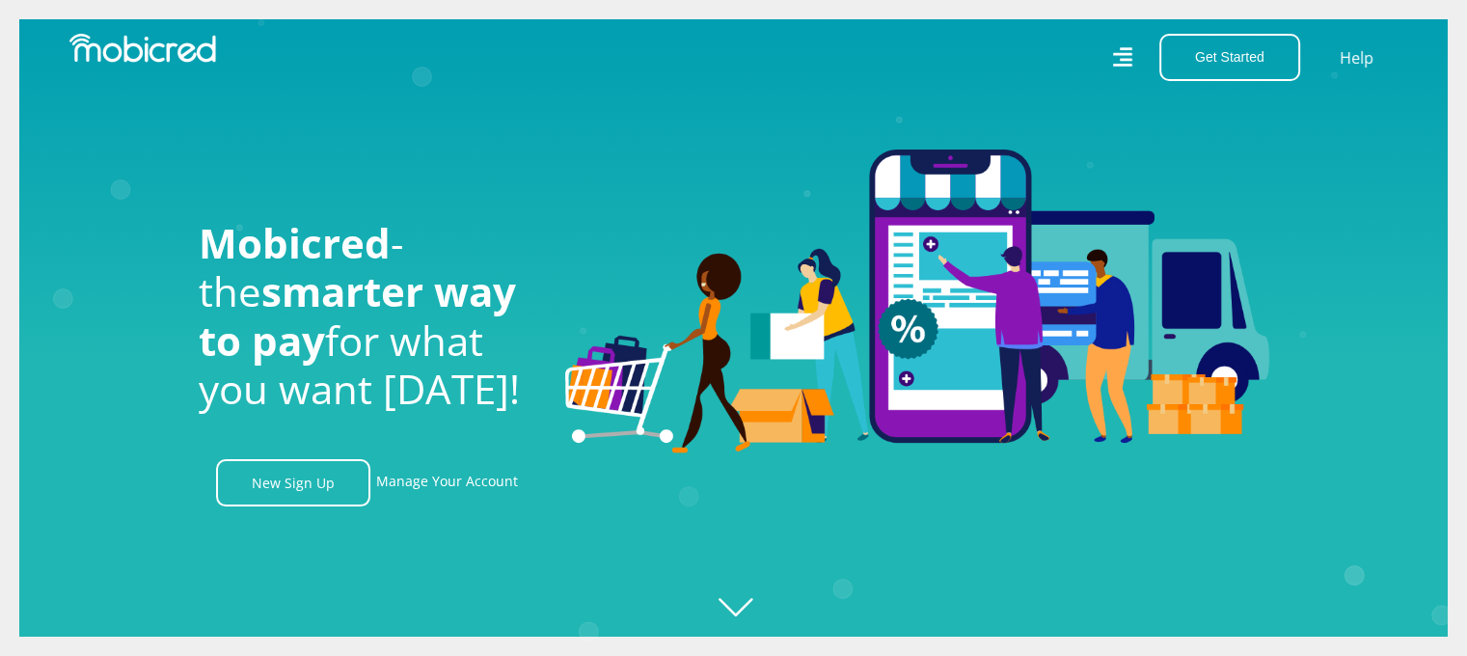
scroll to position [0, 2472]
